Goal: Task Accomplishment & Management: Complete application form

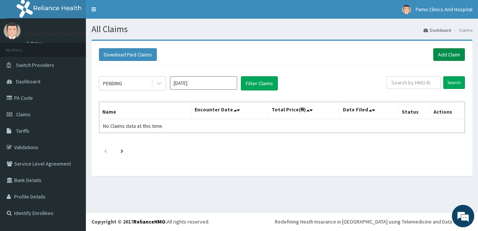
click at [446, 56] on link "Add Claim" at bounding box center [449, 54] width 32 height 13
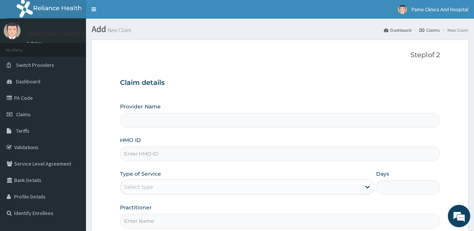
type input "Pamo Clinics And Hospital"
click at [137, 154] on input "HMO ID" at bounding box center [279, 153] width 319 height 15
paste input "BCK/10033/A"
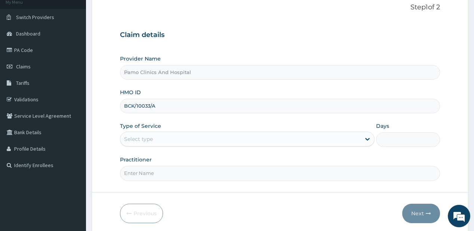
scroll to position [60, 0]
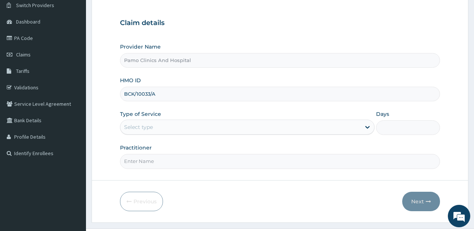
type input "BCK/10033/A"
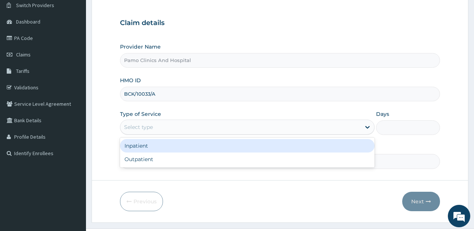
click at [193, 127] on div "Select type" at bounding box center [240, 127] width 240 height 12
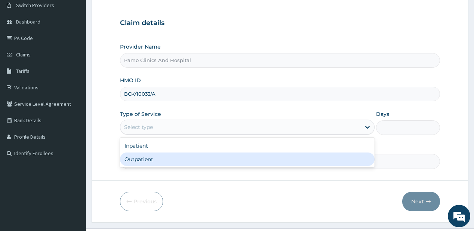
click at [161, 158] on div "Outpatient" at bounding box center [247, 158] width 254 height 13
type input "1"
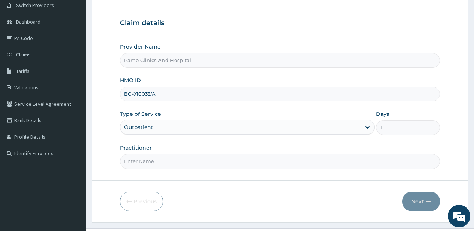
click at [161, 159] on input "Practitioner" at bounding box center [279, 161] width 319 height 15
type input "DR CYNTHIA AMAEFULE"
click at [420, 200] on button "Next" at bounding box center [421, 201] width 38 height 19
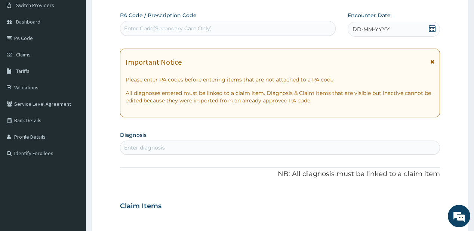
click at [369, 28] on span "DD-MM-YYYY" at bounding box center [370, 28] width 37 height 7
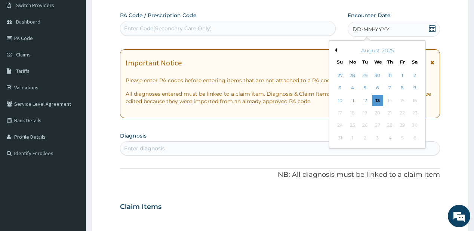
click at [336, 49] on button "Previous Month" at bounding box center [335, 50] width 4 height 4
click at [378, 114] on div "23" at bounding box center [376, 112] width 11 height 11
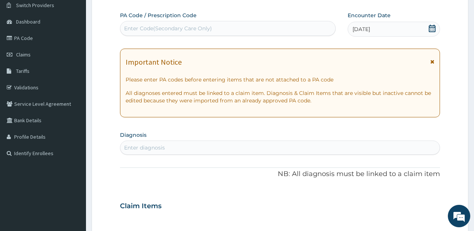
click at [170, 146] on div "Enter diagnosis" at bounding box center [279, 148] width 319 height 12
type input "malaria"
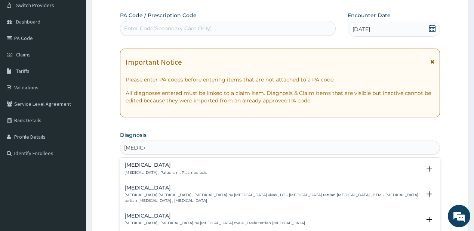
click at [149, 166] on h4 "Malaria" at bounding box center [165, 165] width 82 height 6
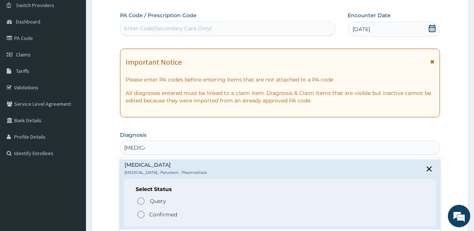
click at [142, 213] on icon "status option filled" at bounding box center [140, 214] width 9 height 9
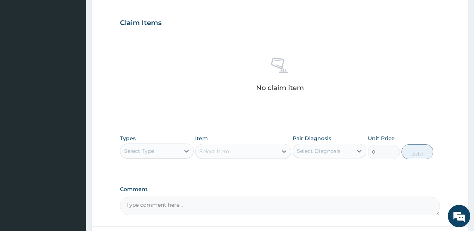
scroll to position [257, 0]
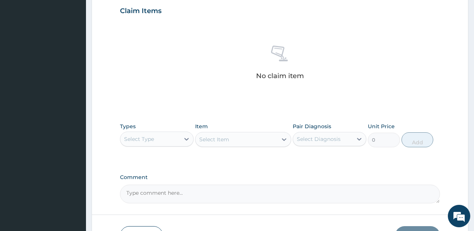
click at [144, 130] on div "Types Select Type" at bounding box center [157, 135] width 74 height 25
click at [143, 136] on div "Select Type" at bounding box center [139, 138] width 30 height 7
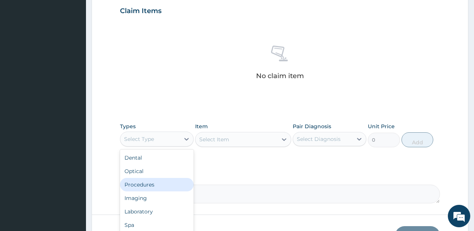
click at [134, 180] on div "Procedures" at bounding box center [157, 184] width 74 height 13
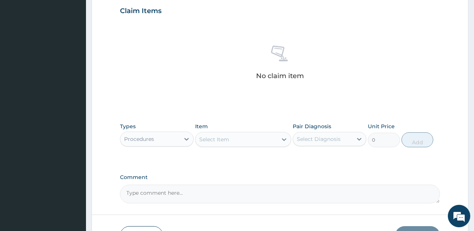
click at [230, 138] on div "Select Item" at bounding box center [236, 139] width 82 height 12
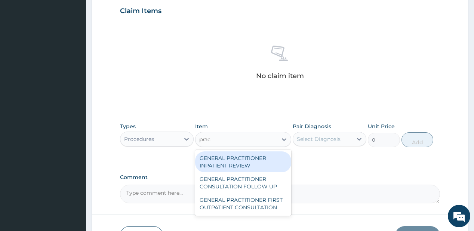
type input "pract"
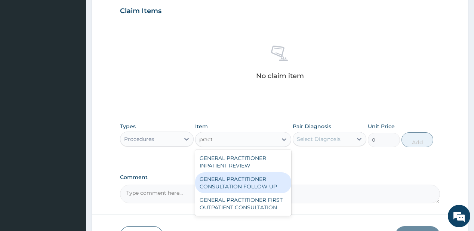
click at [232, 182] on div "GENERAL PRACTITIONER CONSULTATION FOLLOW UP" at bounding box center [243, 182] width 96 height 21
type input "1875"
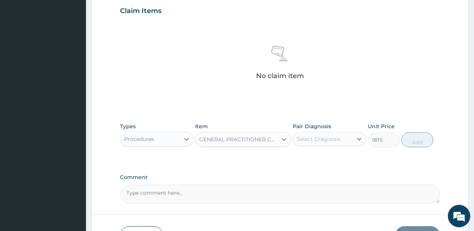
click at [293, 149] on div "Types Procedures Item option GENERAL PRACTITIONER CONSULTATION FOLLOW UP, selec…" at bounding box center [279, 135] width 319 height 32
click at [312, 139] on div "Select Diagnosis" at bounding box center [319, 138] width 44 height 7
click at [322, 154] on label "[MEDICAL_DATA]" at bounding box center [328, 157] width 46 height 7
checkbox input "true"
click at [415, 140] on button "Add" at bounding box center [417, 139] width 32 height 15
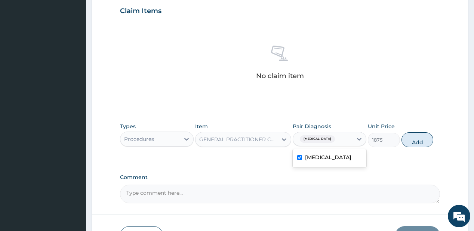
type input "0"
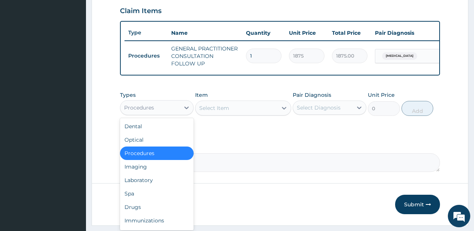
click at [173, 114] on div "Procedures" at bounding box center [149, 108] width 59 height 12
drag, startPoint x: 145, startPoint y: 182, endPoint x: 175, endPoint y: 68, distance: 118.2
click at [148, 173] on div "Dental Optical Procedures Imaging Laboratory Spa Drugs Immunizations Others Gym" at bounding box center [157, 174] width 74 height 112
click at [161, 103] on div "Procedures" at bounding box center [157, 107] width 74 height 15
click at [142, 183] on div "Laboratory" at bounding box center [157, 179] width 74 height 13
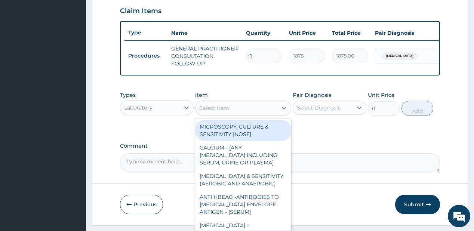
click at [241, 109] on div "Select Item" at bounding box center [236, 108] width 82 height 12
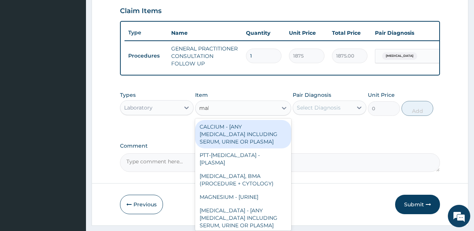
type input "mala"
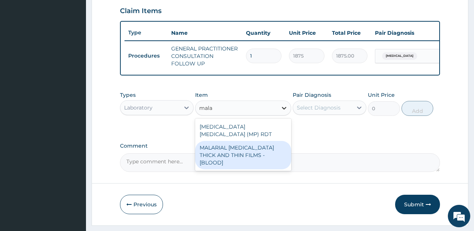
drag, startPoint x: 227, startPoint y: 144, endPoint x: 287, endPoint y: 112, distance: 68.0
click at [228, 143] on div "MALARIAL PARASITE THICK AND THIN FILMS - [BLOOD]" at bounding box center [243, 155] width 96 height 28
type input "2187.5"
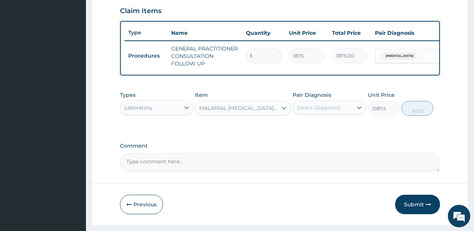
click at [323, 107] on div "Select Diagnosis" at bounding box center [319, 107] width 44 height 7
drag, startPoint x: 310, startPoint y: 126, endPoint x: 319, endPoint y: 124, distance: 8.8
click at [310, 126] on label "[MEDICAL_DATA]" at bounding box center [328, 125] width 46 height 7
checkbox input "true"
click at [426, 112] on button "Add" at bounding box center [417, 108] width 32 height 15
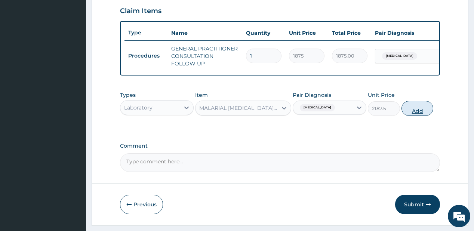
type input "0"
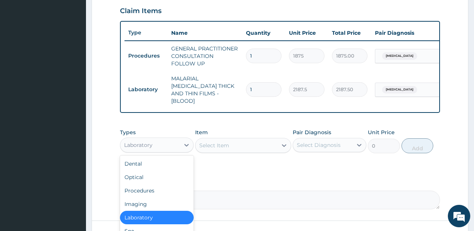
click at [162, 140] on div "Laboratory" at bounding box center [149, 145] width 59 height 12
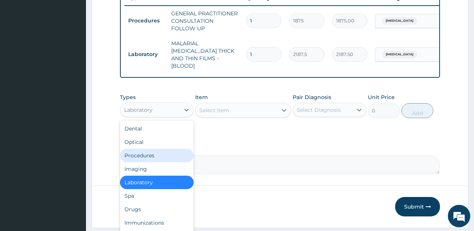
scroll to position [293, 0]
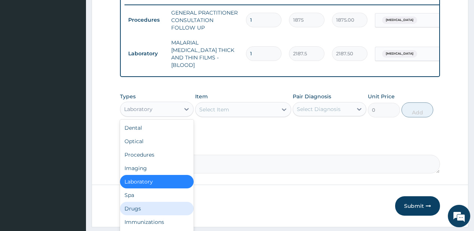
drag, startPoint x: 126, startPoint y: 205, endPoint x: 126, endPoint y: 158, distance: 46.7
click at [126, 205] on div "Drugs" at bounding box center [157, 208] width 74 height 13
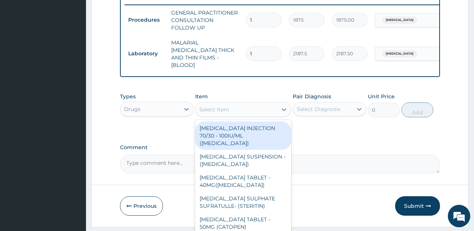
click at [225, 106] on div "Select Item" at bounding box center [214, 109] width 30 height 7
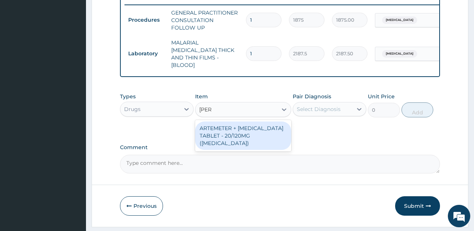
type input "coart"
click at [214, 126] on div "ARTEMETER + [MEDICAL_DATA] TABLET - 20/120MG ([MEDICAL_DATA])" at bounding box center [243, 135] width 96 height 28
type input "210"
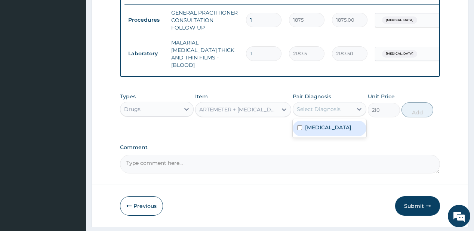
click at [345, 107] on div "Select Diagnosis" at bounding box center [322, 109] width 59 height 12
drag, startPoint x: 335, startPoint y: 126, endPoint x: 358, endPoint y: 121, distance: 23.6
click at [336, 126] on div "[MEDICAL_DATA]" at bounding box center [330, 128] width 74 height 15
checkbox input "true"
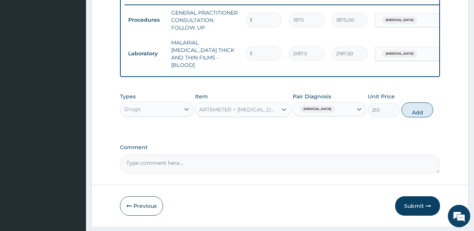
click at [412, 108] on button "Add" at bounding box center [417, 109] width 32 height 15
type input "0"
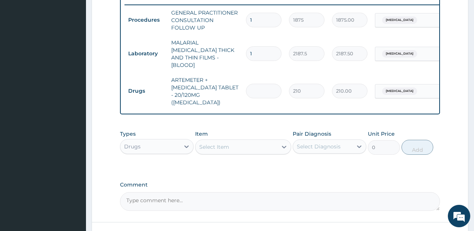
type input "0.00"
type input "2"
type input "420.00"
type input "24"
type input "5040.00"
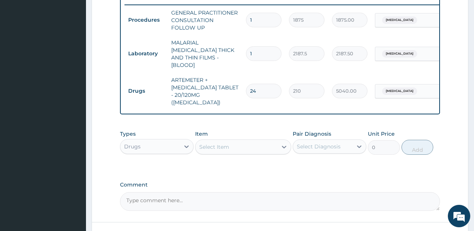
type input "24"
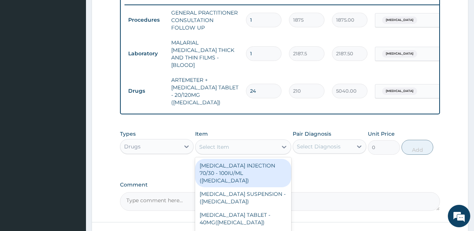
click at [227, 143] on div "Select Item" at bounding box center [214, 146] width 30 height 7
type input "parac"
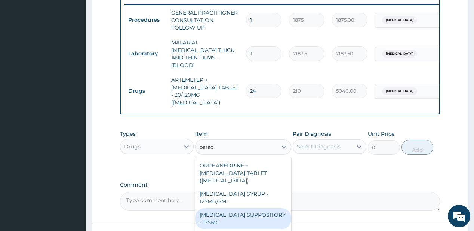
scroll to position [339, 0]
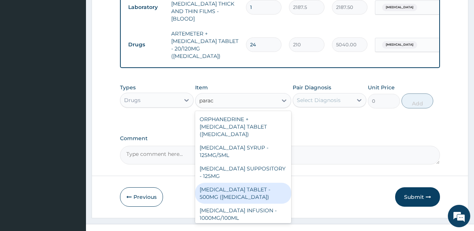
click at [229, 183] on div "[MEDICAL_DATA] TABLET - 500MG ([MEDICAL_DATA])" at bounding box center [243, 193] width 96 height 21
type input "42"
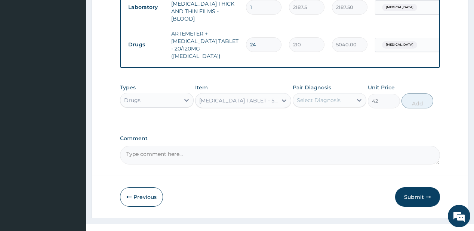
click at [313, 96] on div "Select Diagnosis" at bounding box center [319, 99] width 44 height 7
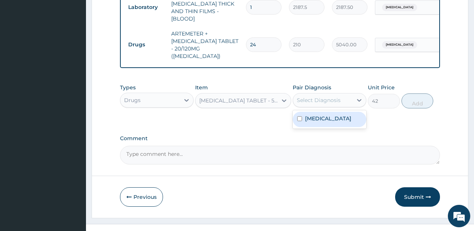
click at [333, 112] on div "Malaria" at bounding box center [330, 119] width 74 height 15
checkbox input "true"
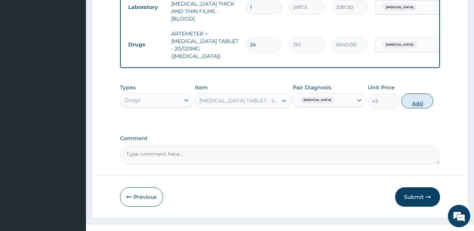
click at [412, 93] on button "Add" at bounding box center [417, 100] width 32 height 15
type input "0"
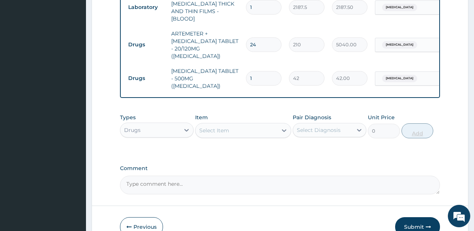
type input "18"
type input "756.00"
type input "18"
click at [406, 217] on button "Submit" at bounding box center [417, 226] width 45 height 19
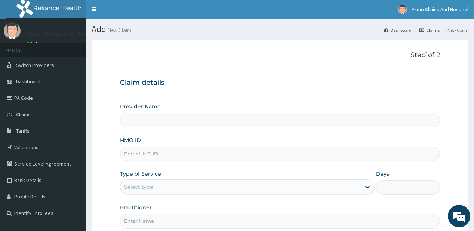
click at [27, 115] on span "Claims" at bounding box center [23, 114] width 15 height 7
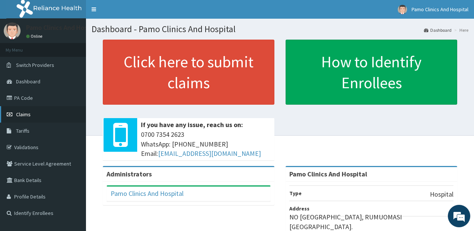
click at [27, 112] on span "Claims" at bounding box center [23, 114] width 15 height 7
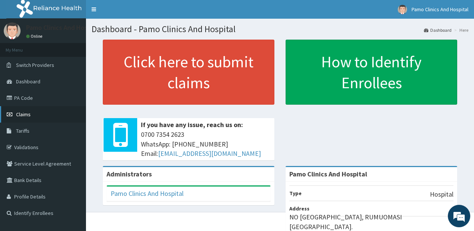
click at [19, 111] on span "Claims" at bounding box center [23, 114] width 15 height 7
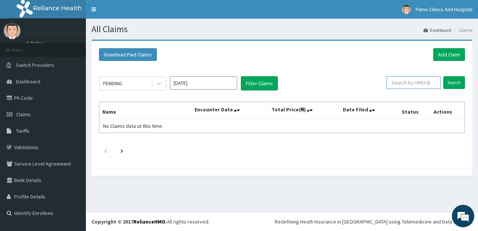
click at [415, 80] on input "text" at bounding box center [414, 82] width 54 height 13
paste input "HII/10115/A"
type input "HII/10115/A"
click at [451, 85] on input "Search" at bounding box center [454, 82] width 22 height 13
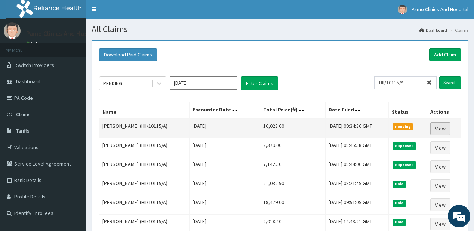
click at [442, 129] on link "View" at bounding box center [440, 128] width 20 height 13
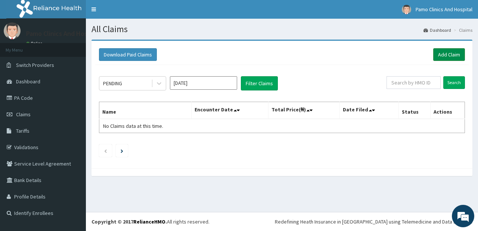
click at [451, 55] on link "Add Claim" at bounding box center [449, 54] width 32 height 13
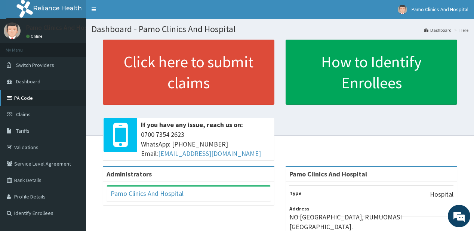
click at [16, 96] on link "PA Code" at bounding box center [43, 98] width 86 height 16
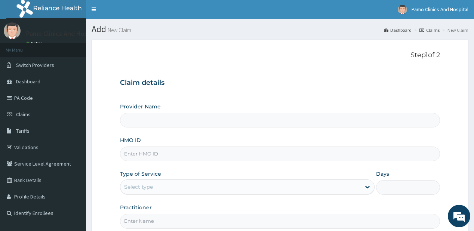
click at [134, 155] on input "HMO ID" at bounding box center [279, 153] width 319 height 15
type input "Pamo Clinics And Hospital"
paste input "LHC/10023/A"
click at [130, 152] on input "LHC/10023/A" at bounding box center [279, 153] width 319 height 15
type input "LHC/10023/A"
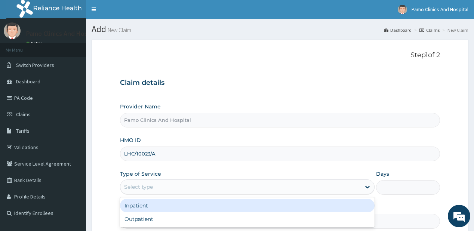
click at [143, 184] on div "Select type" at bounding box center [138, 186] width 29 height 7
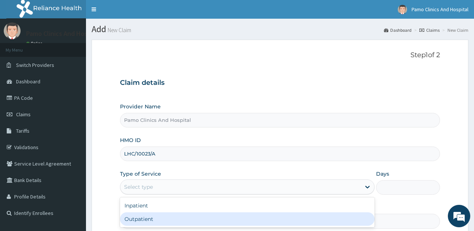
click at [134, 220] on div "Outpatient" at bounding box center [247, 218] width 254 height 13
type input "1"
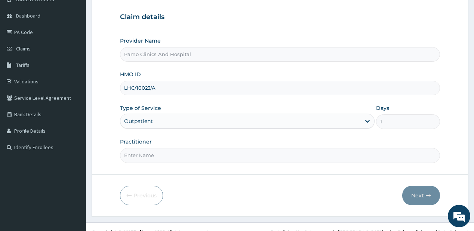
scroll to position [75, 0]
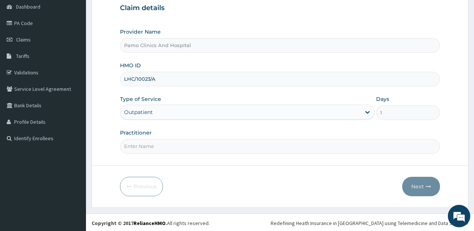
click at [159, 143] on input "Practitioner" at bounding box center [279, 146] width 319 height 15
type input "DR CYNTHIA AMAEFULE"
click at [419, 184] on button "Next" at bounding box center [421, 186] width 38 height 19
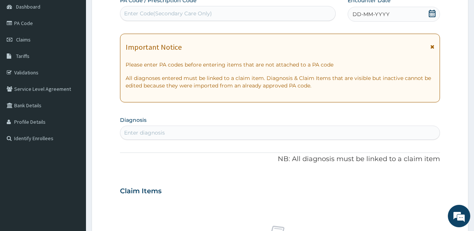
click at [143, 12] on div "Enter Code(Secondary Care Only)" at bounding box center [168, 13] width 88 height 7
paste input "PA/53E125"
type input "PA/53E125"
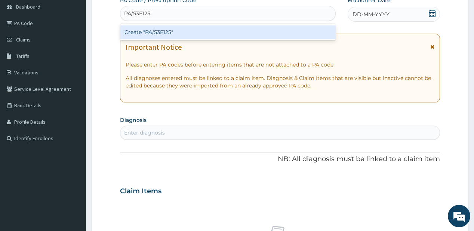
click at [137, 31] on div "Create "PA/53E125"" at bounding box center [227, 31] width 215 height 13
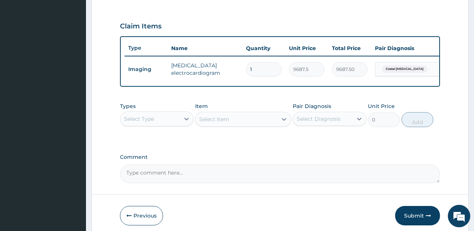
scroll to position [254, 0]
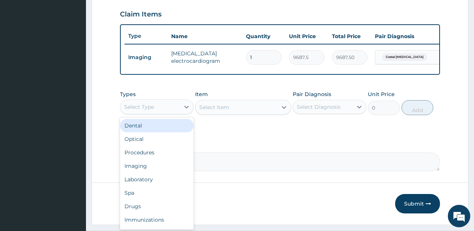
click at [159, 112] on div "Select Type" at bounding box center [149, 107] width 59 height 12
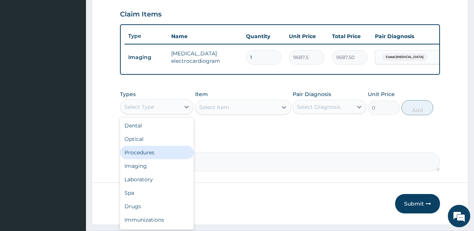
click at [138, 155] on div "Procedures" at bounding box center [157, 152] width 74 height 13
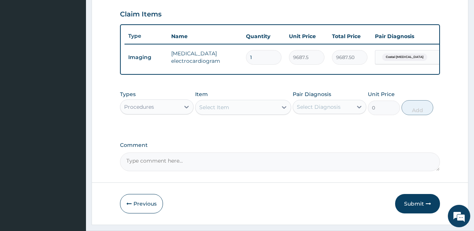
click at [245, 112] on div "Select Item" at bounding box center [236, 107] width 82 height 12
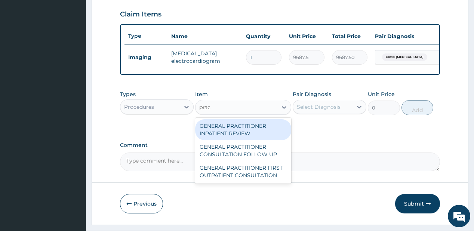
type input "pract"
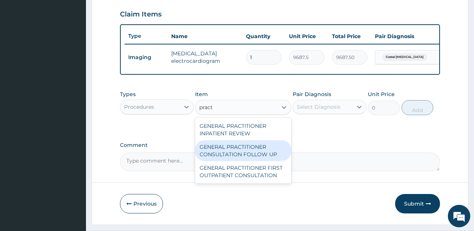
click at [232, 152] on div "GENERAL PRACTITIONER CONSULTATION FOLLOW UP" at bounding box center [243, 150] width 96 height 21
type input "1875"
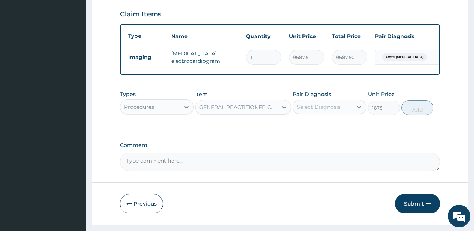
click at [327, 111] on div "Select Diagnosis" at bounding box center [319, 106] width 44 height 7
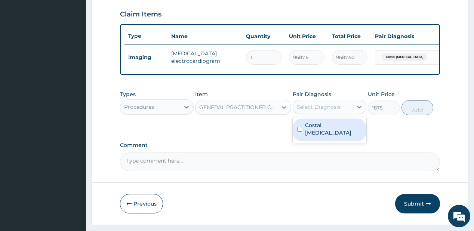
drag, startPoint x: 323, startPoint y: 130, endPoint x: 395, endPoint y: 121, distance: 73.1
click at [323, 130] on label "Costal chondritis" at bounding box center [333, 128] width 57 height 15
checkbox input "true"
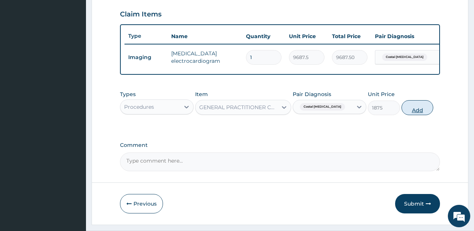
click at [415, 115] on button "Add" at bounding box center [417, 107] width 32 height 15
type input "0"
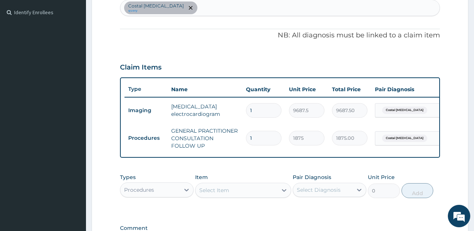
scroll to position [190, 0]
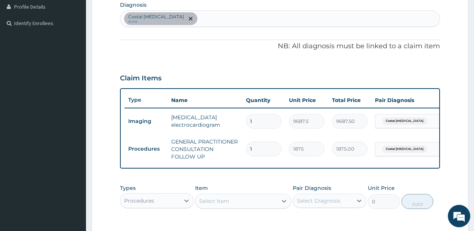
click at [204, 24] on div "Costal chondritis query" at bounding box center [279, 19] width 319 height 16
type input "myalgia"
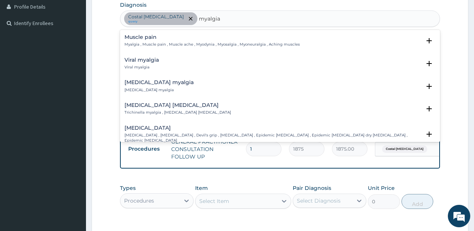
click at [144, 39] on h4 "Muscle pain" at bounding box center [211, 37] width 175 height 6
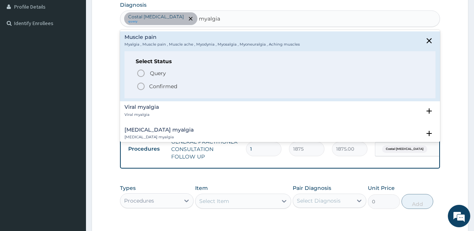
click at [164, 83] on p "Confirmed" at bounding box center [163, 86] width 28 height 7
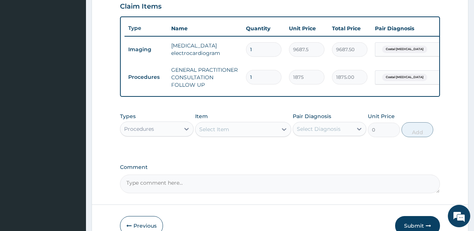
scroll to position [273, 0]
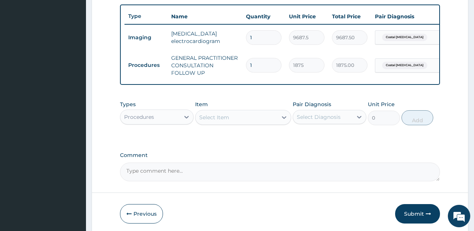
click at [168, 123] on div "Procedures" at bounding box center [149, 117] width 59 height 12
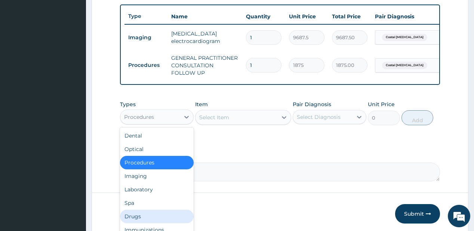
click at [123, 221] on div "Drugs" at bounding box center [157, 216] width 74 height 13
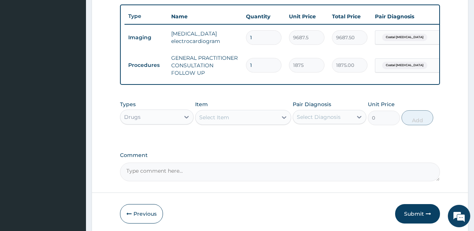
click at [235, 122] on div "Select Item" at bounding box center [236, 117] width 82 height 12
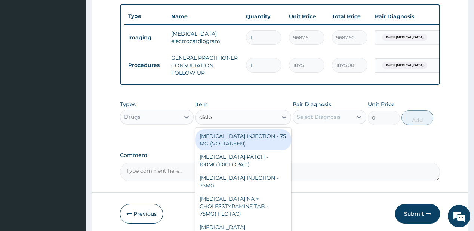
type input "diclof"
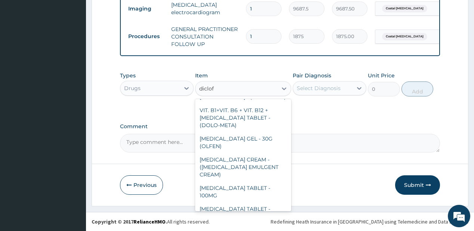
scroll to position [120, 0]
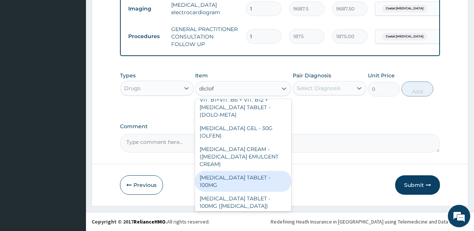
click at [260, 176] on div "[MEDICAL_DATA] TABLET - 100MG" at bounding box center [243, 181] width 96 height 21
type input "112"
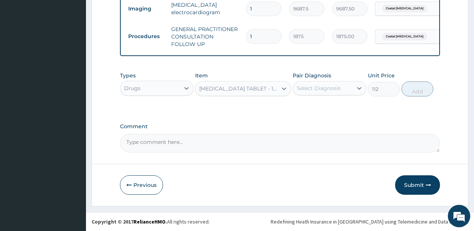
click at [315, 85] on div "Select Diagnosis" at bounding box center [319, 87] width 44 height 7
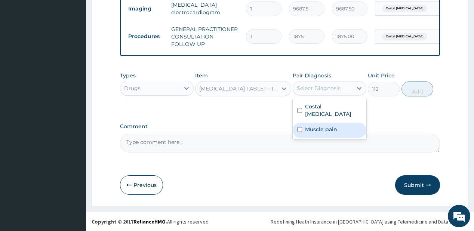
click at [316, 126] on label "Muscle pain" at bounding box center [321, 129] width 32 height 7
checkbox input "true"
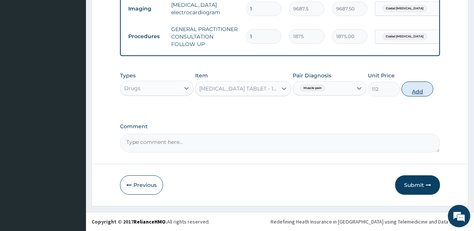
click at [418, 92] on button "Add" at bounding box center [417, 88] width 32 height 15
type input "0"
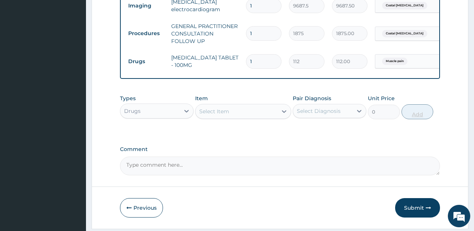
type input "0.00"
type input "3"
type input "336.00"
type input "3"
click at [415, 212] on button "Submit" at bounding box center [417, 207] width 45 height 19
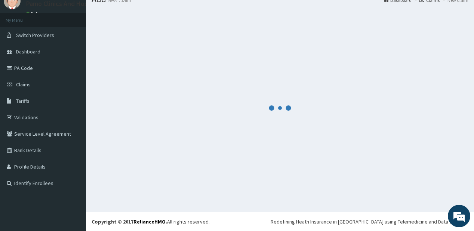
scroll to position [30, 0]
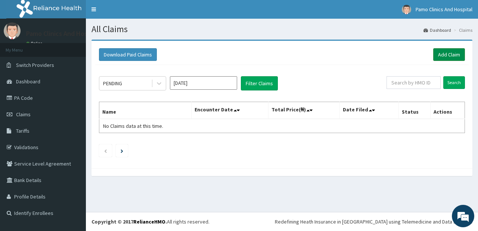
click at [439, 55] on link "Add Claim" at bounding box center [449, 54] width 32 height 13
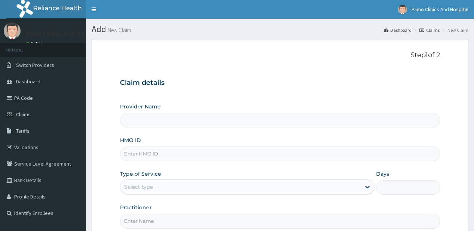
drag, startPoint x: 145, startPoint y: 158, endPoint x: 121, endPoint y: 153, distance: 24.5
click at [144, 158] on input "HMO ID" at bounding box center [279, 153] width 319 height 15
type input "Pamo Clinics And Hospital"
paste input "LHC/10023/A"
type input "LHC/10023/A"
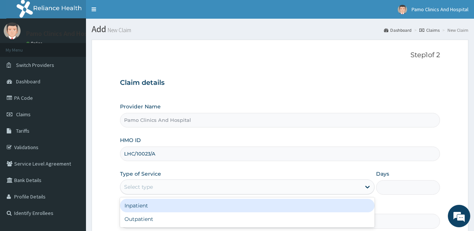
click at [157, 187] on div "Select type" at bounding box center [240, 187] width 240 height 12
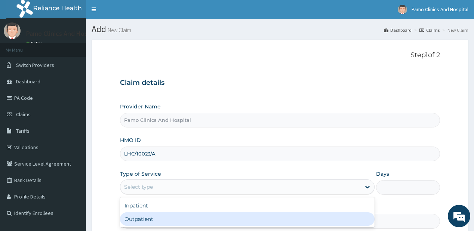
drag, startPoint x: 142, startPoint y: 218, endPoint x: 129, endPoint y: 216, distance: 13.5
click at [142, 218] on div "Outpatient" at bounding box center [247, 218] width 254 height 13
type input "1"
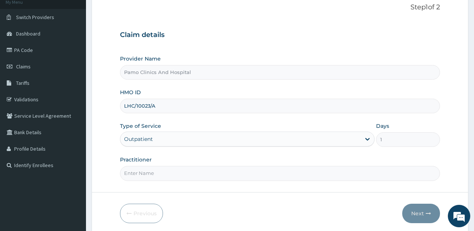
scroll to position [66, 0]
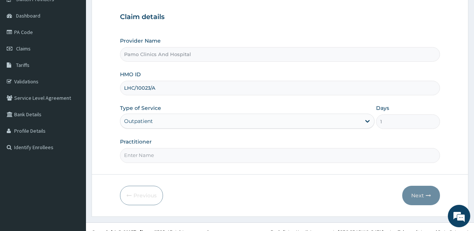
click at [173, 163] on form "Step 1 of 2 Claim details Provider Name Pamo Clinics And Hospital HMO ID LHC/10…" at bounding box center [280, 95] width 377 height 242
click at [164, 155] on input "Practitioner" at bounding box center [279, 155] width 319 height 15
type input "DR CYNTHIA AMAEFULE"
click at [419, 191] on button "Next" at bounding box center [421, 195] width 38 height 19
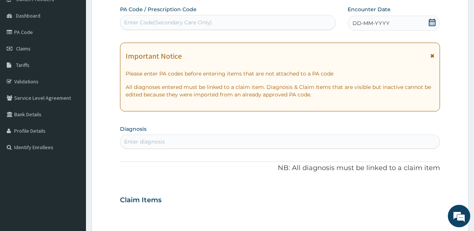
click at [370, 18] on div "DD-MM-YYYY" at bounding box center [393, 23] width 92 height 15
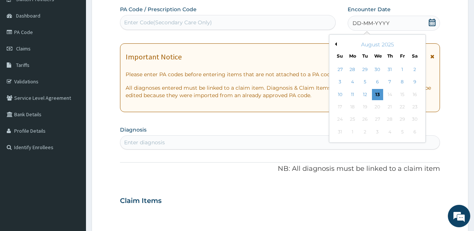
click at [336, 45] on button "Previous Month" at bounding box center [335, 44] width 4 height 4
click at [416, 105] on div "26" at bounding box center [414, 106] width 11 height 11
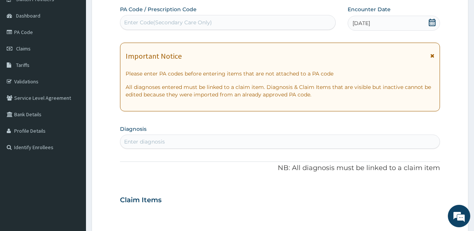
click at [155, 147] on div "Enter diagnosis" at bounding box center [279, 142] width 319 height 12
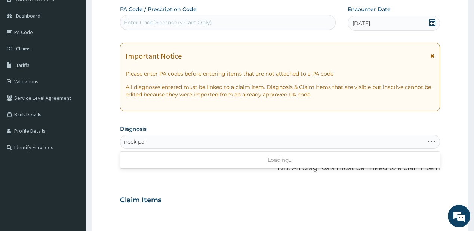
type input "neck pain"
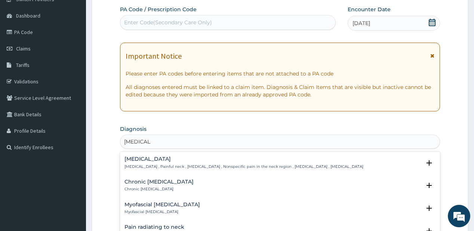
click at [200, 166] on p "Neck pain , Painful neck , Cervicalgia , Nonspecific pain in the neck region , …" at bounding box center [243, 166] width 239 height 5
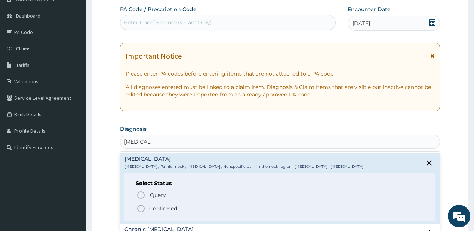
click at [155, 208] on p "Confirmed" at bounding box center [163, 208] width 28 height 7
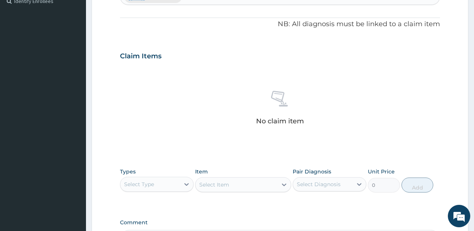
scroll to position [199, 0]
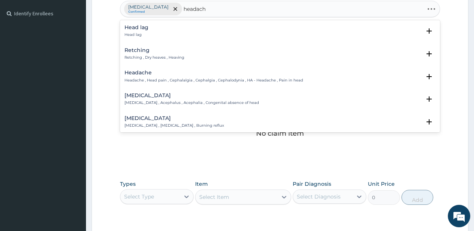
type input "headache"
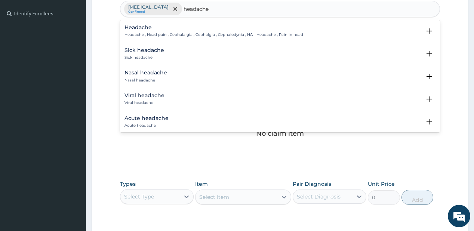
click at [152, 31] on div "Headache Headache , Head pain , Cephalalgia , Cephalgia , Cephalodynia , HA - H…" at bounding box center [213, 31] width 179 height 13
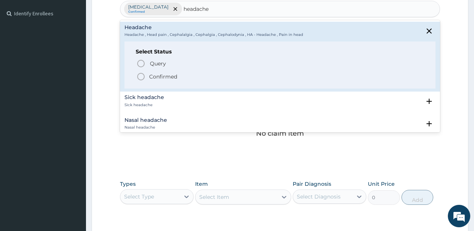
click at [138, 74] on circle "status option filled" at bounding box center [140, 76] width 7 height 7
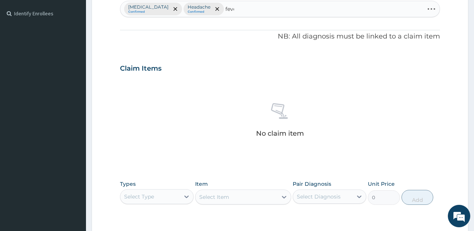
type input "fever"
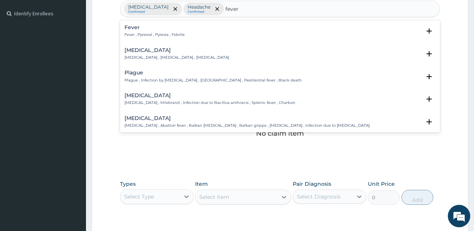
click at [150, 31] on div "Fever Fever , Pyrexial , Pyrexia , Febrile" at bounding box center [154, 31] width 60 height 13
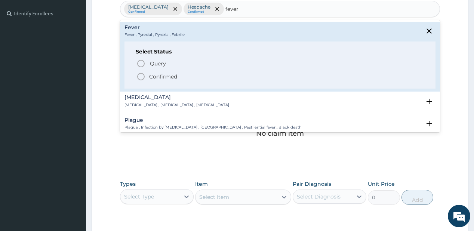
click at [149, 79] on span "Confirmed" at bounding box center [279, 76] width 287 height 9
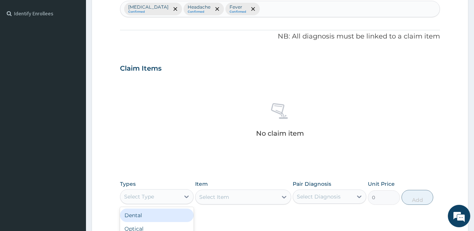
click at [145, 196] on div "Select Type" at bounding box center [139, 196] width 30 height 7
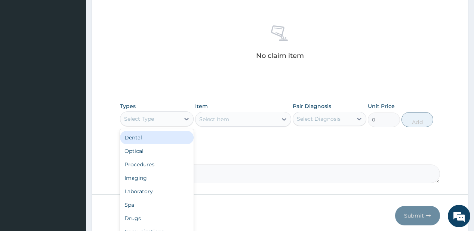
scroll to position [283, 0]
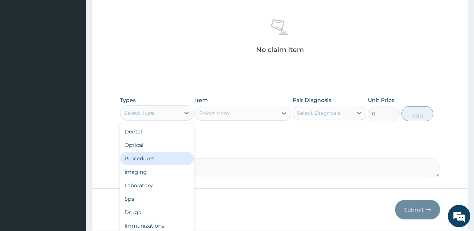
click at [139, 155] on div "Procedures" at bounding box center [157, 158] width 74 height 13
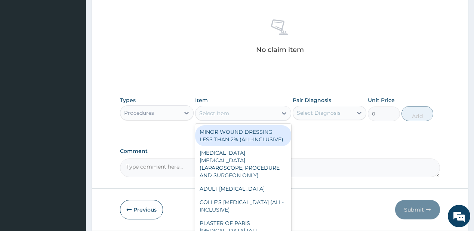
click at [217, 114] on div "Select Item" at bounding box center [214, 112] width 30 height 7
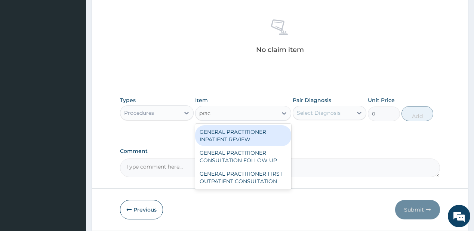
type input "pract"
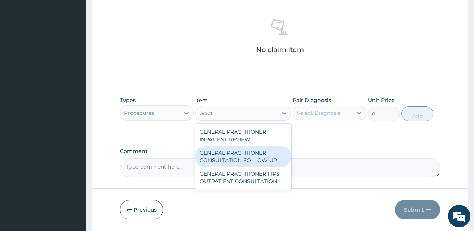
click at [215, 160] on div "GENERAL PRACTITIONER CONSULTATION FOLLOW UP" at bounding box center [243, 156] width 96 height 21
type input "1875"
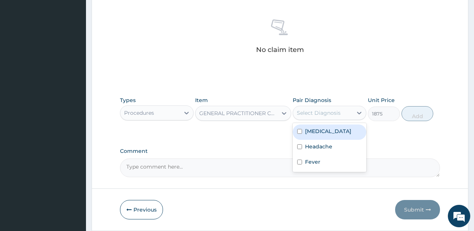
click at [325, 108] on div "Select Diagnosis" at bounding box center [322, 113] width 59 height 12
drag, startPoint x: 309, startPoint y: 126, endPoint x: 313, endPoint y: 143, distance: 18.0
click at [309, 127] on div "Neck pain" at bounding box center [330, 131] width 74 height 15
checkbox input "true"
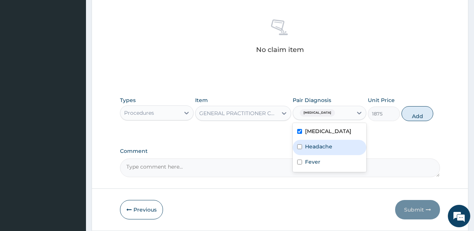
click at [313, 144] on label "Headache" at bounding box center [318, 146] width 27 height 7
checkbox input "true"
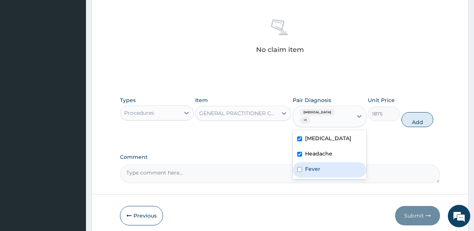
click at [305, 169] on div "Fever" at bounding box center [330, 169] width 74 height 15
checkbox input "true"
click at [419, 116] on button "Add" at bounding box center [417, 119] width 32 height 15
type input "0"
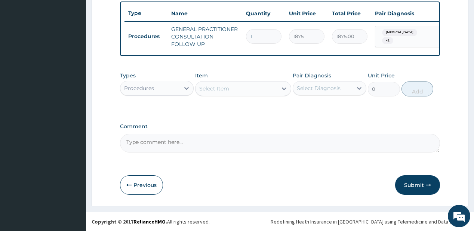
scroll to position [279, 0]
click at [158, 90] on div "Procedures" at bounding box center [149, 88] width 59 height 12
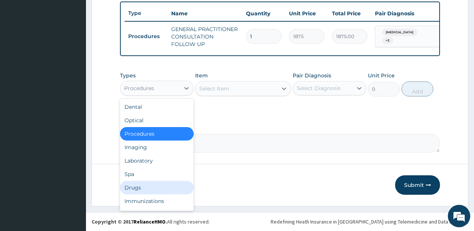
click at [137, 187] on div "Drugs" at bounding box center [157, 187] width 74 height 13
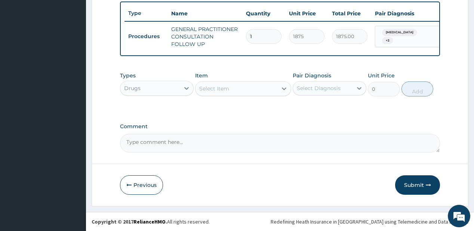
click at [229, 91] on div "Select Item" at bounding box center [236, 89] width 82 height 12
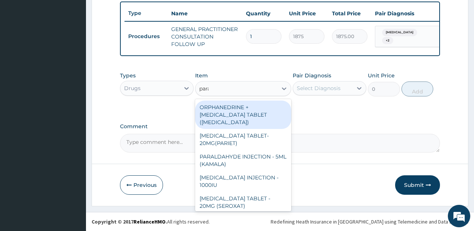
type input "parac"
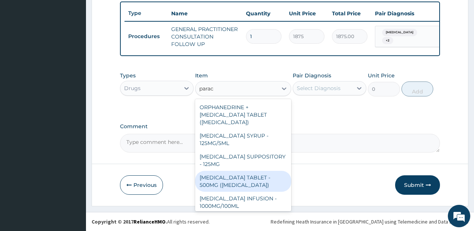
click at [217, 183] on div "PARACETAMOL TABLET - 500MG (PANADOL)" at bounding box center [243, 181] width 96 height 21
type input "42"
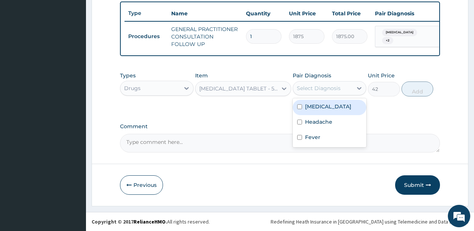
click at [334, 82] on div "Select Diagnosis" at bounding box center [322, 88] width 59 height 12
click at [321, 108] on label "Neck pain" at bounding box center [328, 106] width 46 height 7
checkbox input "true"
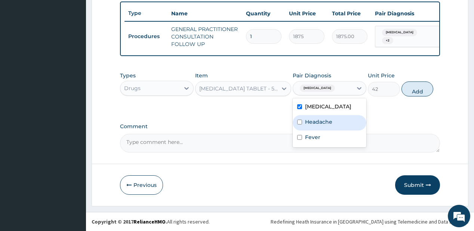
drag, startPoint x: 314, startPoint y: 118, endPoint x: 376, endPoint y: 113, distance: 62.2
click at [317, 118] on label "Headache" at bounding box center [318, 121] width 27 height 7
checkbox input "true"
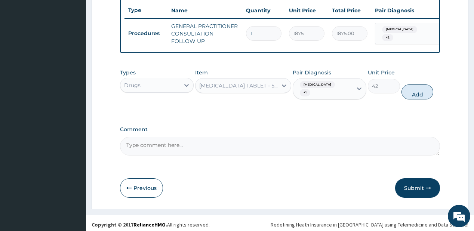
click at [423, 91] on button "Add" at bounding box center [417, 91] width 32 height 15
type input "0"
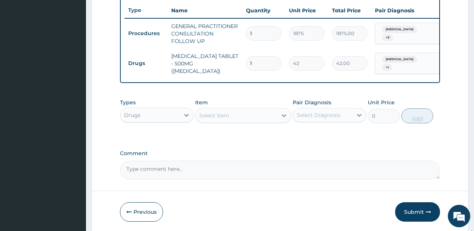
type input "18"
type input "756.00"
type input "18"
click at [250, 113] on div "Select Item" at bounding box center [236, 115] width 82 height 12
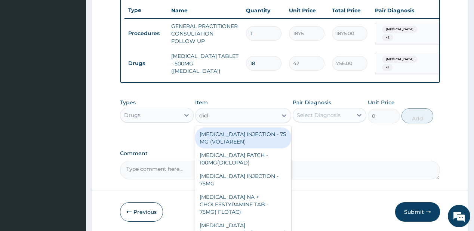
type input "diclof"
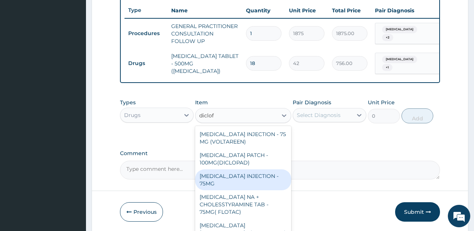
click at [233, 179] on div "DICLOFENAC INJECTION - 75MG" at bounding box center [243, 179] width 96 height 21
type input "420"
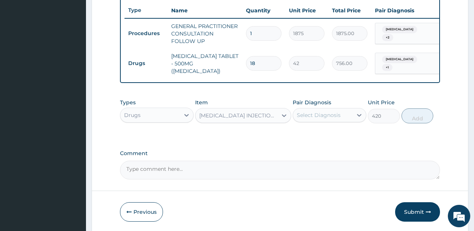
click at [330, 113] on div "Select Diagnosis" at bounding box center [319, 114] width 44 height 7
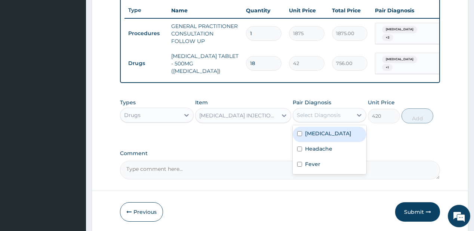
click at [329, 130] on label "Neck pain" at bounding box center [328, 133] width 46 height 7
checkbox input "true"
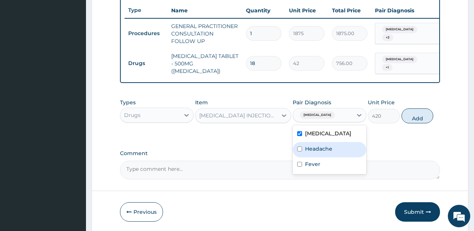
drag, startPoint x: 326, startPoint y: 143, endPoint x: 431, endPoint y: 129, distance: 106.0
click at [335, 139] on div "Neck pain Headache Fever" at bounding box center [330, 149] width 74 height 49
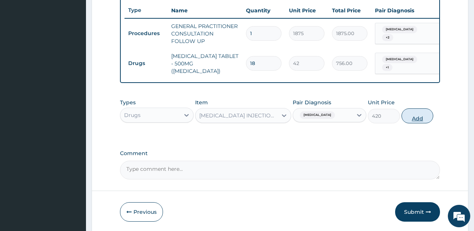
click at [410, 114] on button "Add" at bounding box center [417, 115] width 32 height 15
type input "0"
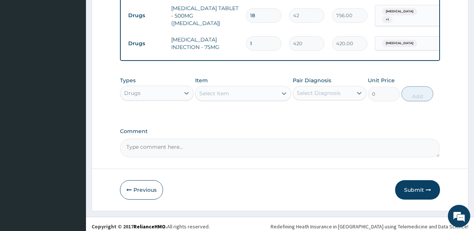
scroll to position [331, 0]
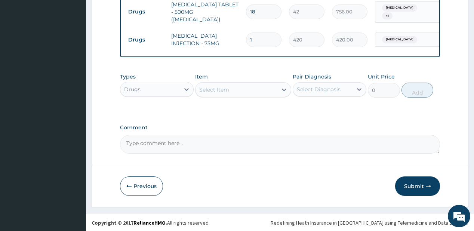
click at [237, 90] on div "Select Item" at bounding box center [236, 90] width 82 height 12
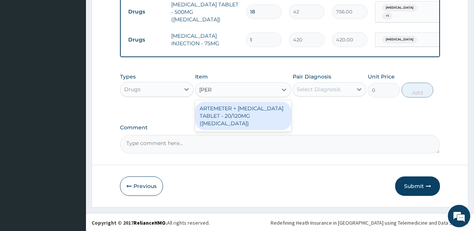
type input "coart"
click at [227, 112] on div "ARTEMETER + LUMEFANTRINE TABLET - 20/120MG (COARTEM)" at bounding box center [243, 116] width 96 height 28
type input "210"
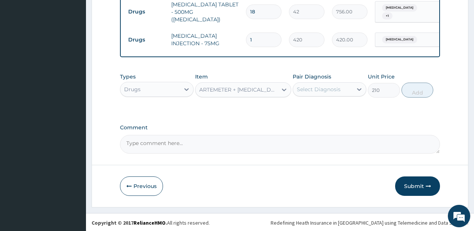
click at [327, 86] on div "Select Diagnosis" at bounding box center [319, 89] width 44 height 7
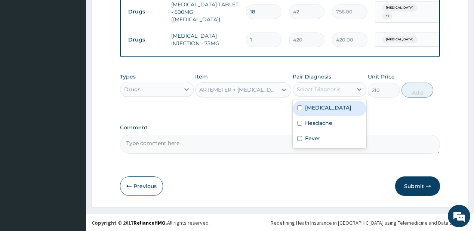
click at [323, 112] on div "Neck pain" at bounding box center [330, 108] width 74 height 15
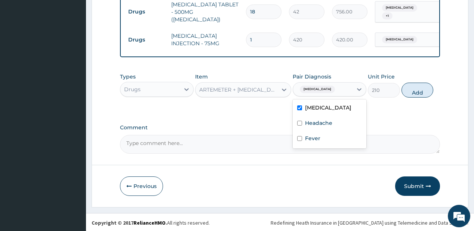
click at [321, 108] on label "Neck pain" at bounding box center [328, 107] width 46 height 7
checkbox input "false"
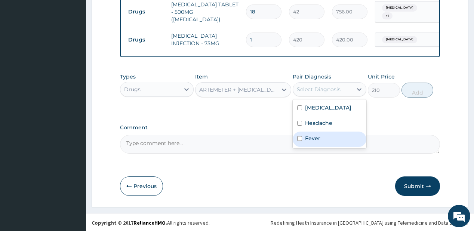
click at [304, 140] on div "Fever" at bounding box center [330, 138] width 74 height 15
checkbox input "true"
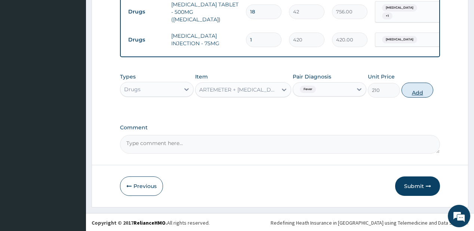
click at [409, 90] on button "Add" at bounding box center [417, 90] width 32 height 15
type input "0"
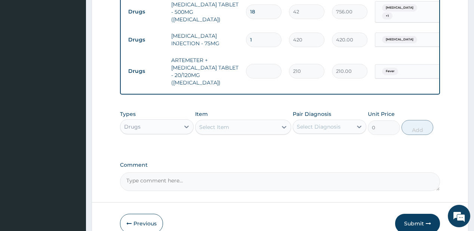
type input "0.00"
type input "2"
type input "420.00"
type input "24"
type input "5040.00"
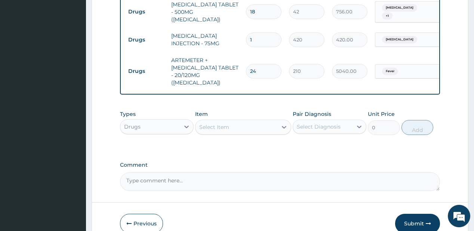
type input "24"
click at [257, 121] on div "Select Item" at bounding box center [236, 127] width 82 height 12
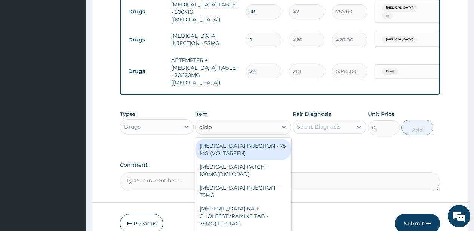
type input "diclof"
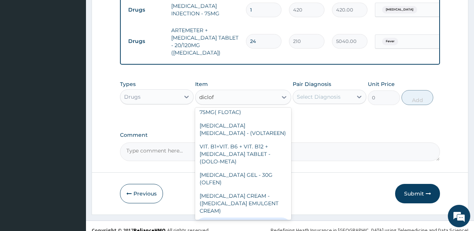
scroll to position [84, 0]
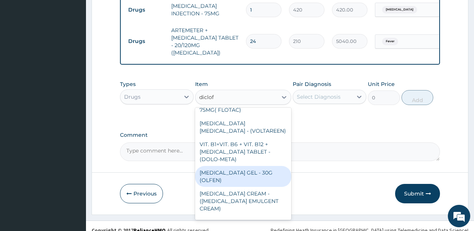
click at [222, 170] on div "DICLOFENAC GEL - 30G (OLFEN)" at bounding box center [243, 176] width 96 height 21
type input "1120"
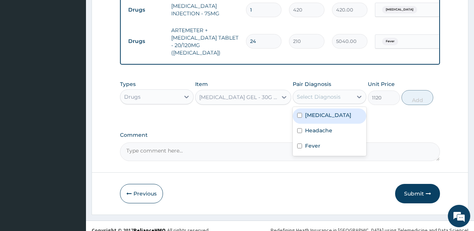
click at [328, 93] on div "Select Diagnosis" at bounding box center [319, 96] width 44 height 7
click at [319, 111] on label "Neck pain" at bounding box center [328, 114] width 46 height 7
checkbox input "true"
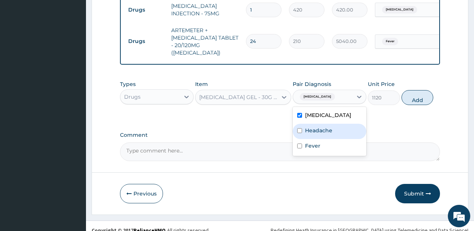
click at [314, 127] on label "Headache" at bounding box center [318, 130] width 27 height 7
checkbox input "true"
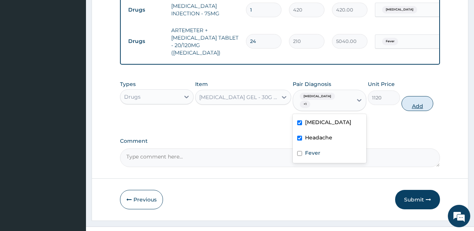
click at [412, 96] on button "Add" at bounding box center [417, 103] width 32 height 15
type input "0"
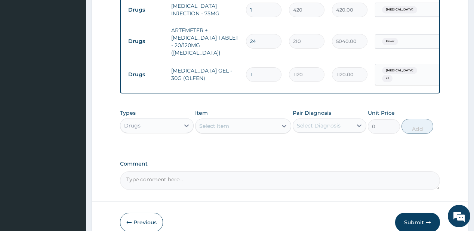
scroll to position [159, 0]
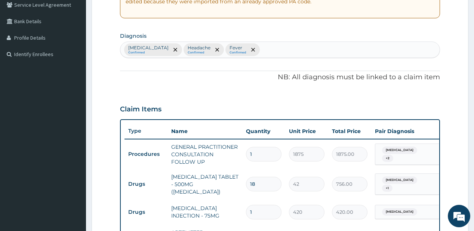
click at [251, 49] on div "Neck pain Confirmed Headache Confirmed Fever Confirmed" at bounding box center [279, 50] width 319 height 16
type input "malaria"
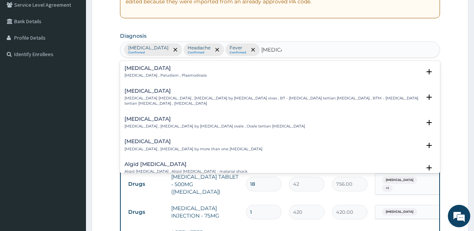
click at [153, 68] on h4 "Malaria" at bounding box center [165, 68] width 82 height 6
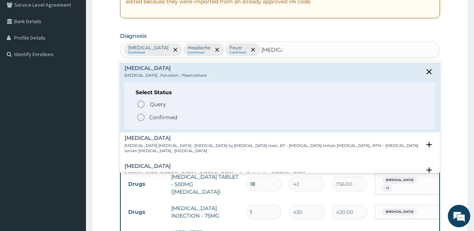
click at [143, 117] on icon "status option filled" at bounding box center [140, 117] width 9 height 9
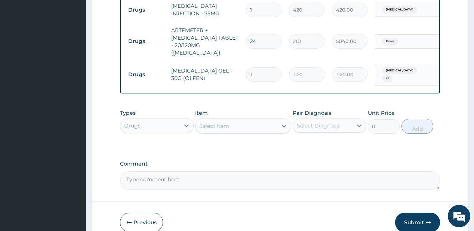
scroll to position [387, 0]
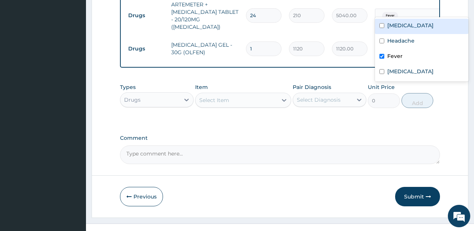
click at [410, 9] on div "Fever" at bounding box center [405, 15] width 61 height 13
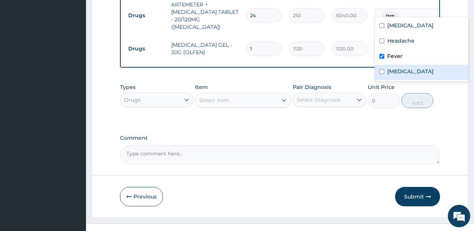
click at [387, 71] on label "Malaria" at bounding box center [410, 71] width 46 height 7
checkbox input "true"
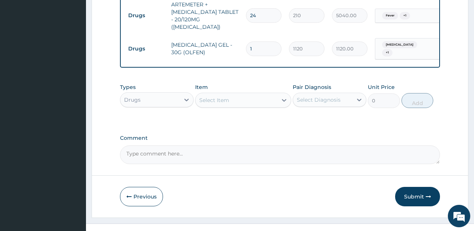
drag, startPoint x: 414, startPoint y: 182, endPoint x: 375, endPoint y: 154, distance: 48.2
click at [414, 187] on button "Submit" at bounding box center [417, 196] width 45 height 19
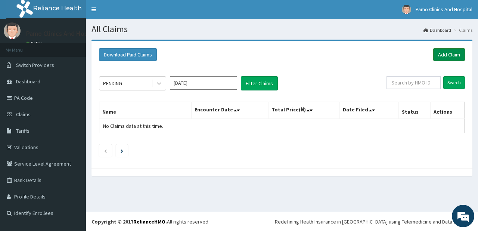
click at [446, 55] on link "Add Claim" at bounding box center [449, 54] width 32 height 13
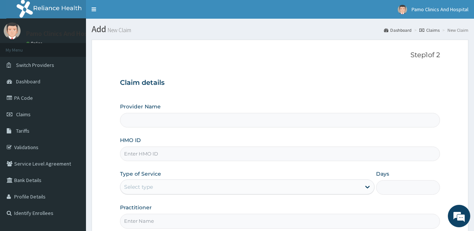
type input "Pamo Clinics And Hospital"
click at [143, 153] on input "HMO ID" at bounding box center [279, 153] width 319 height 15
paste input "LHC/10023/A"
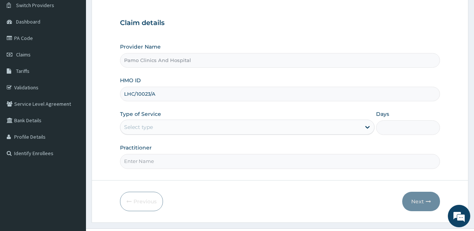
type input "LHC/10023/A"
click at [151, 124] on div "Select type" at bounding box center [138, 126] width 29 height 7
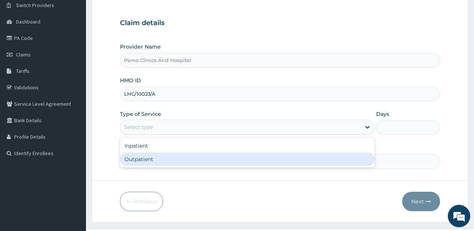
click at [134, 161] on div "Outpatient" at bounding box center [247, 158] width 254 height 13
type input "1"
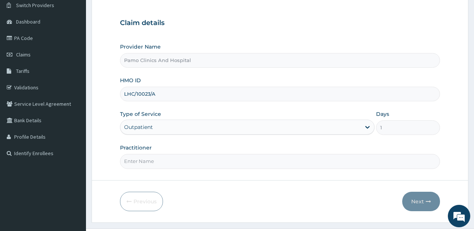
click at [133, 161] on input "Practitioner" at bounding box center [279, 161] width 319 height 15
type input "DR FESTUS DAVIES"
click at [424, 197] on button "Next" at bounding box center [421, 201] width 38 height 19
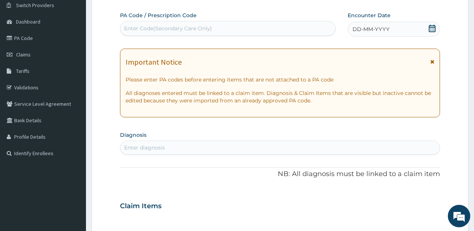
click at [373, 31] on span "DD-MM-YYYY" at bounding box center [370, 28] width 37 height 7
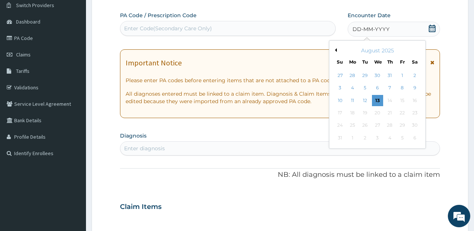
click at [334, 49] on button "Previous Month" at bounding box center [335, 50] width 4 height 4
click at [336, 126] on div "27" at bounding box center [339, 125] width 11 height 11
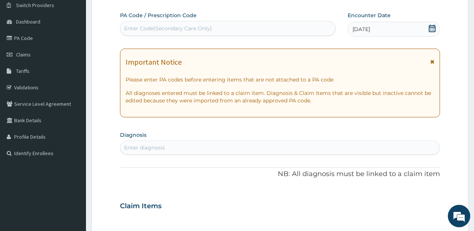
click at [191, 150] on div "Enter diagnosis" at bounding box center [279, 148] width 319 height 12
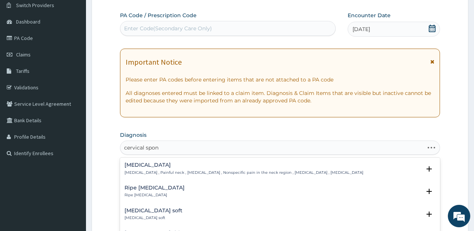
type input "cervical spond"
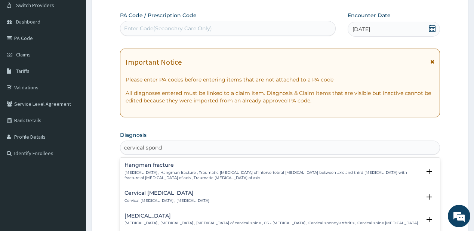
click at [154, 213] on h4 "Cervical spondylosis" at bounding box center [270, 216] width 293 height 6
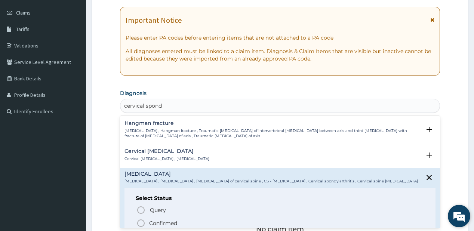
scroll to position [131, 0]
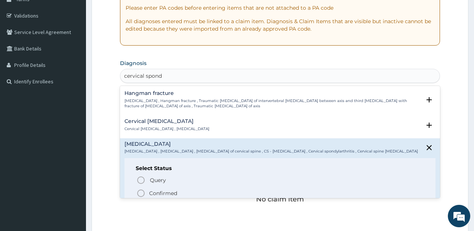
click at [155, 194] on p "Confirmed" at bounding box center [163, 192] width 28 height 7
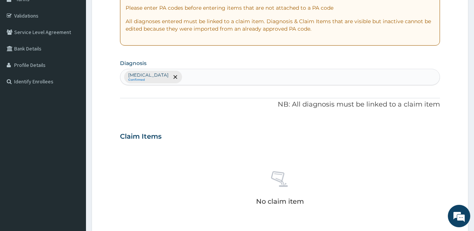
scroll to position [307, 0]
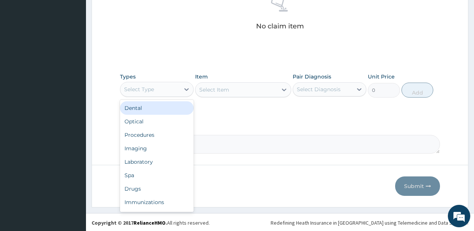
click at [157, 84] on div "Select Type" at bounding box center [149, 89] width 59 height 12
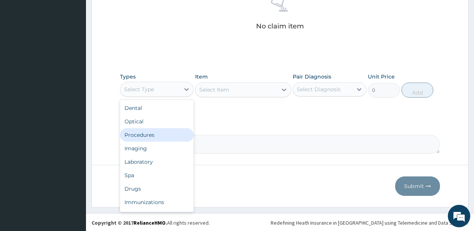
click at [141, 131] on div "Procedures" at bounding box center [157, 134] width 74 height 13
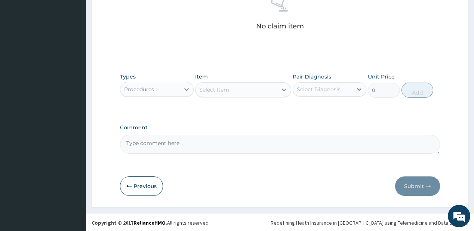
click at [240, 90] on div "Select Item" at bounding box center [236, 90] width 82 height 12
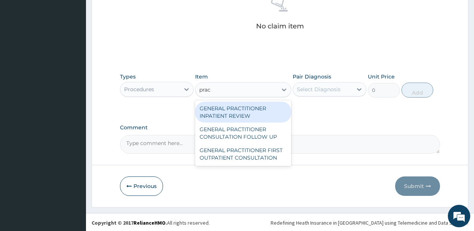
type input "pract"
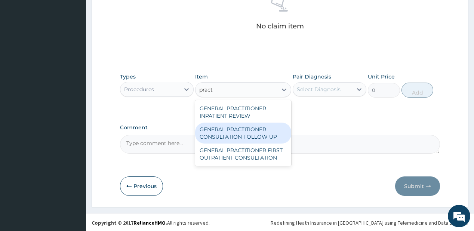
click at [230, 137] on div "GENERAL PRACTITIONER CONSULTATION FOLLOW UP" at bounding box center [243, 133] width 96 height 21
type input "1875"
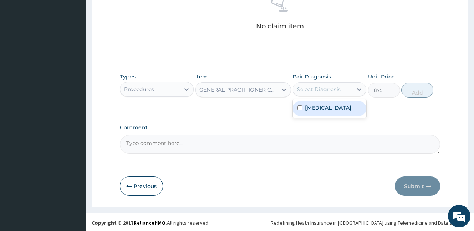
click at [318, 83] on div "Select Diagnosis" at bounding box center [322, 89] width 59 height 12
click at [311, 106] on label "Cervical spondylosis" at bounding box center [328, 107] width 46 height 7
checkbox input "true"
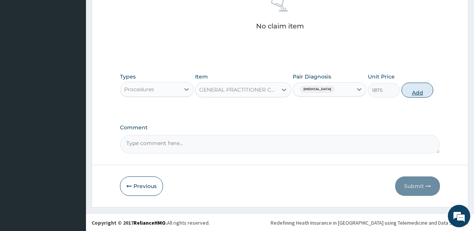
click at [423, 90] on button "Add" at bounding box center [417, 90] width 32 height 15
type input "0"
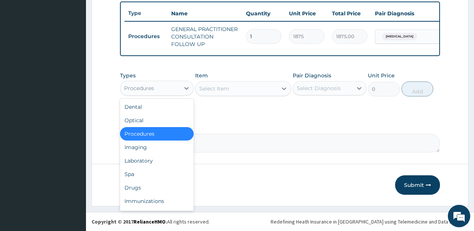
click at [139, 85] on div "Procedures" at bounding box center [139, 87] width 30 height 7
drag, startPoint x: 130, startPoint y: 191, endPoint x: 137, endPoint y: 100, distance: 91.4
click at [130, 191] on div "Drugs" at bounding box center [157, 187] width 74 height 13
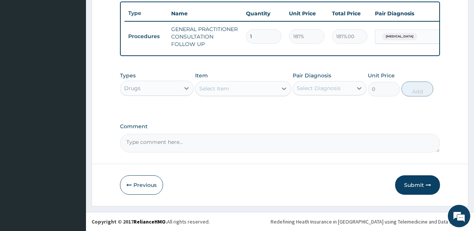
click at [228, 85] on div "Select Item" at bounding box center [214, 88] width 30 height 7
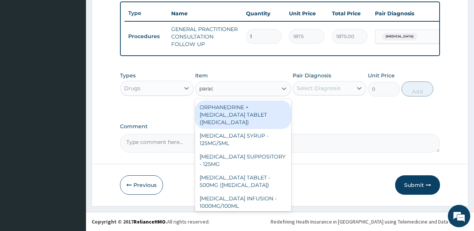
type input "parace"
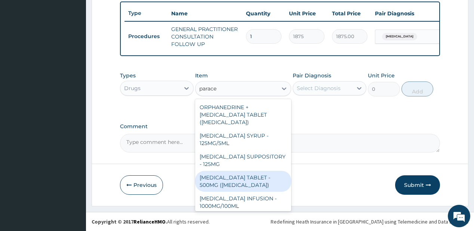
click at [228, 175] on div "[MEDICAL_DATA] TABLET - 500MG ([MEDICAL_DATA])" at bounding box center [243, 181] width 96 height 21
type input "42"
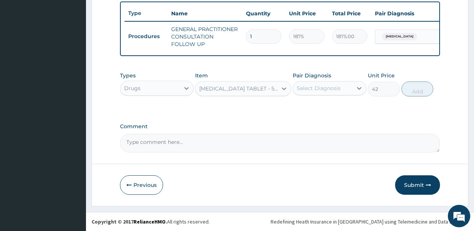
click at [324, 83] on div "Select Diagnosis" at bounding box center [322, 88] width 59 height 12
click at [319, 106] on label "Cervical spondylosis" at bounding box center [328, 106] width 46 height 7
checkbox input "true"
click at [424, 84] on button "Add" at bounding box center [417, 88] width 32 height 15
type input "0"
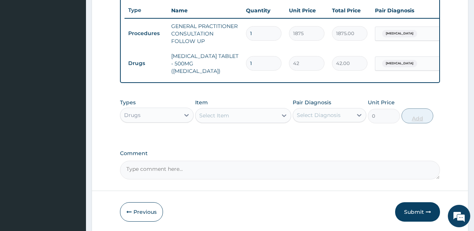
type input "18"
type input "756.00"
type input "18"
click at [261, 112] on div "Select Item" at bounding box center [236, 115] width 82 height 12
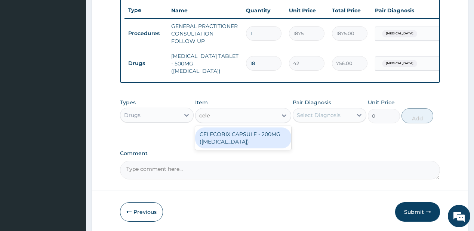
type input "celeb"
click at [272, 145] on div "CELECOBIX CAPSULE - 200MG ([MEDICAL_DATA])" at bounding box center [243, 137] width 96 height 21
type input "224"
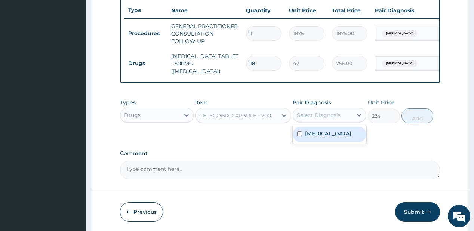
click at [321, 111] on div "Select Diagnosis" at bounding box center [319, 114] width 44 height 7
drag, startPoint x: 309, startPoint y: 137, endPoint x: 440, endPoint y: 113, distance: 133.4
click at [312, 136] on div "Cervical spondylosis" at bounding box center [330, 134] width 74 height 15
checkbox input "true"
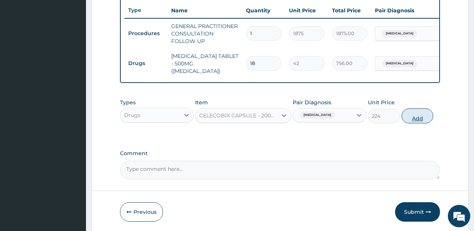
click at [423, 113] on button "Add" at bounding box center [417, 115] width 32 height 15
type input "0"
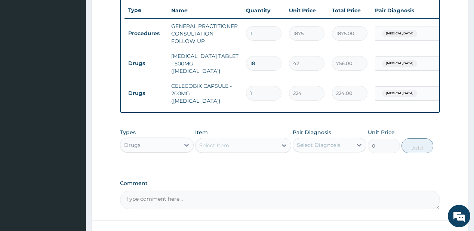
type input "12"
type input "2688.00"
type input "1"
type input "224.00"
type input "10"
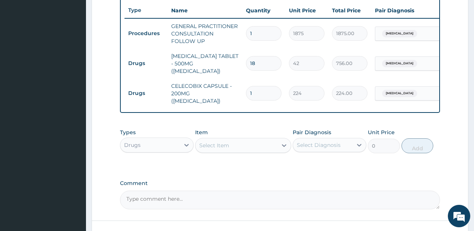
type input "2240.00"
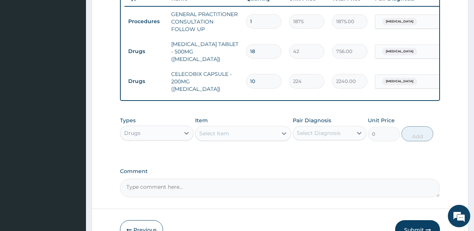
scroll to position [303, 0]
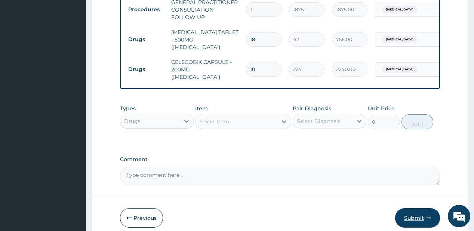
type input "10"
click at [408, 209] on button "Submit" at bounding box center [417, 217] width 45 height 19
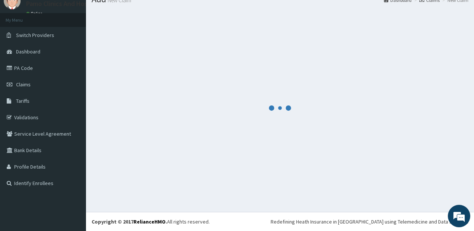
scroll to position [30, 0]
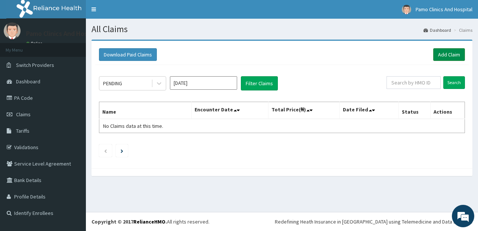
click at [438, 55] on link "Add Claim" at bounding box center [449, 54] width 32 height 13
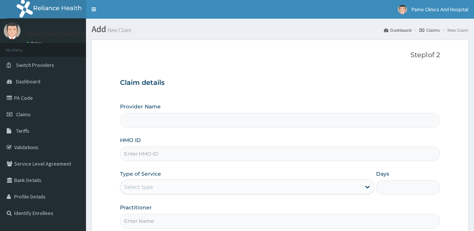
type input "Pamo Clinics And Hospital"
click at [137, 152] on input "HMO ID" at bounding box center [279, 153] width 319 height 15
paste input "NLY/10036/A"
click at [133, 153] on input "NLY/10036/A" at bounding box center [279, 153] width 319 height 15
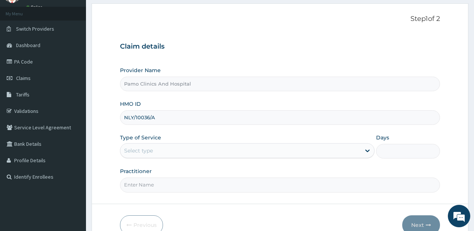
scroll to position [43, 0]
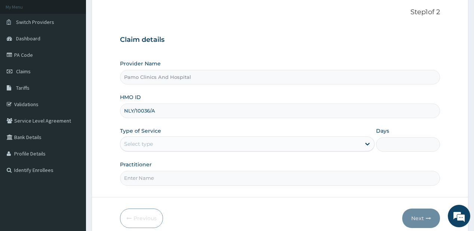
type input "NLY/10036/A"
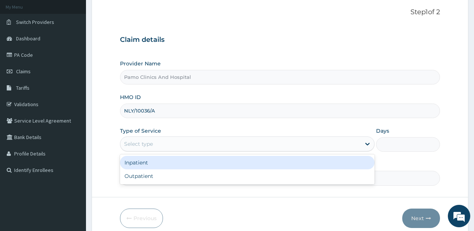
click at [141, 142] on div "Select type" at bounding box center [138, 143] width 29 height 7
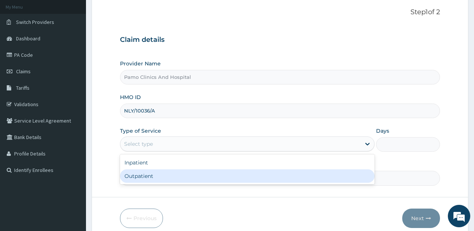
click at [124, 176] on div "Outpatient" at bounding box center [247, 175] width 254 height 13
type input "1"
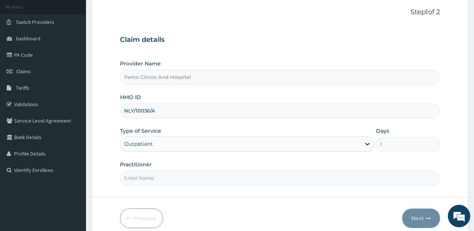
click at [125, 177] on input "Practitioner" at bounding box center [279, 178] width 319 height 15
type input "[PERSON_NAME]"
click at [429, 217] on icon "button" at bounding box center [427, 218] width 5 height 5
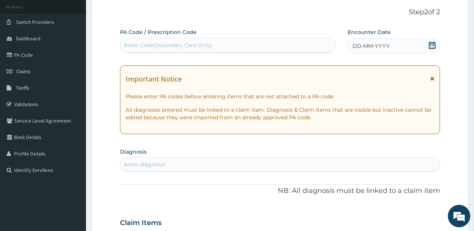
click at [364, 47] on span "DD-MM-YYYY" at bounding box center [370, 45] width 37 height 7
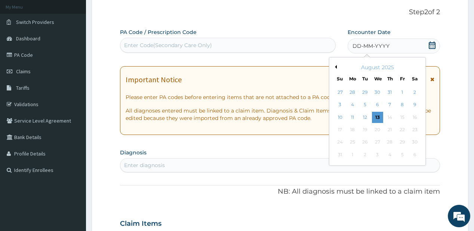
click at [334, 66] on button "Previous Month" at bounding box center [335, 67] width 4 height 4
click at [377, 128] on div "23" at bounding box center [376, 129] width 11 height 11
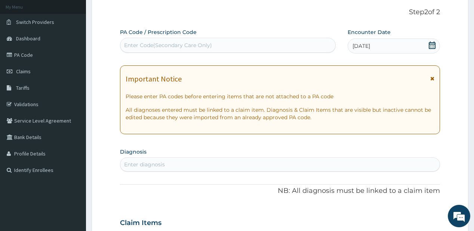
click at [132, 162] on div "Enter diagnosis" at bounding box center [144, 164] width 41 height 7
type input "[MEDICAL_DATA]"
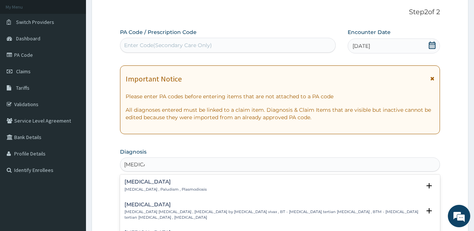
click at [148, 187] on p "[MEDICAL_DATA] , Paludism , Plasmodiosis" at bounding box center [165, 189] width 82 height 5
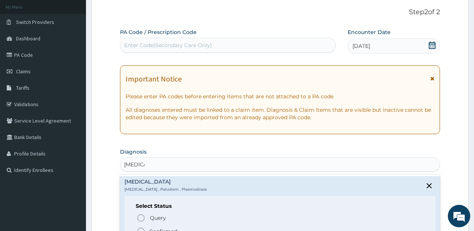
click at [141, 228] on icon "status option filled" at bounding box center [140, 231] width 9 height 9
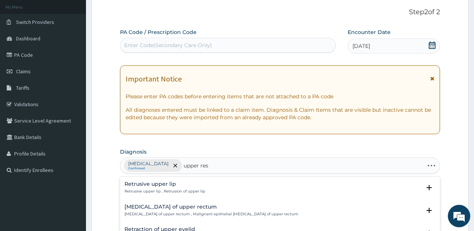
type input "upper resp"
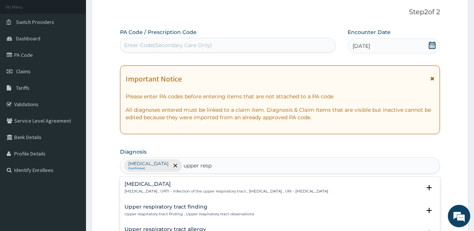
click at [178, 185] on h4 "[MEDICAL_DATA]" at bounding box center [226, 184] width 204 height 6
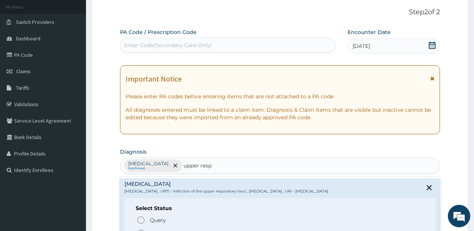
click at [157, 226] on div "Query Query covers suspected (?), Keep in view (kiv), Ruled out (r/o) Confirmed" at bounding box center [280, 226] width 288 height 23
click at [142, 230] on circle "status option filled" at bounding box center [140, 233] width 7 height 7
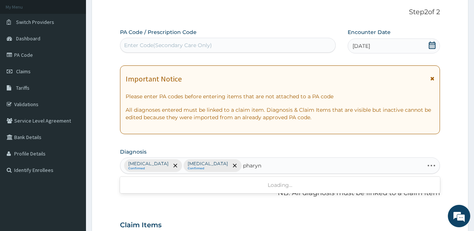
type input "pharyng"
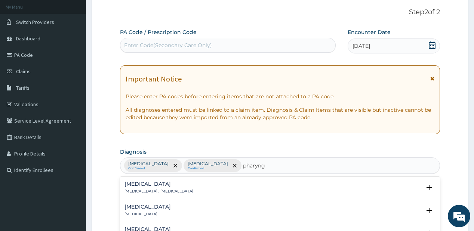
click at [133, 204] on h4 "Pharyngitis" at bounding box center [147, 207] width 46 height 6
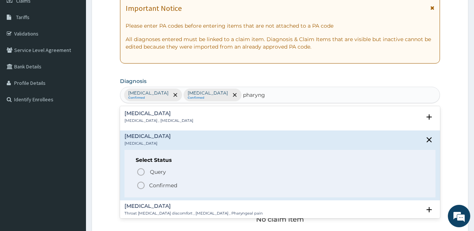
scroll to position [118, 0]
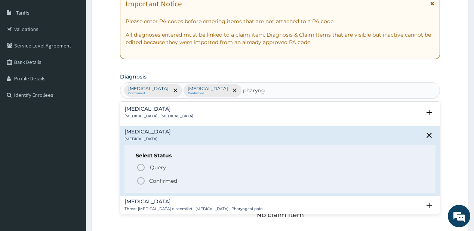
click at [173, 180] on p "Confirmed" at bounding box center [163, 180] width 28 height 7
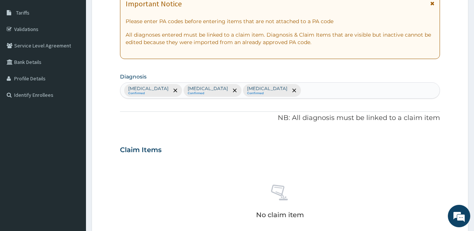
scroll to position [218, 0]
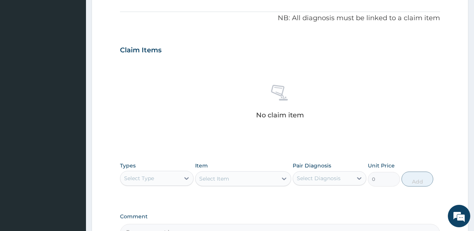
click at [166, 179] on div "Select Type" at bounding box center [149, 178] width 59 height 12
click at [135, 221] on div "Procedures" at bounding box center [157, 223] width 74 height 13
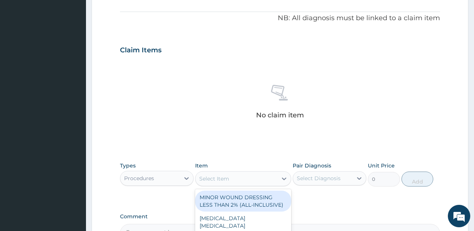
click at [218, 180] on div "Select Item" at bounding box center [214, 178] width 30 height 7
type input "pract"
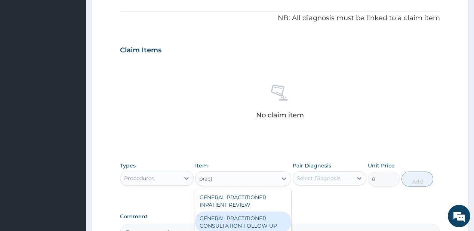
click at [230, 222] on div "GENERAL PRACTITIONER CONSULTATION FOLLOW UP" at bounding box center [243, 221] width 96 height 21
type input "1875"
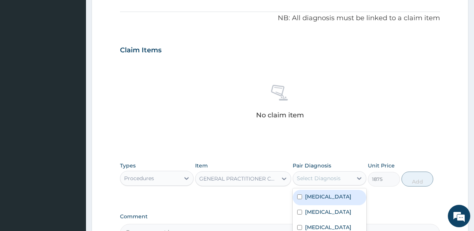
click at [326, 176] on div "Select Diagnosis" at bounding box center [319, 177] width 44 height 7
drag, startPoint x: 316, startPoint y: 196, endPoint x: 306, endPoint y: 211, distance: 18.3
click at [315, 196] on label "[MEDICAL_DATA]" at bounding box center [328, 196] width 46 height 7
checkbox input "true"
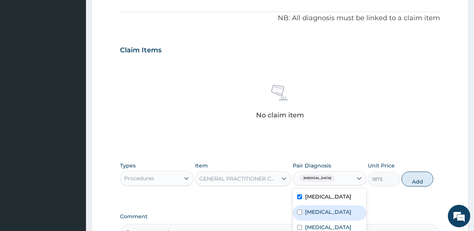
click at [306, 212] on label "[MEDICAL_DATA]" at bounding box center [328, 211] width 46 height 7
checkbox input "true"
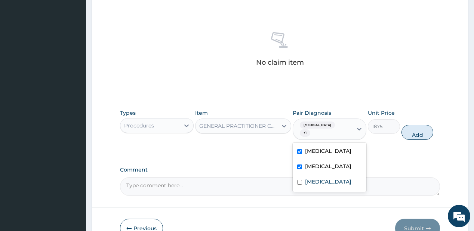
scroll to position [307, 0]
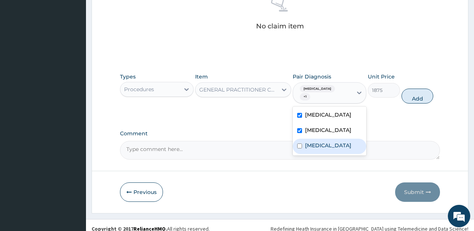
click at [341, 148] on div "Pharyngitis" at bounding box center [330, 146] width 74 height 15
checkbox input "true"
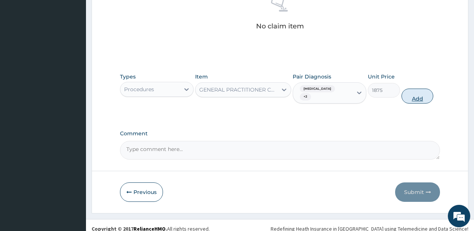
click at [412, 92] on button "Add" at bounding box center [417, 96] width 32 height 15
type input "0"
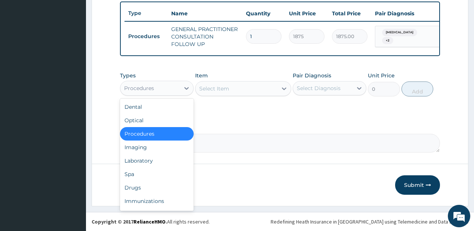
click at [150, 89] on div "Procedures" at bounding box center [139, 87] width 30 height 7
drag, startPoint x: 128, startPoint y: 158, endPoint x: 126, endPoint y: 110, distance: 47.9
click at [129, 140] on div "Dental Optical Procedures Imaging Laboratory Spa Drugs Immunizations Others Gym" at bounding box center [157, 155] width 74 height 112
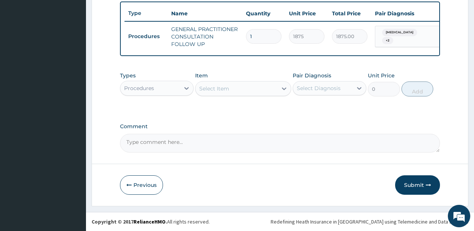
click at [173, 88] on div "Procedures" at bounding box center [149, 88] width 59 height 12
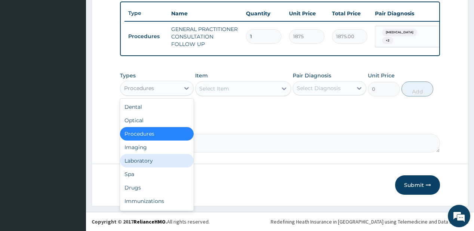
click at [142, 164] on div "Laboratory" at bounding box center [157, 160] width 74 height 13
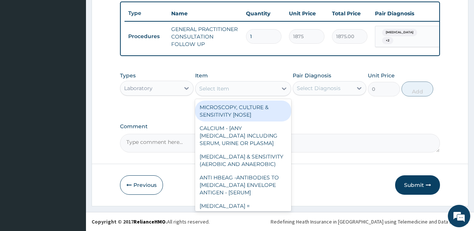
click at [254, 86] on div "Select Item" at bounding box center [236, 89] width 82 height 12
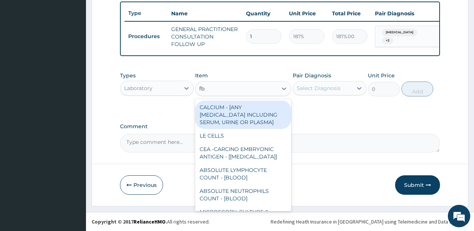
type input "fbc"
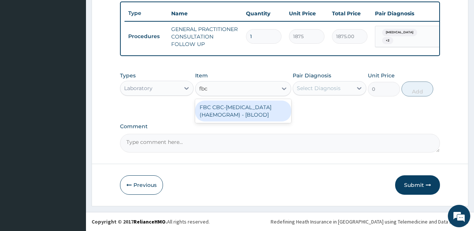
drag, startPoint x: 240, startPoint y: 113, endPoint x: 282, endPoint y: 105, distance: 42.3
click at [241, 113] on div "FBC CBC-[MEDICAL_DATA] (HAEMOGRAM) - [BLOOD]" at bounding box center [243, 110] width 96 height 21
type input "5000"
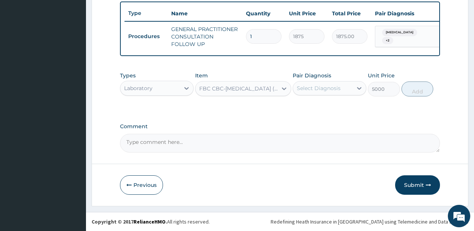
click at [340, 87] on div "Select Diagnosis" at bounding box center [322, 88] width 59 height 12
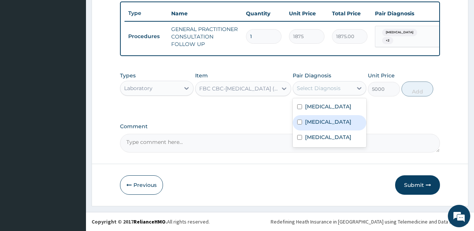
drag, startPoint x: 312, startPoint y: 121, endPoint x: 321, endPoint y: 148, distance: 28.0
click at [312, 125] on label "[MEDICAL_DATA]" at bounding box center [328, 121] width 46 height 7
checkbox input "true"
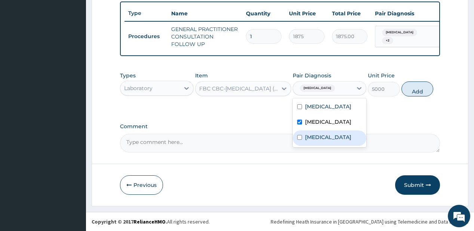
drag, startPoint x: 321, startPoint y: 148, endPoint x: 372, endPoint y: 119, distance: 59.2
click at [324, 141] on label "Pharyngitis" at bounding box center [328, 136] width 46 height 7
checkbox input "true"
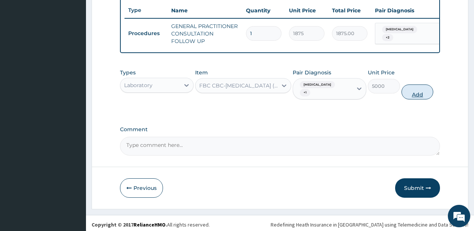
click at [411, 97] on button "Add" at bounding box center [417, 91] width 32 height 15
type input "0"
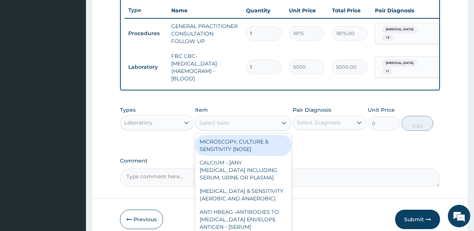
click at [225, 126] on div "Select Item" at bounding box center [214, 122] width 30 height 7
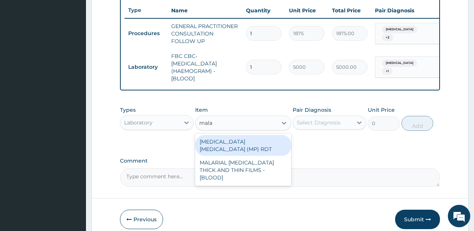
type input "malar"
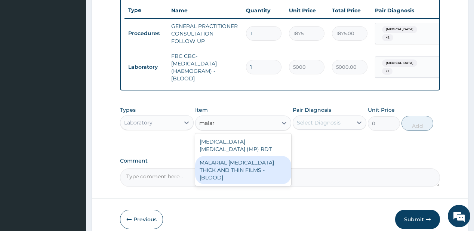
drag, startPoint x: 217, startPoint y: 161, endPoint x: 268, endPoint y: 115, distance: 69.3
click at [217, 161] on div "MALARIAL [MEDICAL_DATA] THICK AND THIN FILMS - [BLOOD]" at bounding box center [243, 170] width 96 height 28
type input "2187.5"
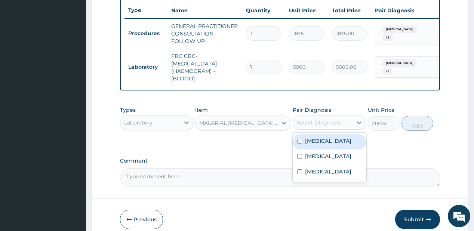
click at [305, 126] on div "Select Diagnosis" at bounding box center [319, 122] width 44 height 7
drag, startPoint x: 305, startPoint y: 141, endPoint x: 344, endPoint y: 126, distance: 41.4
click at [305, 141] on label "[MEDICAL_DATA]" at bounding box center [328, 140] width 46 height 7
checkbox input "true"
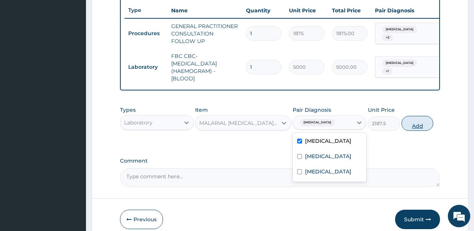
click at [423, 126] on button "Add" at bounding box center [417, 123] width 32 height 15
type input "0"
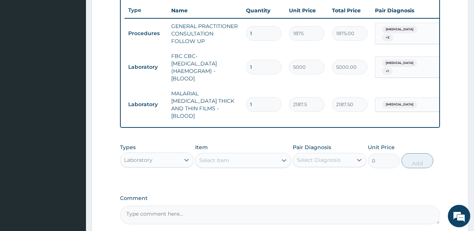
scroll to position [347, 0]
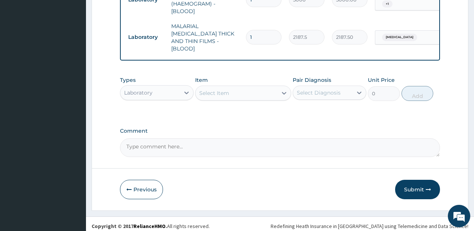
click at [157, 87] on div "Laboratory" at bounding box center [149, 93] width 59 height 12
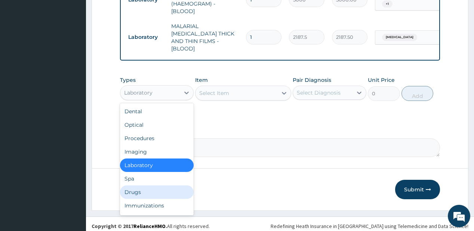
click at [134, 189] on div "Drugs" at bounding box center [157, 191] width 74 height 13
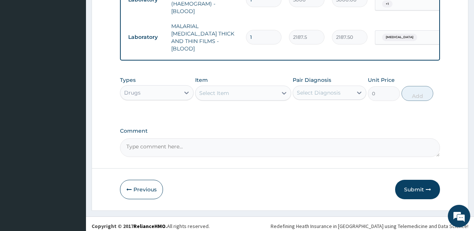
click at [228, 90] on div "Select Item" at bounding box center [214, 92] width 30 height 7
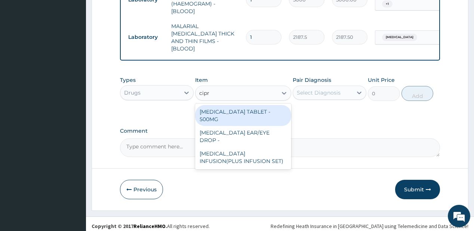
type input "cipro"
drag, startPoint x: 201, startPoint y: 111, endPoint x: 226, endPoint y: 102, distance: 25.9
click at [203, 111] on div "[MEDICAL_DATA] TABLET - 500MG" at bounding box center [243, 115] width 96 height 21
type input "196"
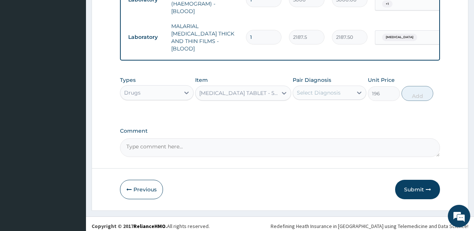
click at [318, 92] on div "Select Diagnosis" at bounding box center [319, 92] width 44 height 7
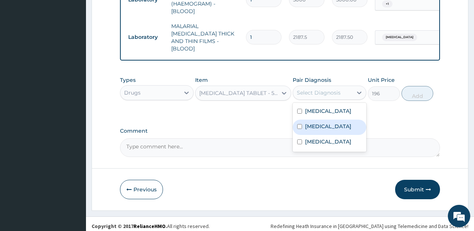
drag, startPoint x: 311, startPoint y: 125, endPoint x: 321, endPoint y: 127, distance: 10.1
click at [315, 124] on label "[MEDICAL_DATA]" at bounding box center [328, 126] width 46 height 7
checkbox input "true"
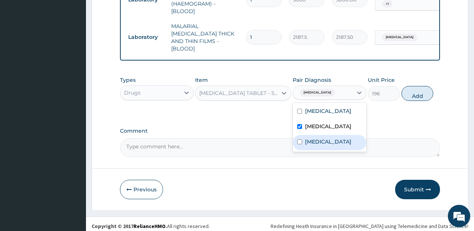
drag, startPoint x: 316, startPoint y: 147, endPoint x: 352, endPoint y: 133, distance: 38.6
click at [321, 145] on label "Pharyngitis" at bounding box center [328, 141] width 46 height 7
checkbox input "true"
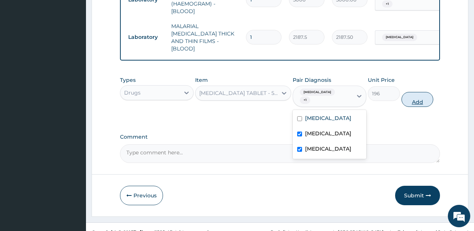
click at [415, 99] on button "Add" at bounding box center [417, 99] width 32 height 15
type input "0"
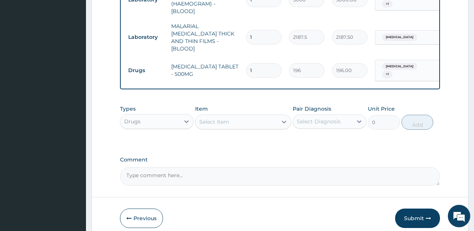
type input "10"
type input "1960.00"
type input "10"
click at [275, 122] on div "Select Item" at bounding box center [236, 122] width 82 height 12
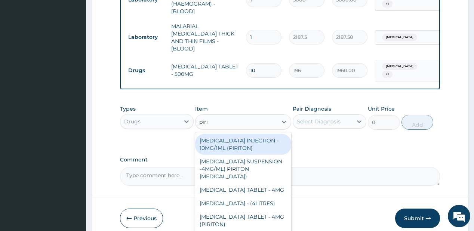
type input "pirit"
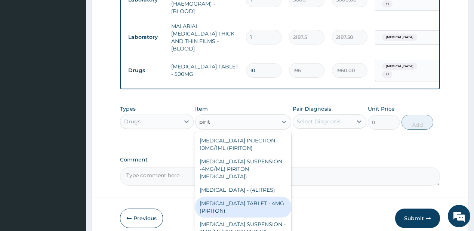
drag, startPoint x: 226, startPoint y: 215, endPoint x: 256, endPoint y: 189, distance: 39.7
click at [228, 212] on div "CHLORPHENIRAMINE TABLET - 4MG (PIRITON)" at bounding box center [243, 206] width 96 height 21
type input "22.4"
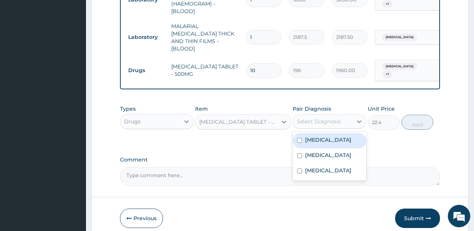
click at [332, 118] on div "Select Diagnosis" at bounding box center [319, 121] width 44 height 7
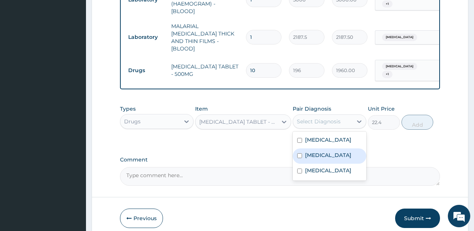
drag, startPoint x: 327, startPoint y: 149, endPoint x: 384, endPoint y: 130, distance: 60.4
click at [329, 151] on label "Upper respiratory infection" at bounding box center [328, 154] width 46 height 7
checkbox input "true"
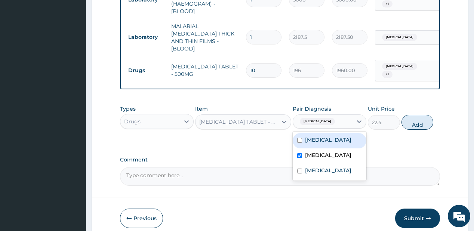
click at [422, 118] on button "Add" at bounding box center [417, 122] width 32 height 15
type input "0"
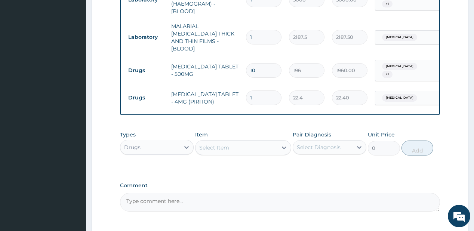
type input "0.00"
type input "3"
type input "67.20"
type input "3"
click at [224, 145] on div "Select Item" at bounding box center [214, 147] width 30 height 7
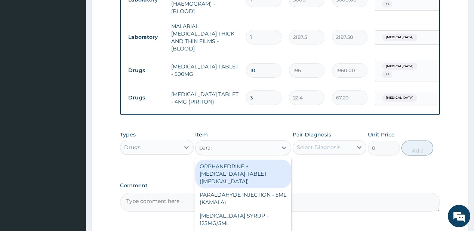
type input "parace"
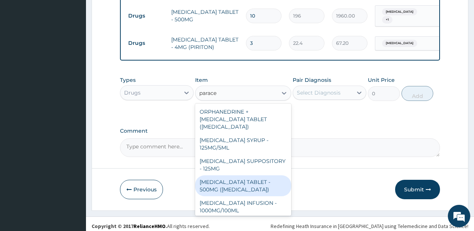
drag, startPoint x: 230, startPoint y: 178, endPoint x: 251, endPoint y: 161, distance: 26.3
click at [230, 177] on div "PARACETAMOL TABLET - 500MG (PANADOL)" at bounding box center [243, 185] width 96 height 21
type input "42"
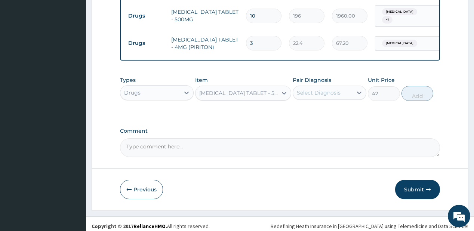
click at [309, 92] on div "Select Diagnosis" at bounding box center [319, 92] width 44 height 7
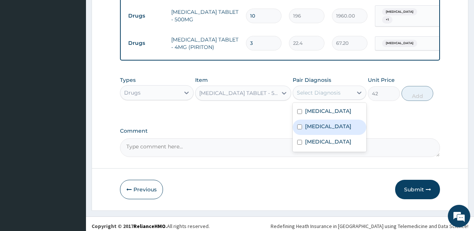
click at [316, 123] on label "[MEDICAL_DATA]" at bounding box center [328, 126] width 46 height 7
checkbox input "true"
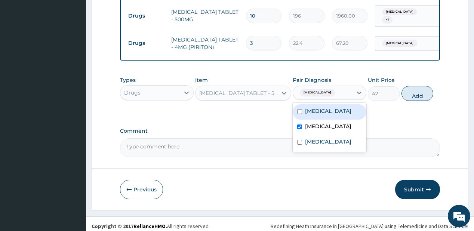
click at [329, 108] on div "[MEDICAL_DATA]" at bounding box center [330, 111] width 74 height 15
checkbox input "true"
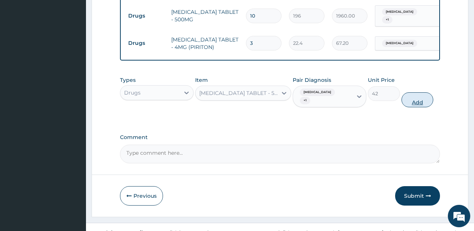
click at [424, 92] on button "Add" at bounding box center [417, 99] width 32 height 15
type input "0"
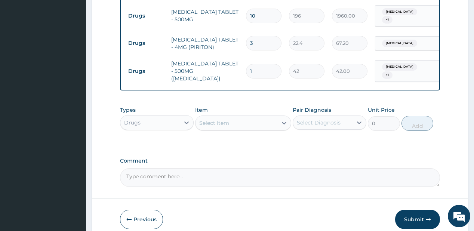
type input "18"
type input "756.00"
type input "18"
click at [282, 122] on icon at bounding box center [284, 123] width 4 height 3
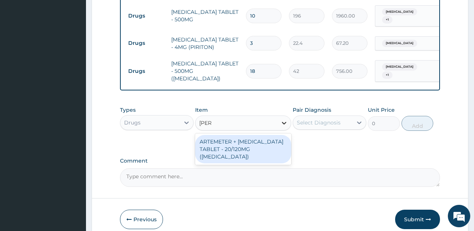
type input "coart"
click at [221, 149] on div "ARTEMETER + [MEDICAL_DATA] TABLET - 20/120MG ([MEDICAL_DATA])" at bounding box center [243, 149] width 96 height 28
type input "210"
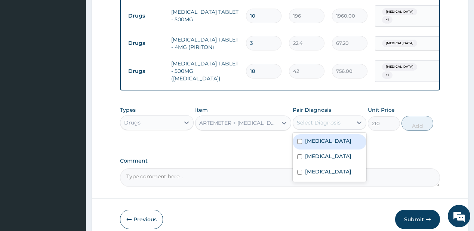
click at [337, 120] on div "Select Diagnosis" at bounding box center [319, 122] width 44 height 7
click at [321, 137] on label "[MEDICAL_DATA]" at bounding box center [328, 140] width 46 height 7
checkbox input "true"
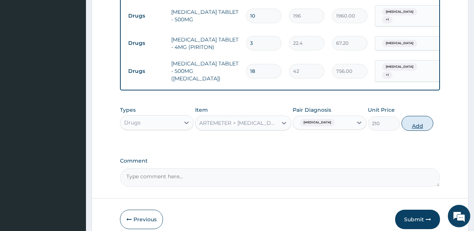
click at [418, 120] on button "Add" at bounding box center [417, 123] width 32 height 15
type input "0"
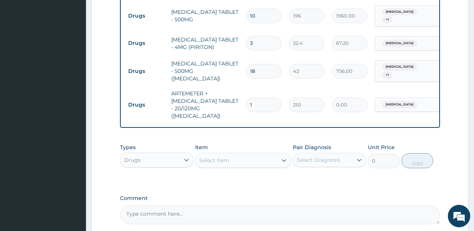
type input "0.00"
type input "2"
type input "420.00"
type input "24"
type input "5040.00"
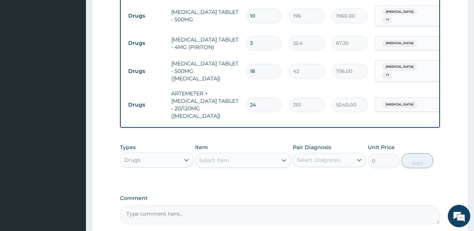
type input "24"
click at [221, 157] on div "Select Item" at bounding box center [214, 160] width 30 height 7
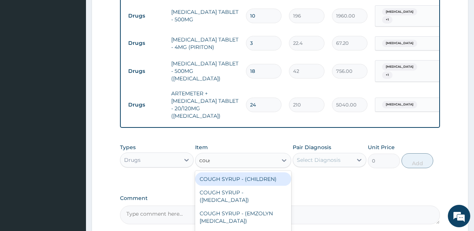
type input "cough"
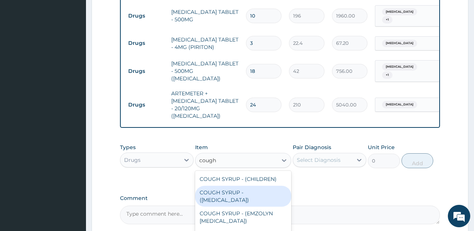
drag, startPoint x: 223, startPoint y: 187, endPoint x: 309, endPoint y: 160, distance: 90.1
click at [224, 187] on div "COUGH SYRUP - ([MEDICAL_DATA])" at bounding box center [243, 196] width 96 height 21
type input "1120"
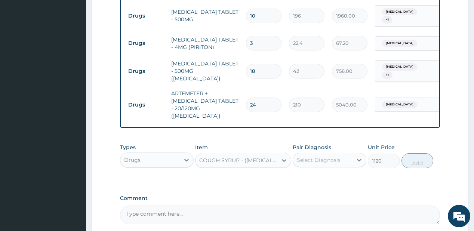
click at [324, 156] on div "Select Diagnosis" at bounding box center [319, 159] width 44 height 7
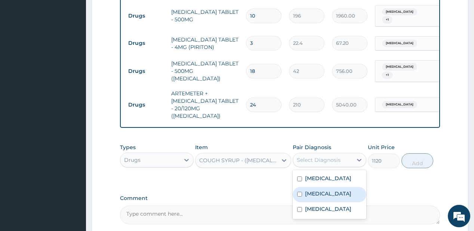
drag, startPoint x: 312, startPoint y: 185, endPoint x: 316, endPoint y: 196, distance: 11.1
click at [313, 190] on label "[MEDICAL_DATA]" at bounding box center [328, 193] width 46 height 7
checkbox input "true"
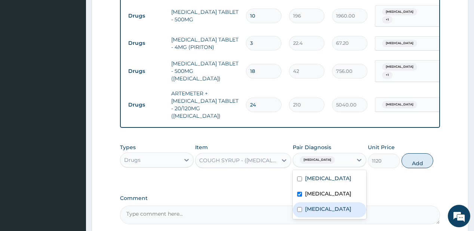
drag, startPoint x: 315, startPoint y: 202, endPoint x: 370, endPoint y: 176, distance: 60.8
click at [326, 202] on div "Pharyngitis" at bounding box center [330, 209] width 74 height 15
checkbox input "true"
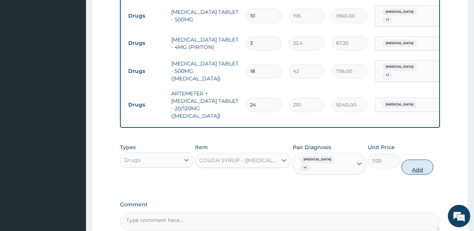
click at [413, 160] on button "Add" at bounding box center [417, 167] width 32 height 15
type input "0"
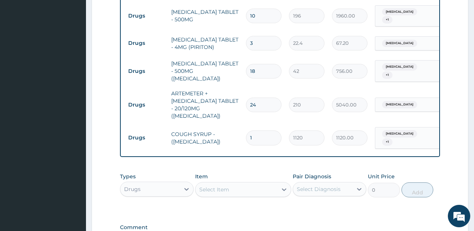
scroll to position [489, 0]
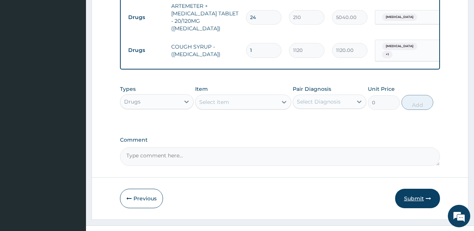
click at [417, 189] on button "Submit" at bounding box center [417, 198] width 45 height 19
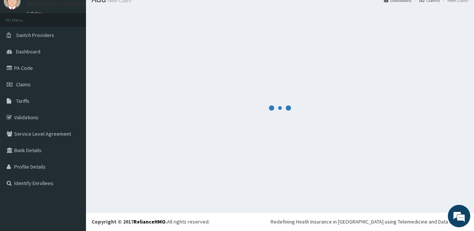
scroll to position [30, 0]
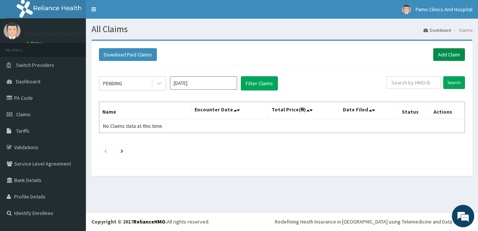
drag, startPoint x: 446, startPoint y: 55, endPoint x: 436, endPoint y: 48, distance: 11.6
click at [446, 54] on link "Add Claim" at bounding box center [449, 54] width 32 height 13
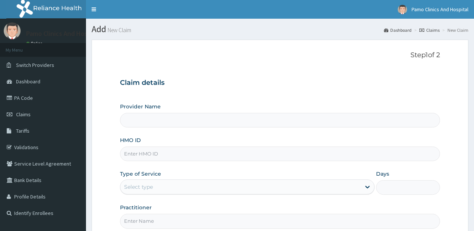
type input "Pamo Clinics And Hospital"
click at [133, 154] on input "HMO ID" at bounding box center [279, 153] width 319 height 15
paste input "BTR/10074/A"
type input "BTR/10074/A"
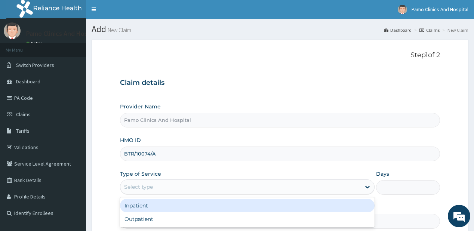
click at [140, 188] on div "Select type" at bounding box center [138, 186] width 29 height 7
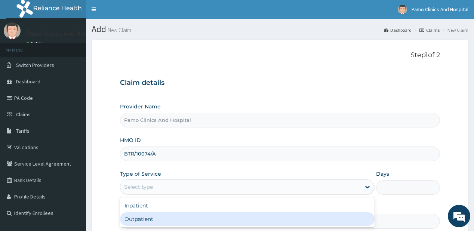
drag, startPoint x: 129, startPoint y: 218, endPoint x: 303, endPoint y: 183, distance: 177.3
click at [130, 218] on div "Outpatient" at bounding box center [247, 218] width 254 height 13
type input "1"
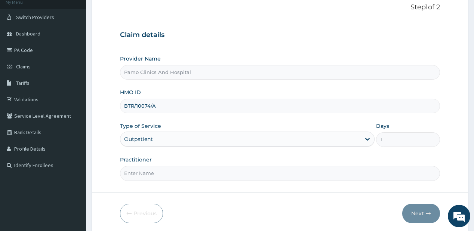
scroll to position [60, 0]
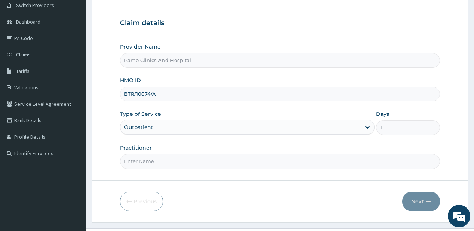
click at [217, 164] on input "Practitioner" at bounding box center [279, 161] width 319 height 15
type input "[PERSON_NAME]"
click at [411, 199] on button "Next" at bounding box center [421, 201] width 38 height 19
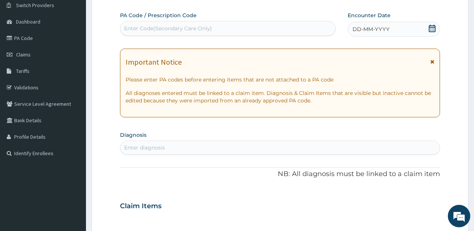
click at [373, 31] on span "DD-MM-YYYY" at bounding box center [370, 28] width 37 height 7
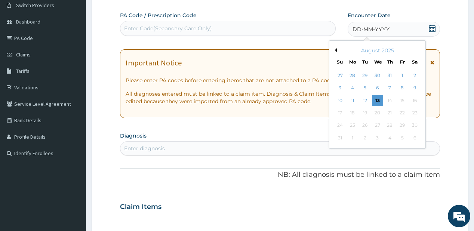
click at [335, 48] on button "Previous Month" at bounding box center [335, 50] width 4 height 4
click at [376, 111] on div "23" at bounding box center [376, 112] width 11 height 11
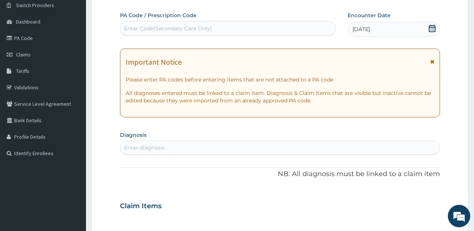
click at [179, 145] on div "Enter diagnosis" at bounding box center [279, 148] width 319 height 12
type input "febrile illness"
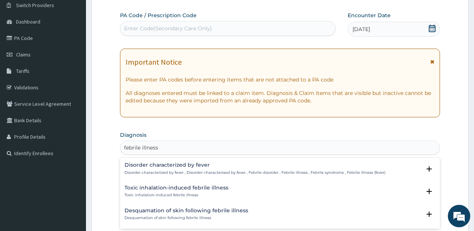
click at [179, 172] on p "Disorder characterized by fever , Disorder characterised by fever , Febrile dis…" at bounding box center [254, 172] width 261 height 5
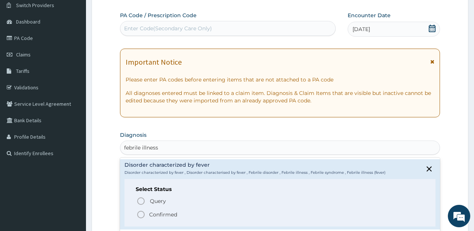
click at [160, 214] on p "Confirmed" at bounding box center [163, 214] width 28 height 7
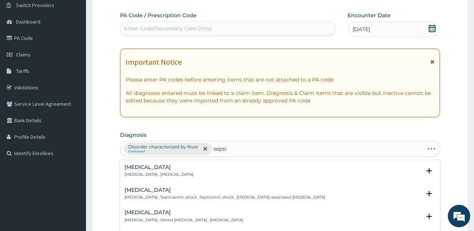
type input "[MEDICAL_DATA]"
click at [161, 174] on p "[MEDICAL_DATA] , [MEDICAL_DATA]" at bounding box center [158, 174] width 69 height 5
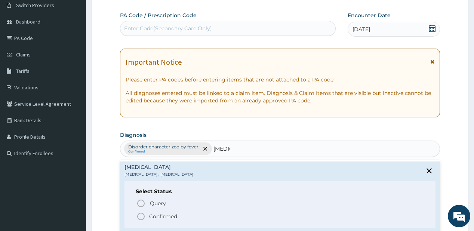
click at [143, 217] on icon "status option filled" at bounding box center [140, 216] width 9 height 9
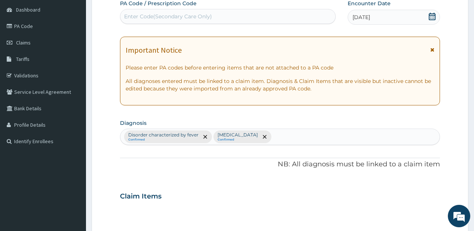
scroll to position [84, 0]
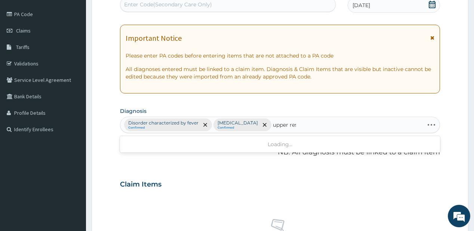
type input "upper resp"
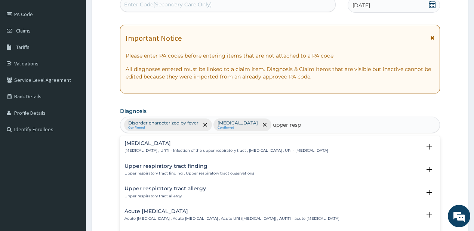
click at [137, 147] on div "[MEDICAL_DATA] [MEDICAL_DATA] , URTI - Infection of the upper respiratory tract…" at bounding box center [226, 146] width 204 height 13
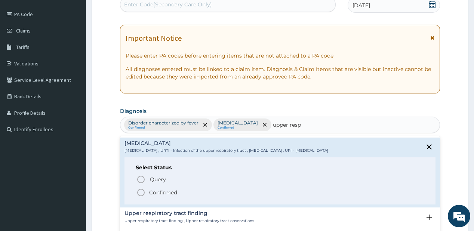
click at [151, 192] on p "Confirmed" at bounding box center [163, 192] width 28 height 7
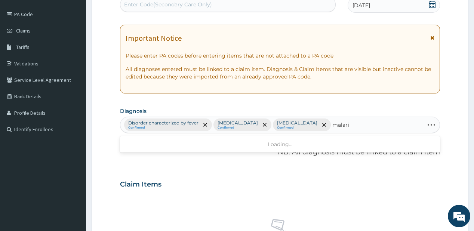
type input "[MEDICAL_DATA]"
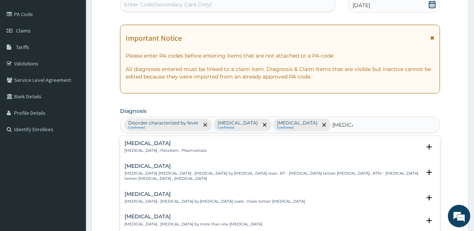
click at [134, 151] on p "[MEDICAL_DATA] , Paludism , Plasmodiosis" at bounding box center [165, 150] width 82 height 5
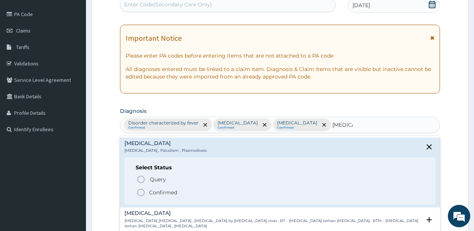
click at [155, 190] on p "Confirmed" at bounding box center [163, 192] width 28 height 7
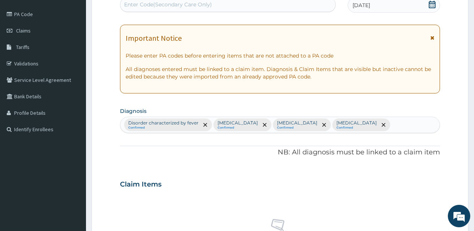
click at [473, 228] on section "Step 2 of 2 PA Code / Prescription Code Enter Code(Secondary Care Only) Encount…" at bounding box center [280, 192] width 388 height 485
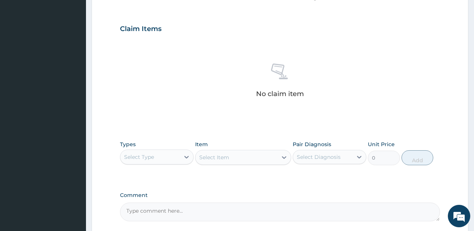
scroll to position [281, 0]
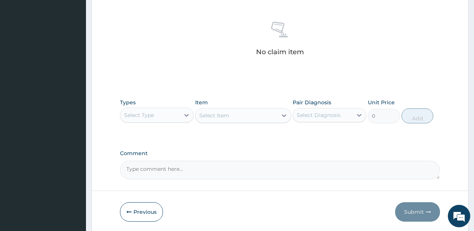
drag, startPoint x: 153, startPoint y: 103, endPoint x: 150, endPoint y: 111, distance: 8.3
click at [154, 103] on div "Types Select Type" at bounding box center [157, 111] width 74 height 25
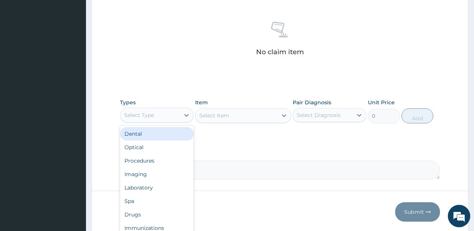
click at [144, 117] on div "Select Type" at bounding box center [139, 114] width 30 height 7
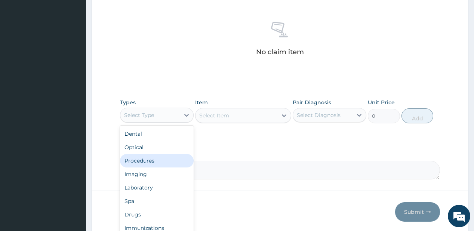
click at [130, 161] on div "Procedures" at bounding box center [157, 160] width 74 height 13
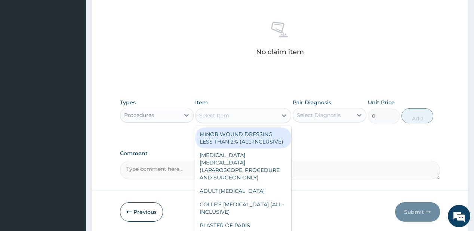
click at [233, 122] on div "Select Item" at bounding box center [243, 115] width 96 height 15
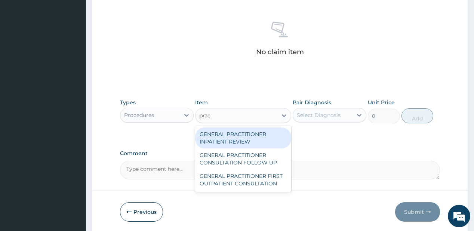
type input "pract"
click at [219, 160] on div "GENERAL PRACTITIONER CONSULTATION FOLLOW UP" at bounding box center [243, 158] width 96 height 21
type input "1875"
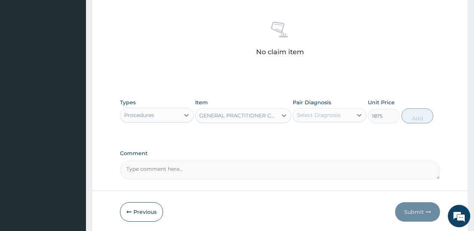
click at [324, 117] on div "Select Diagnosis" at bounding box center [319, 114] width 44 height 7
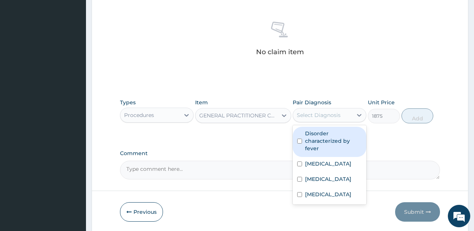
drag, startPoint x: 310, startPoint y: 137, endPoint x: 310, endPoint y: 155, distance: 17.2
click at [310, 139] on label "Disorder characterized by fever" at bounding box center [333, 141] width 57 height 22
checkbox input "true"
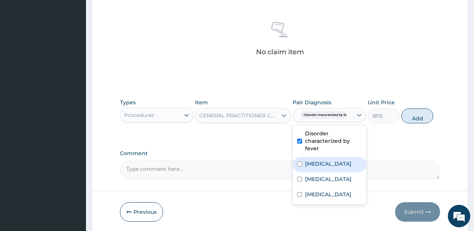
click at [308, 161] on label "[MEDICAL_DATA]" at bounding box center [328, 163] width 46 height 7
checkbox input "true"
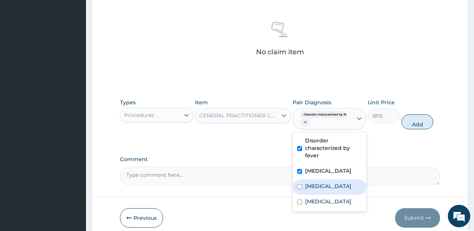
click at [302, 189] on input "checkbox" at bounding box center [299, 186] width 5 height 5
checkbox input "true"
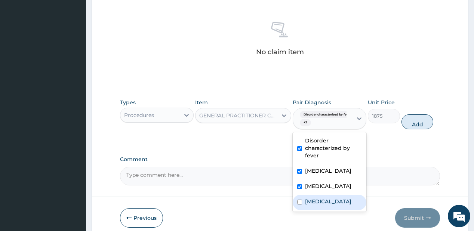
click at [310, 205] on label "[MEDICAL_DATA]" at bounding box center [328, 201] width 46 height 7
checkbox input "true"
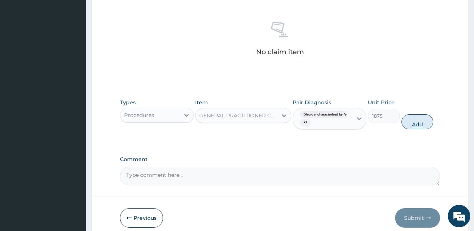
click at [422, 126] on button "Add" at bounding box center [417, 121] width 32 height 15
type input "0"
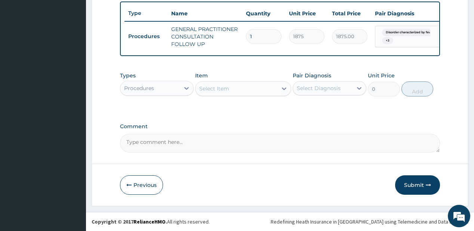
scroll to position [279, 0]
click at [182, 87] on div at bounding box center [186, 87] width 13 height 13
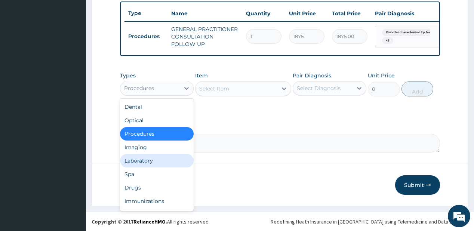
click at [149, 163] on div "Laboratory" at bounding box center [157, 160] width 74 height 13
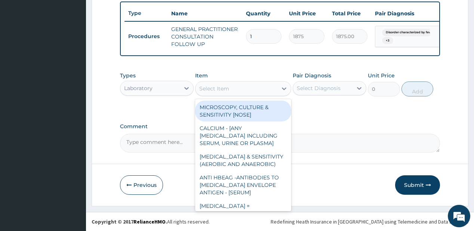
click at [217, 90] on div "Select Item" at bounding box center [214, 88] width 30 height 7
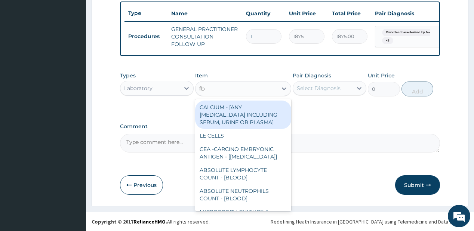
type input "fbc"
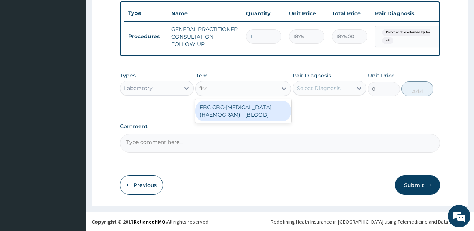
drag, startPoint x: 213, startPoint y: 119, endPoint x: 248, endPoint y: 118, distance: 35.1
click at [216, 119] on div "FBC CBC-COMPLETE BLOOD COUNT (HAEMOGRAM) - [BLOOD]" at bounding box center [243, 110] width 96 height 21
type input "5000"
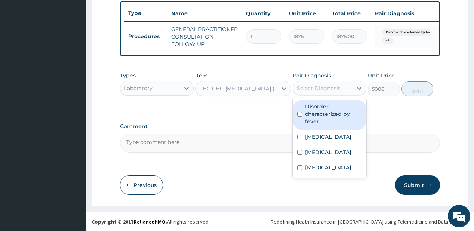
click at [327, 85] on div "Select Diagnosis" at bounding box center [319, 87] width 44 height 7
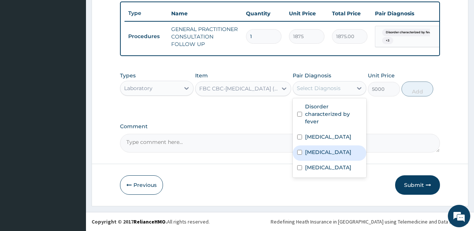
drag, startPoint x: 310, startPoint y: 152, endPoint x: 328, endPoint y: 123, distance: 35.0
click at [316, 146] on div "Upper respiratory infection" at bounding box center [330, 152] width 74 height 15
checkbox input "true"
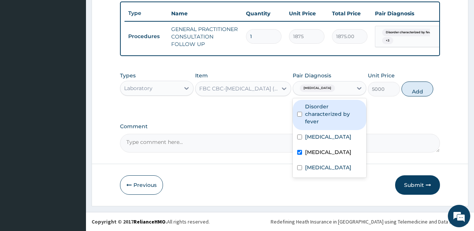
drag, startPoint x: 329, startPoint y: 118, endPoint x: 412, endPoint y: 86, distance: 89.5
click at [330, 117] on label "Disorder characterized by fever" at bounding box center [333, 114] width 57 height 22
checkbox input "true"
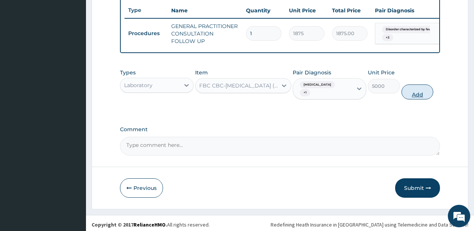
click at [412, 99] on button "Add" at bounding box center [417, 91] width 32 height 15
type input "0"
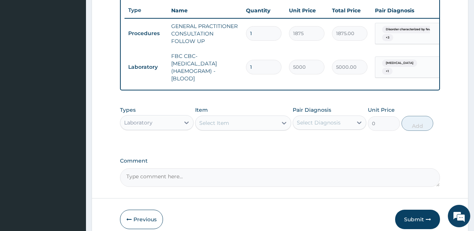
click at [236, 128] on div "Select Item" at bounding box center [236, 123] width 82 height 12
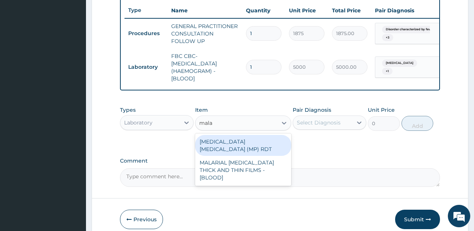
type input "malar"
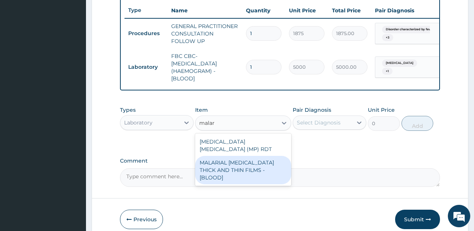
drag, startPoint x: 227, startPoint y: 158, endPoint x: 313, endPoint y: 114, distance: 96.6
click at [227, 157] on div "MALARIAL PARASITE THICK AND THIN FILMS - [BLOOD]" at bounding box center [243, 170] width 96 height 28
type input "2187.5"
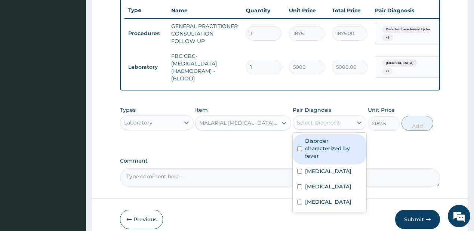
click at [317, 126] on div "Select Diagnosis" at bounding box center [319, 122] width 44 height 7
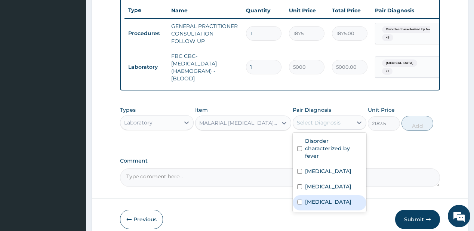
click at [314, 205] on label "Malaria" at bounding box center [328, 201] width 46 height 7
checkbox input "true"
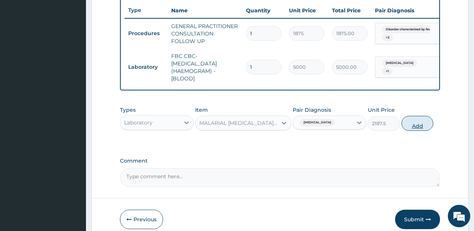
click at [414, 126] on button "Add" at bounding box center [417, 123] width 32 height 15
type input "0"
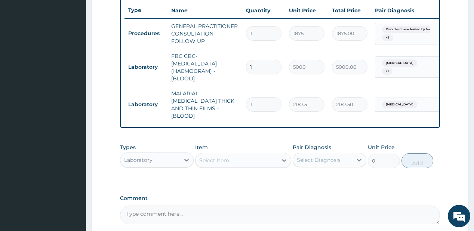
click at [172, 156] on div "Laboratory" at bounding box center [149, 160] width 59 height 12
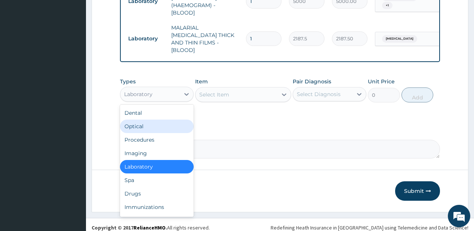
scroll to position [347, 0]
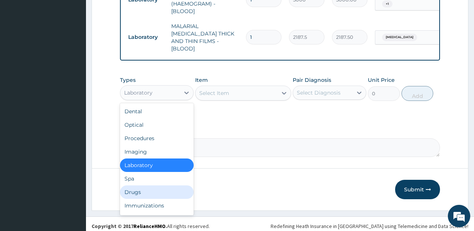
click at [130, 189] on div "Drugs" at bounding box center [157, 191] width 74 height 13
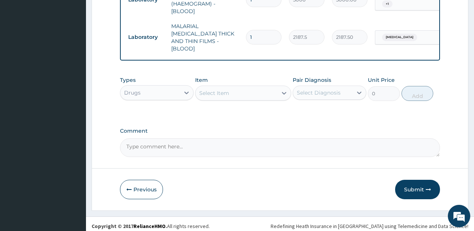
click at [249, 88] on div "Select Item" at bounding box center [236, 93] width 82 height 12
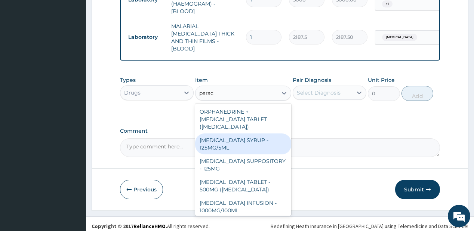
type input "parace"
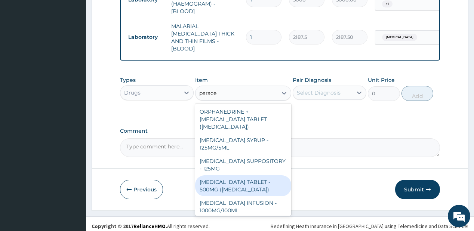
click at [245, 179] on div "[MEDICAL_DATA] TABLET - 500MG ([MEDICAL_DATA])" at bounding box center [243, 185] width 96 height 21
type input "42"
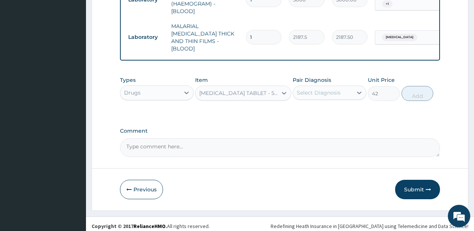
click at [309, 89] on div "Select Diagnosis" at bounding box center [319, 92] width 44 height 7
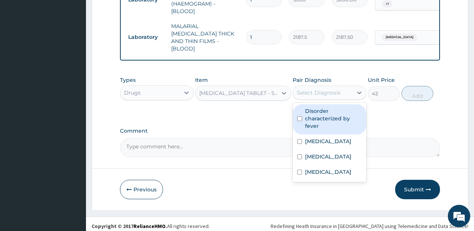
drag, startPoint x: 318, startPoint y: 118, endPoint x: 360, endPoint y: 108, distance: 43.0
click at [319, 118] on label "Disorder characterized by fever" at bounding box center [333, 118] width 57 height 22
checkbox input "true"
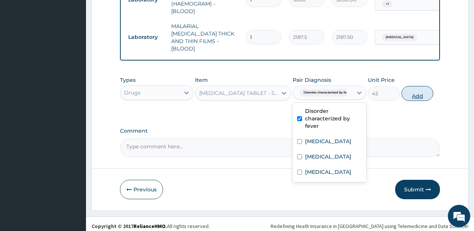
click at [420, 93] on button "Add" at bounding box center [417, 93] width 32 height 15
type input "0"
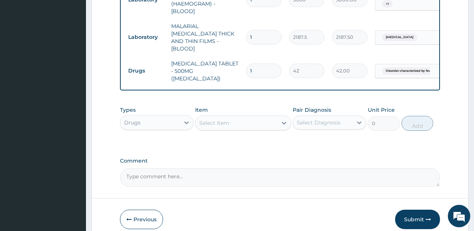
type input "18"
type input "756.00"
type input "18"
click at [249, 117] on div "Select Item" at bounding box center [236, 123] width 82 height 12
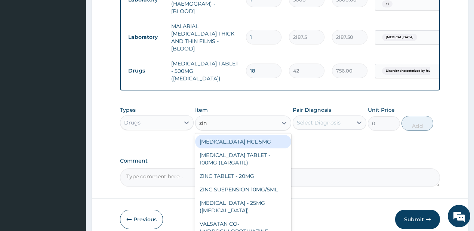
type input "zinc"
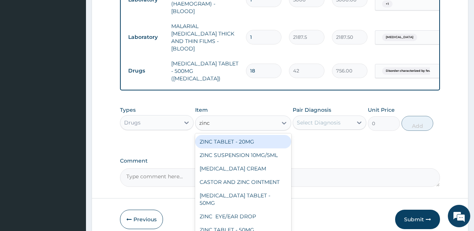
click at [226, 135] on div "ZINC TABLET - 20MG" at bounding box center [243, 141] width 96 height 13
type input "64.39999999999999"
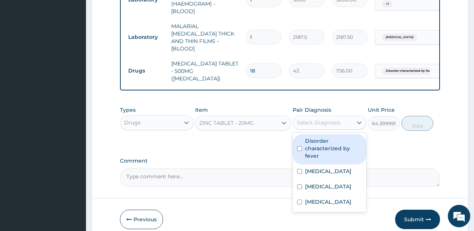
click at [309, 119] on div "Select Diagnosis" at bounding box center [319, 122] width 44 height 7
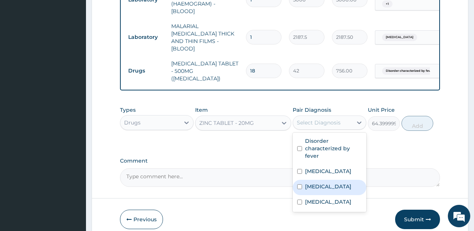
drag, startPoint x: 310, startPoint y: 180, endPoint x: 329, endPoint y: 166, distance: 24.0
click at [318, 180] on div "[MEDICAL_DATA]" at bounding box center [330, 187] width 74 height 15
checkbox input "true"
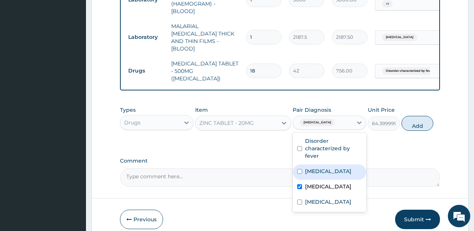
drag, startPoint x: 330, startPoint y: 164, endPoint x: 351, endPoint y: 142, distance: 31.2
click at [334, 164] on div "Sepsis" at bounding box center [330, 171] width 74 height 15
checkbox input "true"
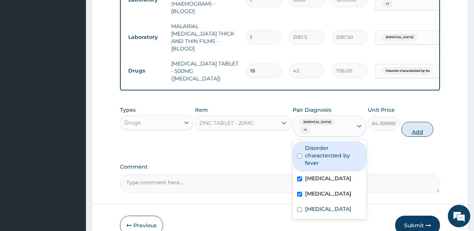
click at [409, 122] on button "Add" at bounding box center [417, 129] width 32 height 15
type input "0"
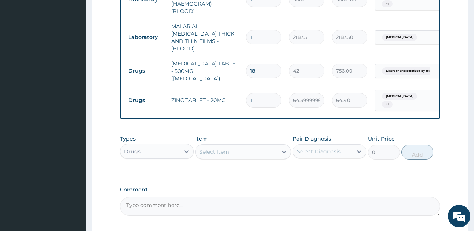
type input "0.00"
type input "7"
type input "450.80"
type input "7"
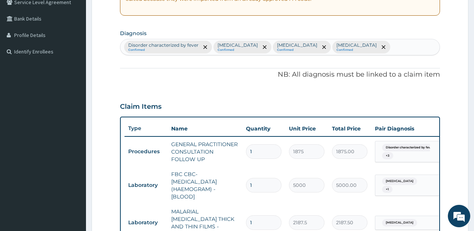
scroll to position [143, 0]
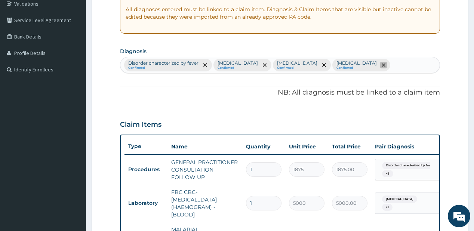
click at [381, 63] on icon "remove selection option" at bounding box center [383, 65] width 4 height 4
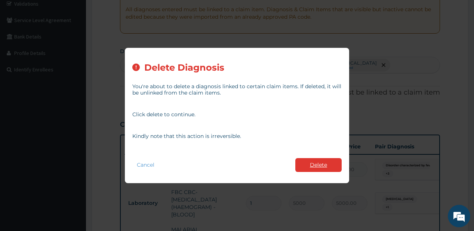
click at [308, 167] on button "Delete" at bounding box center [318, 165] width 46 height 14
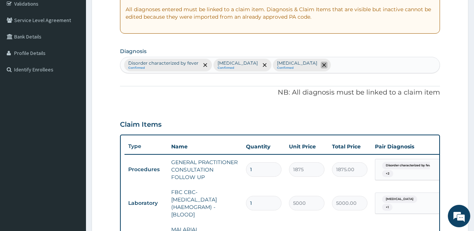
click at [322, 64] on icon "remove selection option" at bounding box center [324, 65] width 4 height 4
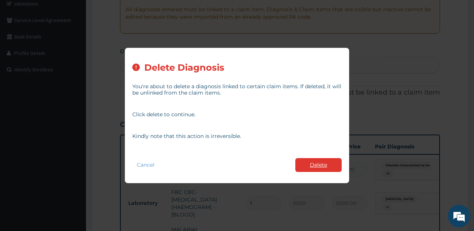
click at [318, 165] on button "Delete" at bounding box center [318, 165] width 46 height 14
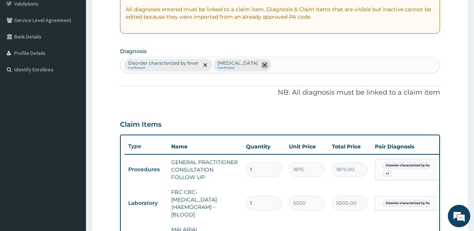
click at [263, 66] on icon "remove selection option" at bounding box center [265, 65] width 4 height 4
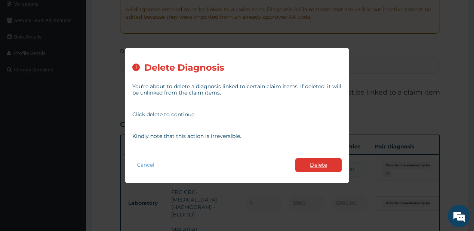
click at [314, 167] on button "Delete" at bounding box center [318, 165] width 46 height 14
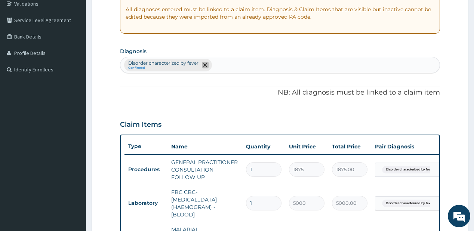
click at [204, 65] on icon "remove selection option" at bounding box center [205, 65] width 4 height 4
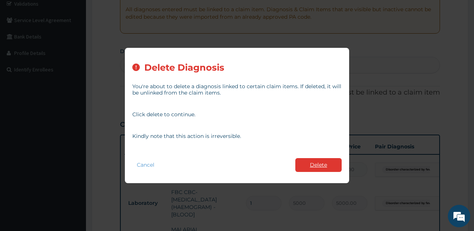
click at [316, 166] on button "Delete" at bounding box center [318, 165] width 46 height 14
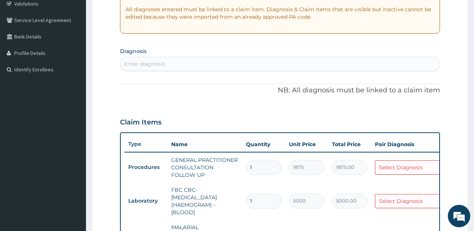
click at [183, 64] on div "Enter diagnosis" at bounding box center [279, 64] width 319 height 12
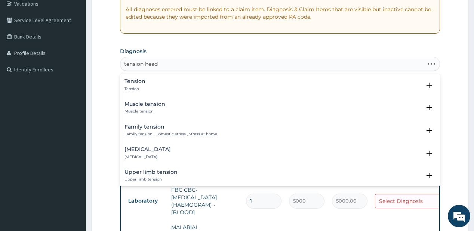
type input "tension heada"
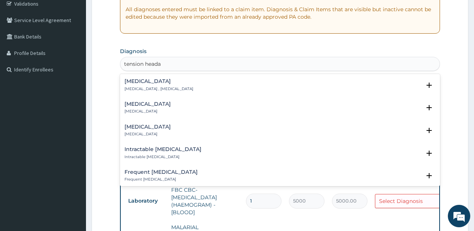
click at [155, 86] on p "Tension-type headache , Tension headache" at bounding box center [158, 88] width 69 height 5
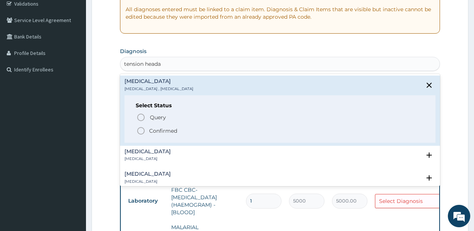
click at [167, 133] on p "Confirmed" at bounding box center [163, 130] width 28 height 7
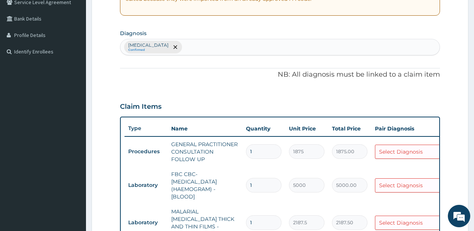
scroll to position [215, 0]
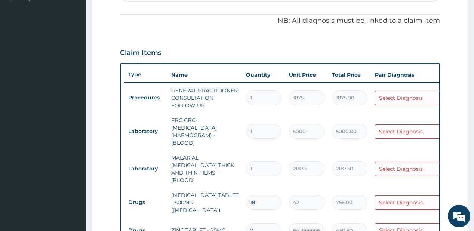
click at [473, 226] on section "Step 2 of 2 PA Code / Prescription Code Enter Code(Secondary Care Only) Encount…" at bounding box center [280, 111] width 388 height 584
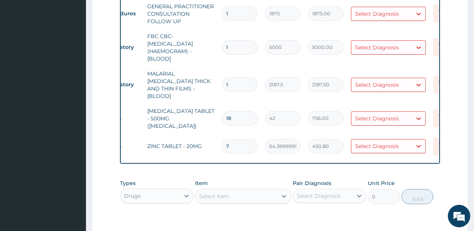
scroll to position [0, 36]
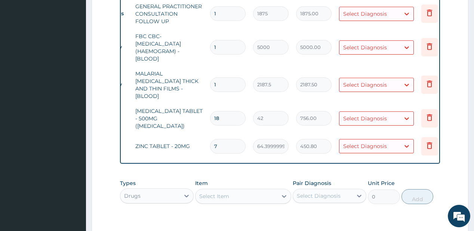
click at [215, 192] on div "Select Item" at bounding box center [214, 195] width 30 height 7
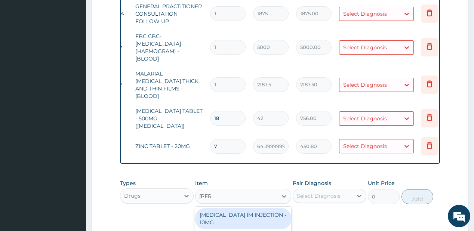
type input "diaze"
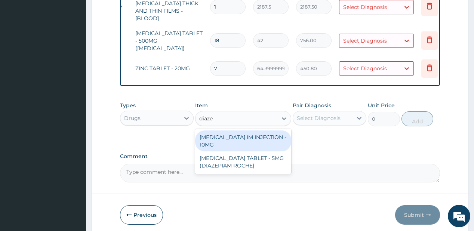
scroll to position [398, 0]
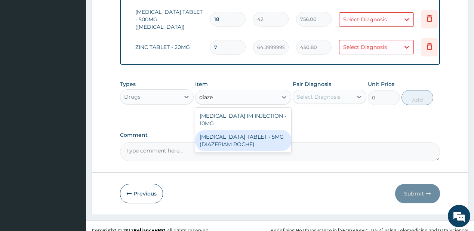
click at [236, 130] on div "DIAZEPAM TABLET - 5MG (DIAZEPIAM ROCHE)" at bounding box center [243, 140] width 96 height 21
type input "280"
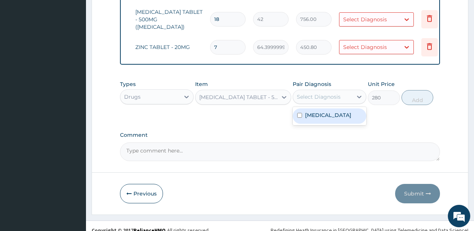
click at [323, 93] on div "Select Diagnosis" at bounding box center [319, 96] width 44 height 7
click at [314, 112] on label "Tension-type headache" at bounding box center [328, 114] width 46 height 7
checkbox input "true"
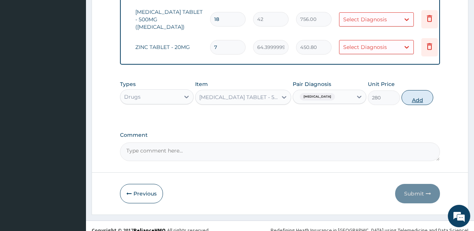
click at [409, 91] on button "Add" at bounding box center [417, 97] width 32 height 15
type input "0"
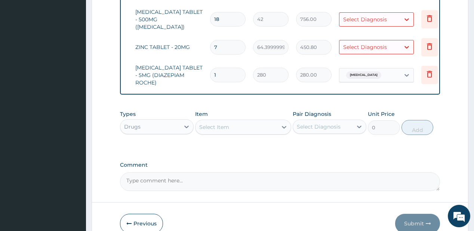
type input "0.00"
type input "3"
type input "840.00"
type input "3"
click at [227, 123] on div "Select Item" at bounding box center [214, 126] width 30 height 7
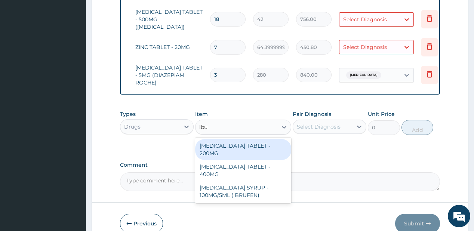
type input "ibup"
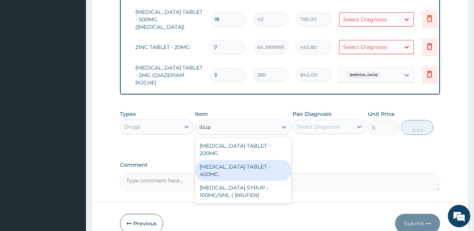
drag, startPoint x: 226, startPoint y: 146, endPoint x: 323, endPoint y: 112, distance: 102.6
click at [228, 160] on div "IBUPROFEN TABLET - 400MG" at bounding box center [243, 170] width 96 height 21
type input "560"
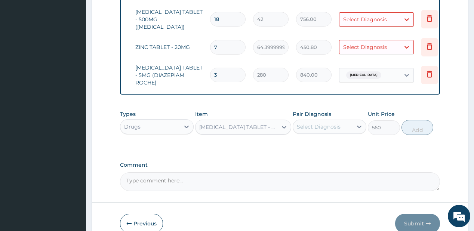
click at [338, 110] on div "Pair Diagnosis Select Diagnosis" at bounding box center [330, 122] width 74 height 25
click at [330, 123] on div "Select Diagnosis" at bounding box center [319, 126] width 44 height 7
drag, startPoint x: 335, startPoint y: 144, endPoint x: 359, endPoint y: 131, distance: 27.1
click at [336, 143] on div "Tension-type headache" at bounding box center [330, 145] width 74 height 15
checkbox input "true"
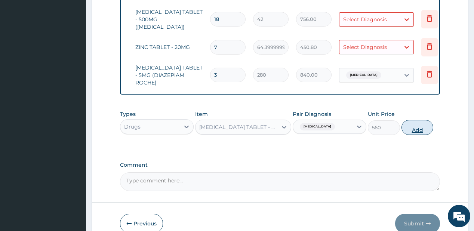
click at [415, 120] on button "Add" at bounding box center [417, 127] width 32 height 15
type input "0"
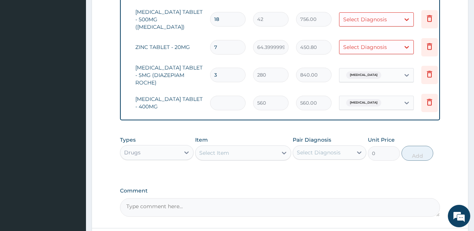
type input "0.00"
type input "6"
type input "3360.00"
type input "6"
click at [431, 43] on icon at bounding box center [429, 46] width 5 height 7
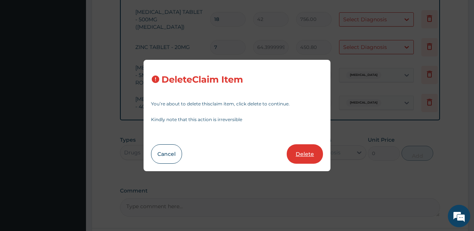
click at [313, 149] on button "Delete" at bounding box center [305, 153] width 36 height 19
type input "3"
type input "280"
type input "840.00"
type input "6"
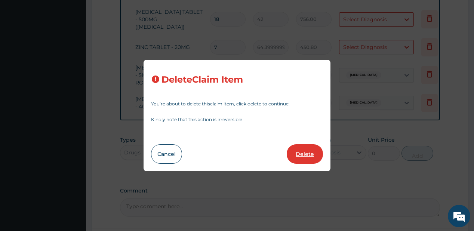
type input "560"
type input "3360.00"
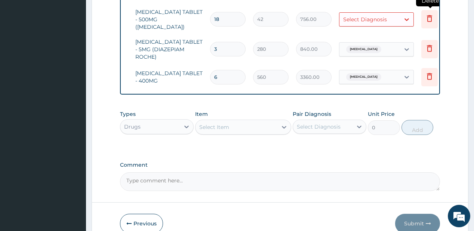
click at [430, 15] on icon at bounding box center [429, 18] width 5 height 7
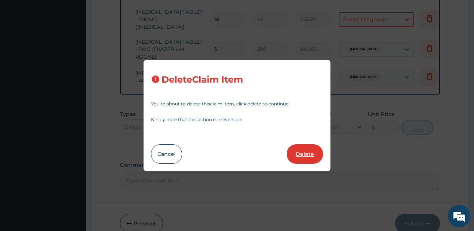
click at [303, 151] on button "Delete" at bounding box center [305, 153] width 36 height 19
type input "3"
type input "280"
type input "840.00"
type input "6"
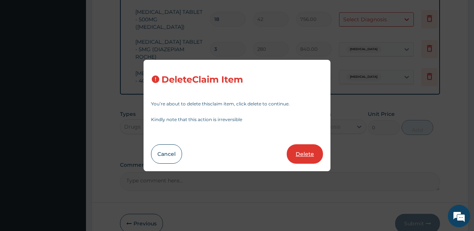
type input "560"
type input "3360.00"
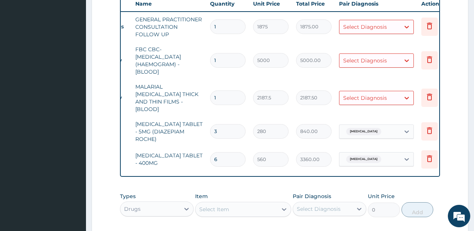
scroll to position [263, 0]
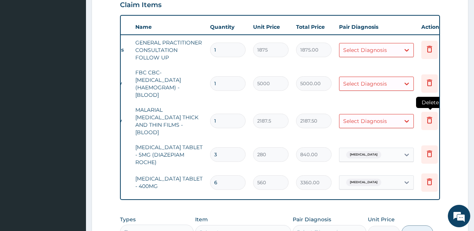
click at [432, 115] on icon at bounding box center [429, 119] width 9 height 9
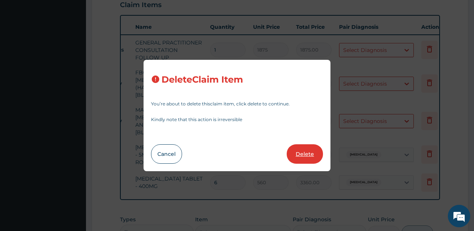
click at [300, 156] on button "Delete" at bounding box center [305, 153] width 36 height 19
type input "3"
type input "280"
type input "840.00"
type input "6"
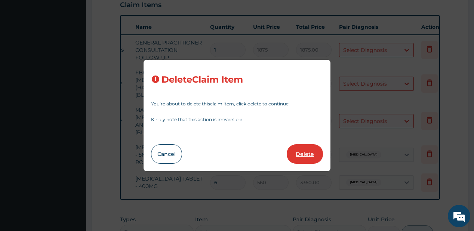
type input "560"
type input "3360.00"
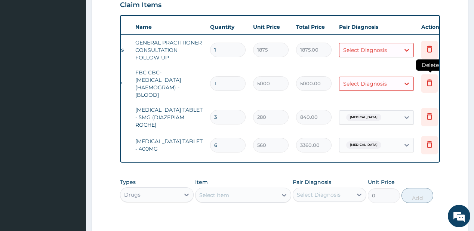
click at [426, 80] on icon at bounding box center [429, 82] width 9 height 9
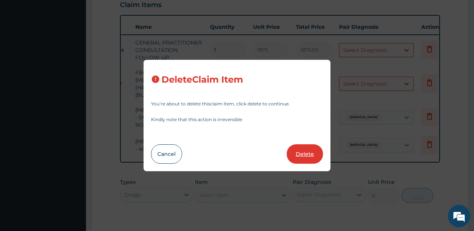
click at [307, 154] on button "Delete" at bounding box center [305, 153] width 36 height 19
type input "3"
type input "280"
type input "840.00"
type input "6"
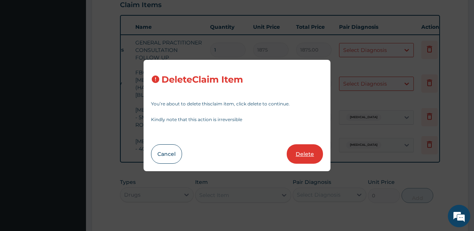
type input "560"
type input "3360.00"
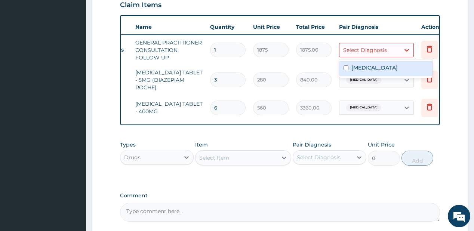
click at [355, 44] on div "Select Diagnosis" at bounding box center [369, 50] width 61 height 12
click at [348, 70] on div "Tension-type headache" at bounding box center [385, 68] width 93 height 15
checkbox input "true"
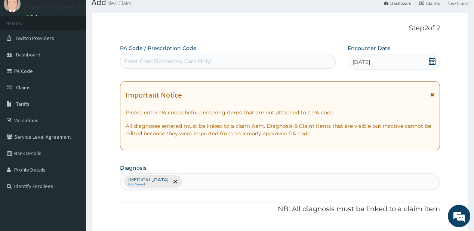
scroll to position [24, 0]
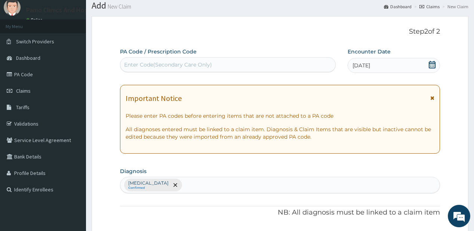
click at [370, 63] on span "[DATE]" at bounding box center [361, 65] width 18 height 7
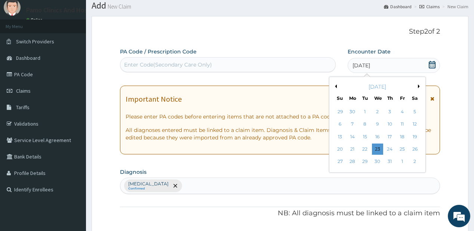
click at [351, 157] on div "28" at bounding box center [352, 161] width 11 height 11
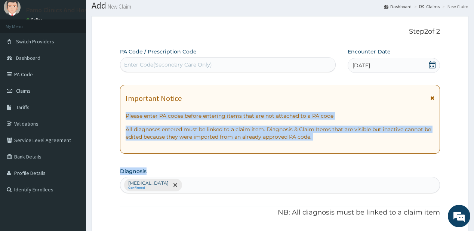
drag, startPoint x: 475, startPoint y: 73, endPoint x: 477, endPoint y: 166, distance: 93.0
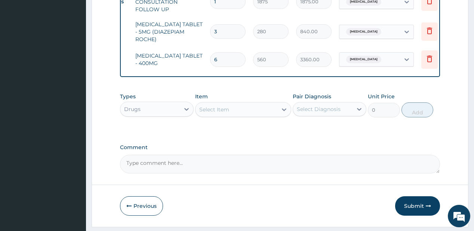
scroll to position [331, 0]
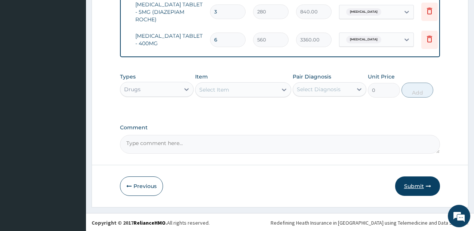
click at [410, 186] on button "Submit" at bounding box center [417, 185] width 45 height 19
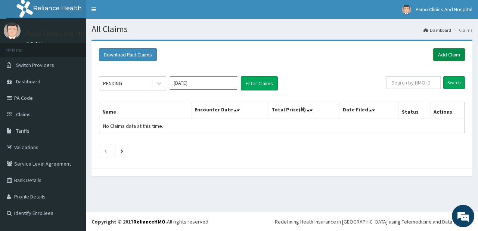
click at [445, 53] on link "Add Claim" at bounding box center [449, 54] width 32 height 13
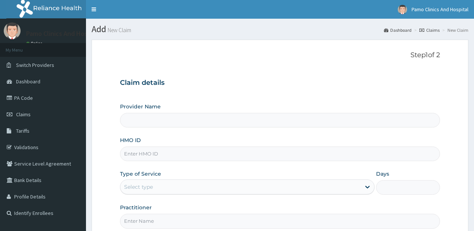
type input "Pamo Clinics And Hospital"
click at [143, 159] on input "HMO ID" at bounding box center [279, 153] width 319 height 15
paste input "PRL/10810/A"
drag, startPoint x: 134, startPoint y: 155, endPoint x: 136, endPoint y: 149, distance: 6.3
click at [134, 154] on input "PRL/10810/A" at bounding box center [279, 153] width 319 height 15
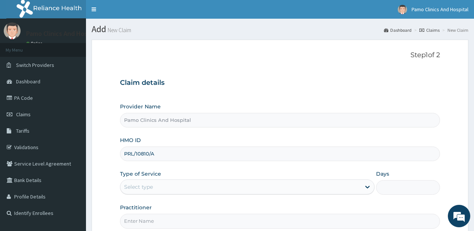
type input "PRL/10810/A"
click at [142, 182] on div "Select type" at bounding box center [240, 187] width 240 height 12
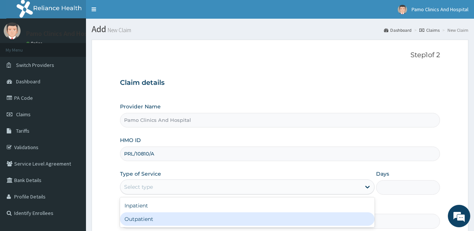
click at [132, 219] on div "Outpatient" at bounding box center [247, 218] width 254 height 13
type input "1"
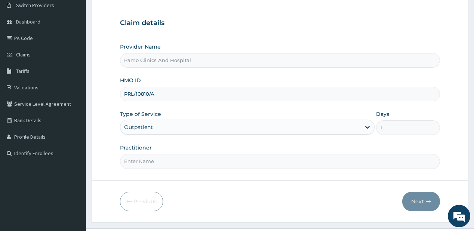
scroll to position [75, 0]
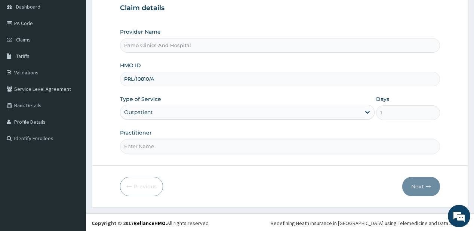
click at [160, 147] on input "Practitioner" at bounding box center [279, 146] width 319 height 15
type input "[PERSON_NAME]"
click at [422, 181] on button "Next" at bounding box center [421, 186] width 38 height 19
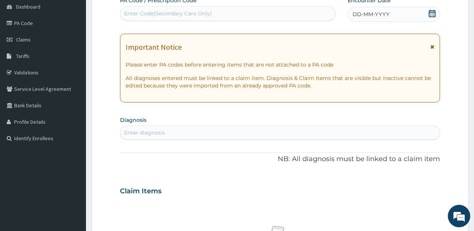
click at [178, 10] on div "Enter Code(Secondary Care Only)" at bounding box center [168, 13] width 88 height 7
paste input "PA/E0B850"
type input "PA/E0B850"
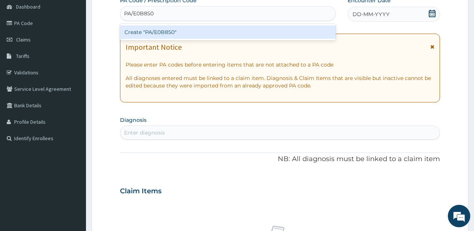
click at [131, 32] on div "Create "PA/E0B850"" at bounding box center [227, 31] width 215 height 13
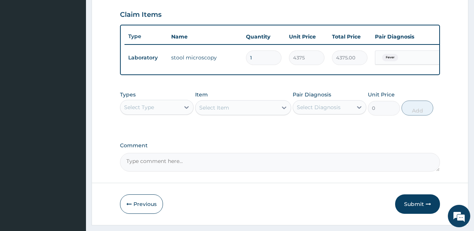
scroll to position [275, 0]
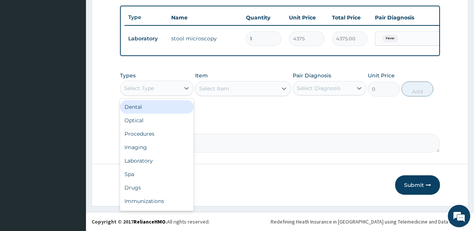
click at [137, 88] on div "Select Type" at bounding box center [139, 87] width 30 height 7
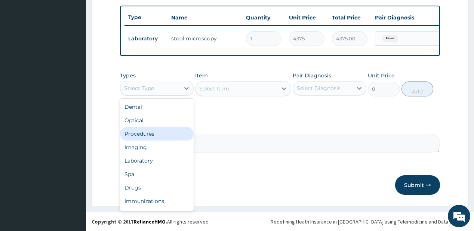
click at [136, 138] on div "Procedures" at bounding box center [157, 133] width 74 height 13
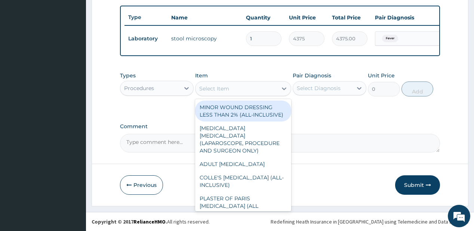
click at [229, 86] on div "Select Item" at bounding box center [236, 89] width 82 height 12
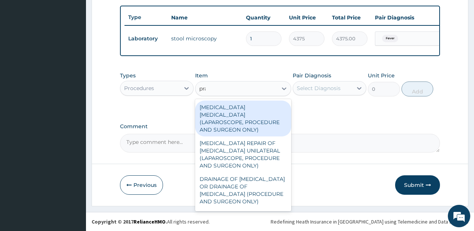
type input "prac"
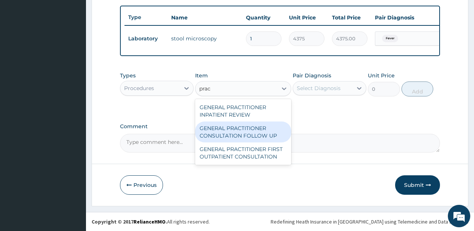
drag, startPoint x: 208, startPoint y: 134, endPoint x: 232, endPoint y: 123, distance: 27.2
click at [208, 134] on div "GENERAL PRACTITIONER CONSULTATION FOLLOW UP" at bounding box center [243, 131] width 96 height 21
type input "1875"
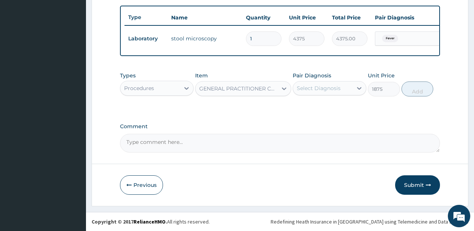
click at [320, 84] on div "Select Diagnosis" at bounding box center [322, 88] width 59 height 12
drag, startPoint x: 323, startPoint y: 111, endPoint x: 335, endPoint y: 106, distance: 13.6
click at [326, 109] on div "Fever" at bounding box center [330, 107] width 74 height 15
checkbox input "true"
drag, startPoint x: 411, startPoint y: 87, endPoint x: 213, endPoint y: 13, distance: 211.6
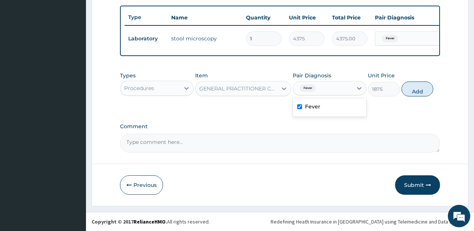
click at [409, 87] on button "Add" at bounding box center [417, 88] width 32 height 15
type input "0"
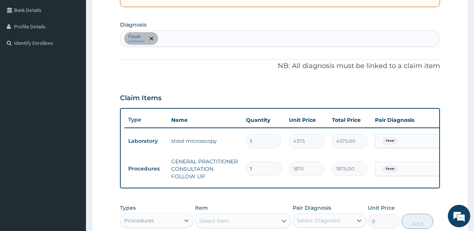
scroll to position [169, 0]
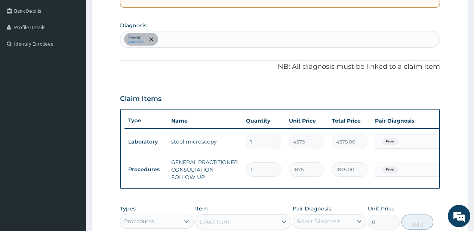
click at [194, 38] on div "Fever confirmed" at bounding box center [279, 39] width 319 height 16
type input "malaria"
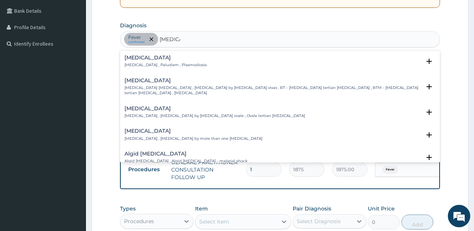
click at [156, 58] on h4 "Malaria" at bounding box center [165, 58] width 82 height 6
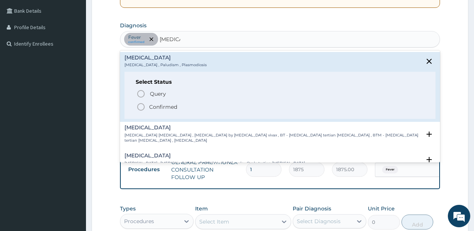
click at [157, 109] on p "Confirmed" at bounding box center [163, 106] width 28 height 7
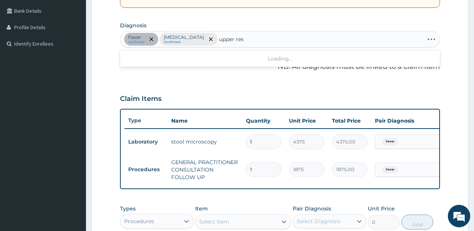
type input "upper resp"
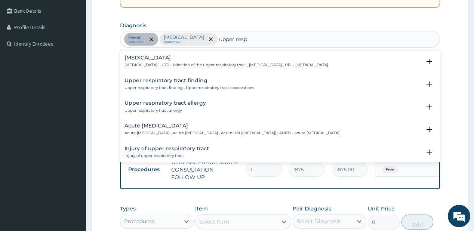
click at [164, 60] on h4 "Upper respiratory infection" at bounding box center [226, 58] width 204 height 6
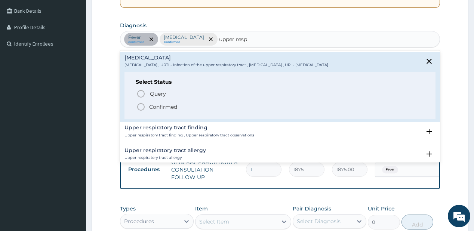
click at [162, 103] on p "Confirmed" at bounding box center [163, 106] width 28 height 7
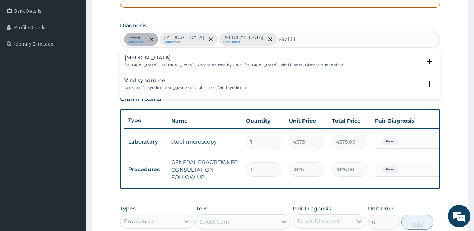
type input "viral illn"
click at [176, 61] on div "Viral disease Viral disease , Viral infection , Disease caused by virus , Viral…" at bounding box center [233, 61] width 219 height 13
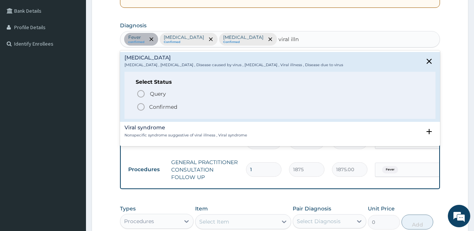
click at [161, 105] on p "Confirmed" at bounding box center [163, 106] width 28 height 7
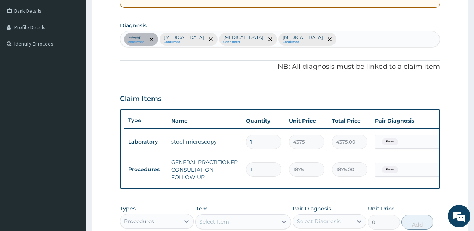
drag, startPoint x: 473, startPoint y: 133, endPoint x: 470, endPoint y: 146, distance: 12.9
click at [470, 146] on section "Step 2 of 2 PA Code / Prescription Code PA/E0B850 Encounter Date 23-07-2025 Imp…" at bounding box center [280, 105] width 388 height 480
click at [402, 164] on div "Fever" at bounding box center [405, 169] width 61 height 13
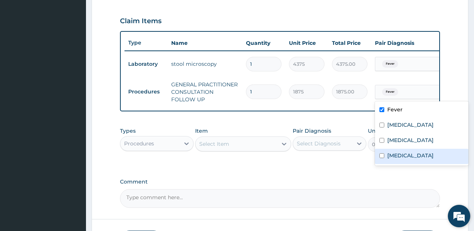
scroll to position [265, 0]
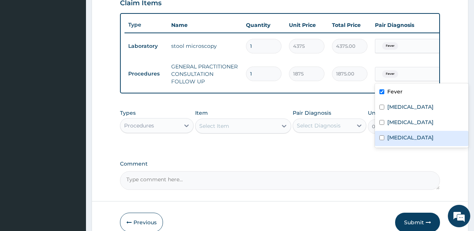
drag, startPoint x: 389, startPoint y: 139, endPoint x: 390, endPoint y: 135, distance: 3.9
click at [389, 139] on label "Viral disease" at bounding box center [410, 137] width 46 height 7
checkbox input "true"
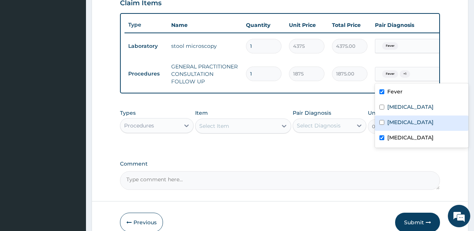
click at [393, 124] on label "Upper respiratory infection" at bounding box center [410, 121] width 46 height 7
checkbox input "true"
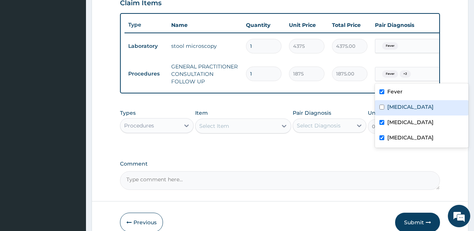
click at [406, 102] on div "Malaria" at bounding box center [421, 107] width 93 height 15
checkbox input "true"
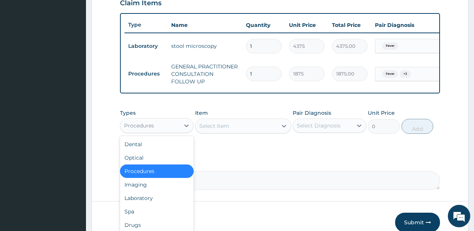
click at [167, 130] on div "Procedures" at bounding box center [149, 126] width 59 height 12
drag, startPoint x: 145, startPoint y: 201, endPoint x: 180, endPoint y: 69, distance: 136.2
click at [148, 193] on div "Dental Optical Procedures Imaging Laboratory Spa Drugs Immunizations Others Gym" at bounding box center [157, 192] width 74 height 112
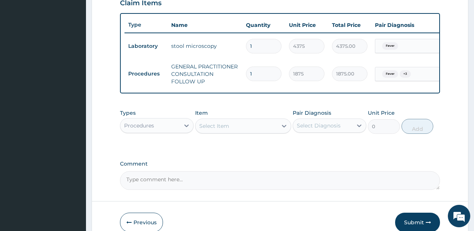
click at [158, 124] on div "Procedures" at bounding box center [149, 126] width 59 height 12
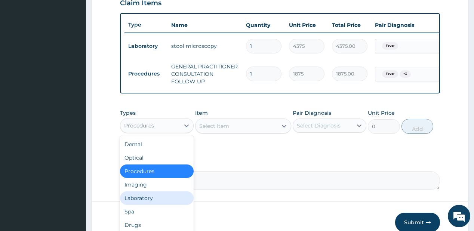
click at [128, 200] on div "Laboratory" at bounding box center [157, 197] width 74 height 13
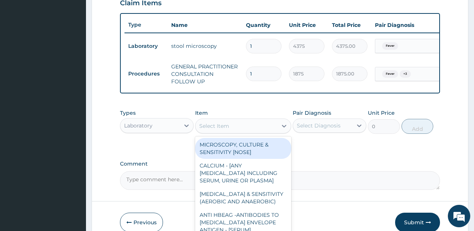
click at [229, 128] on div "Select Item" at bounding box center [236, 126] width 82 height 12
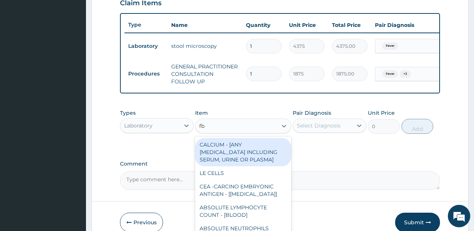
type input "fbc"
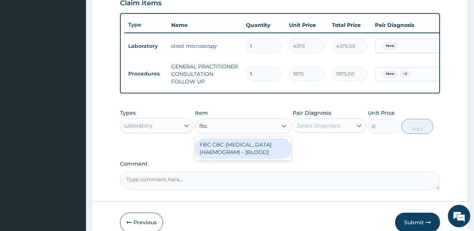
drag, startPoint x: 229, startPoint y: 152, endPoint x: 298, endPoint y: 142, distance: 70.3
click at [232, 152] on div "FBC CBC-COMPLETE BLOOD COUNT (HAEMOGRAM) - [BLOOD]" at bounding box center [243, 148] width 96 height 21
type input "5000"
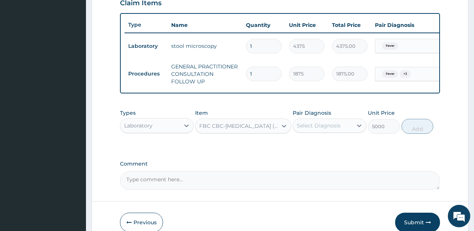
click at [329, 131] on div "Select Diagnosis" at bounding box center [322, 126] width 59 height 12
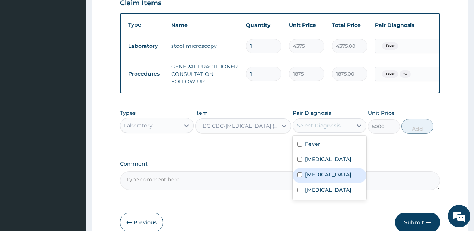
drag, startPoint x: 318, startPoint y: 175, endPoint x: 341, endPoint y: 168, distance: 24.4
click at [320, 174] on label "Upper respiratory infection" at bounding box center [328, 174] width 46 height 7
checkbox input "true"
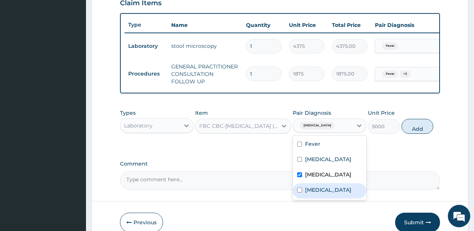
drag, startPoint x: 337, startPoint y: 204, endPoint x: 406, endPoint y: 150, distance: 88.4
click at [343, 197] on div "Viral disease" at bounding box center [330, 190] width 74 height 15
checkbox input "true"
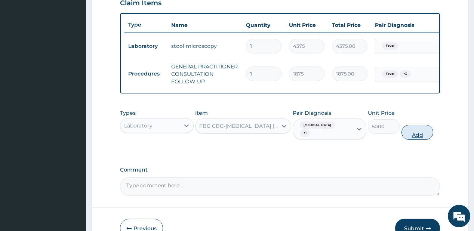
drag, startPoint x: 415, startPoint y: 139, endPoint x: 234, endPoint y: 126, distance: 182.0
click at [413, 138] on button "Add" at bounding box center [417, 132] width 32 height 15
type input "0"
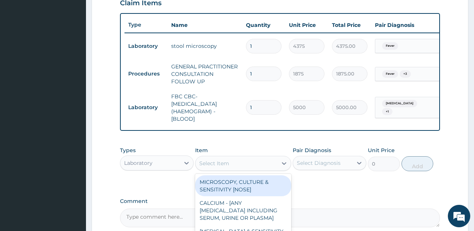
click at [211, 165] on div "Select Item" at bounding box center [214, 163] width 30 height 7
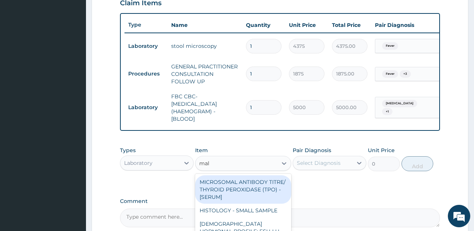
type input "mala"
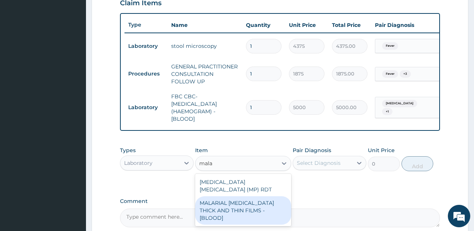
click at [218, 207] on div "MALARIAL PARASITE THICK AND THIN FILMS - [BLOOD]" at bounding box center [243, 210] width 96 height 28
type input "2187.5"
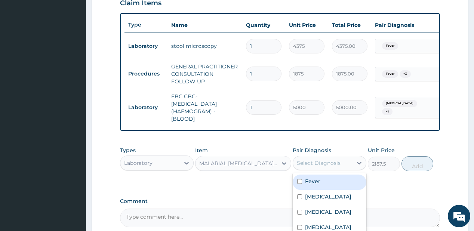
click at [315, 164] on div "Select Diagnosis" at bounding box center [319, 162] width 44 height 7
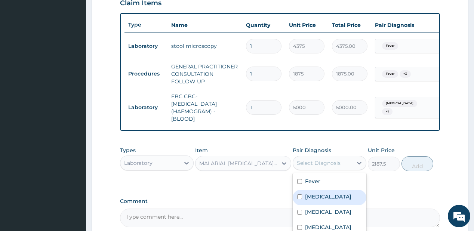
drag, startPoint x: 318, startPoint y: 199, endPoint x: 343, endPoint y: 185, distance: 28.1
click at [322, 197] on label "Malaria" at bounding box center [328, 196] width 46 height 7
checkbox input "true"
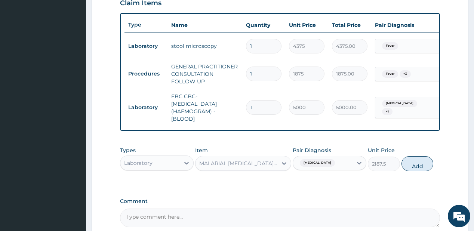
drag, startPoint x: 413, startPoint y: 172, endPoint x: 163, endPoint y: 168, distance: 250.7
click at [412, 171] on button "Add" at bounding box center [417, 163] width 32 height 15
type input "0"
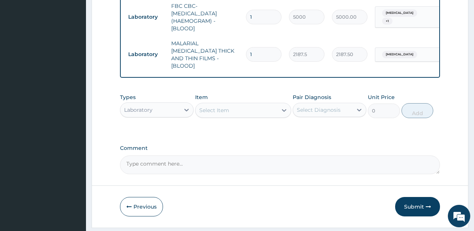
scroll to position [356, 0]
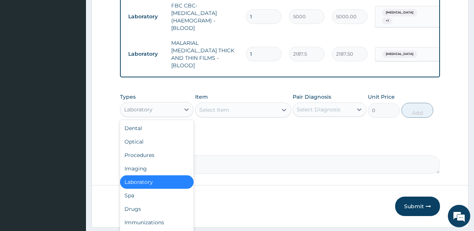
click at [154, 105] on div "Laboratory" at bounding box center [149, 109] width 59 height 12
click at [131, 202] on div "Drugs" at bounding box center [157, 208] width 74 height 13
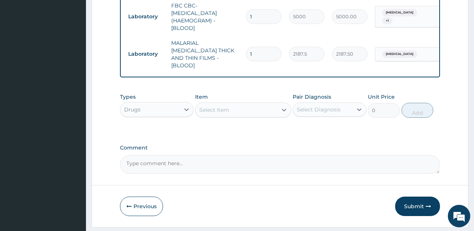
click at [236, 105] on div "Select Item" at bounding box center [236, 110] width 82 height 12
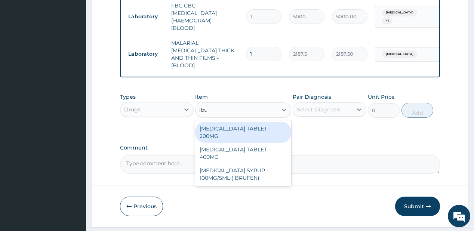
type input "ibup"
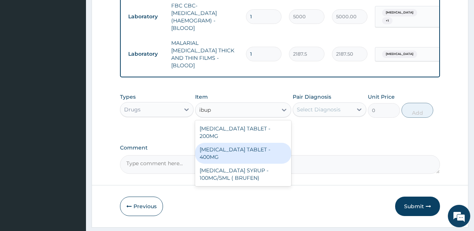
drag, startPoint x: 245, startPoint y: 140, endPoint x: 266, endPoint y: 130, distance: 22.6
click at [248, 143] on div "IBUPROFEN TABLET - 400MG" at bounding box center [243, 153] width 96 height 21
type input "560"
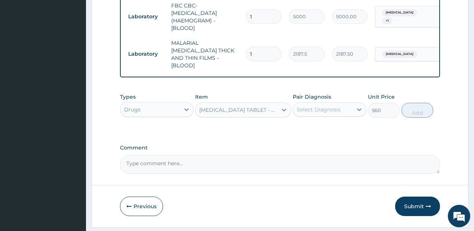
click at [332, 106] on div "Select Diagnosis" at bounding box center [319, 109] width 44 height 7
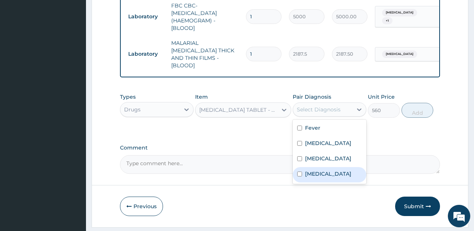
drag, startPoint x: 318, startPoint y: 176, endPoint x: 319, endPoint y: 170, distance: 5.4
click at [318, 173] on div "Viral disease" at bounding box center [330, 174] width 74 height 15
checkbox input "true"
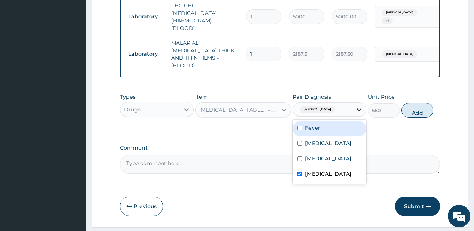
drag, startPoint x: 328, startPoint y: 124, endPoint x: 362, endPoint y: 110, distance: 36.5
click at [329, 124] on div "Fever" at bounding box center [330, 128] width 74 height 15
checkbox input "true"
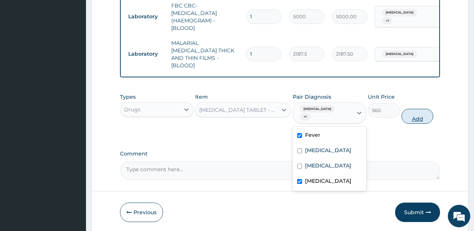
click at [409, 109] on button "Add" at bounding box center [417, 116] width 32 height 15
type input "0"
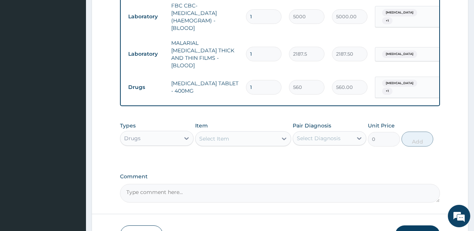
type input "0.00"
type input "6"
type input "3360.00"
type input "6"
drag, startPoint x: 272, startPoint y: 137, endPoint x: 272, endPoint y: 126, distance: 11.2
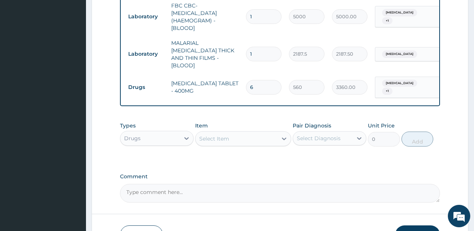
click at [272, 133] on div "Select Item" at bounding box center [236, 139] width 82 height 12
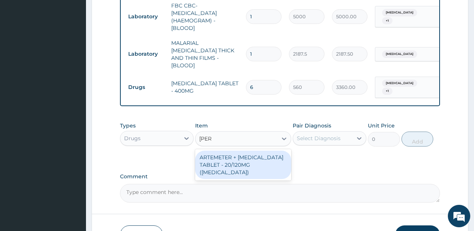
type input "coart"
click at [276, 159] on div "ARTEMETER + LUMEFANTRINE TABLET - 20/120MG (COARTEM)" at bounding box center [243, 165] width 96 height 28
type input "210"
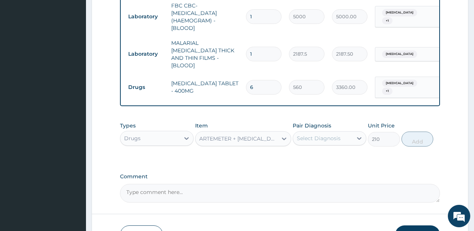
click at [322, 134] on div "Select Diagnosis" at bounding box center [319, 137] width 44 height 7
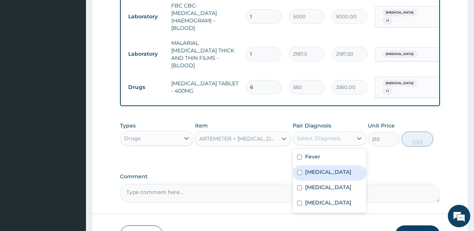
drag, startPoint x: 315, startPoint y: 162, endPoint x: 408, endPoint y: 133, distance: 97.0
click at [317, 168] on label "Malaria" at bounding box center [328, 171] width 46 height 7
checkbox input "true"
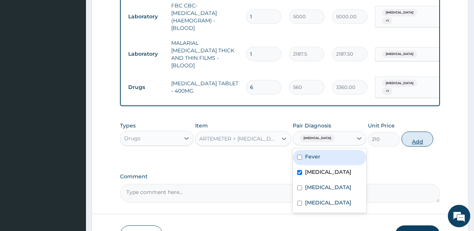
click at [418, 136] on button "Add" at bounding box center [417, 138] width 32 height 15
type input "0"
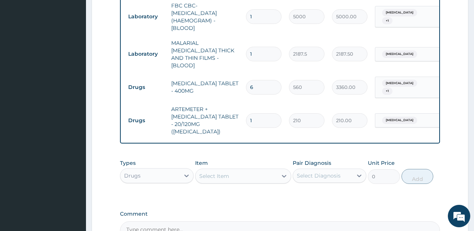
click at [257, 170] on div "Select Item" at bounding box center [236, 176] width 82 height 12
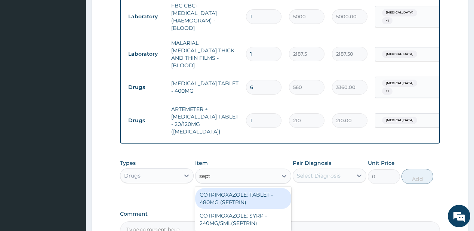
type input "septr"
click at [238, 188] on div "COTRIMOXAZOLE: TABLET - 480MG (SEPTRIN)" at bounding box center [243, 198] width 96 height 21
type input "81.19999999999999"
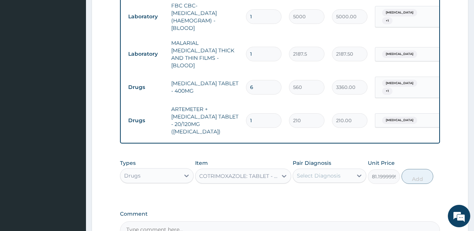
click at [325, 168] on div "Select Diagnosis" at bounding box center [330, 175] width 74 height 14
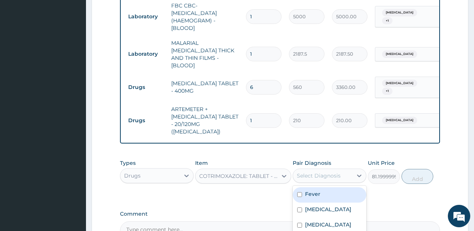
drag, startPoint x: 314, startPoint y: 178, endPoint x: 330, endPoint y: 178, distance: 16.1
click at [316, 190] on label "Fever" at bounding box center [312, 193] width 15 height 7
checkbox input "true"
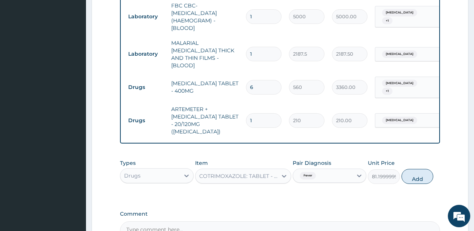
drag, startPoint x: 414, startPoint y: 162, endPoint x: 332, endPoint y: 151, distance: 82.9
click at [410, 169] on button "Add" at bounding box center [417, 176] width 32 height 15
type input "0"
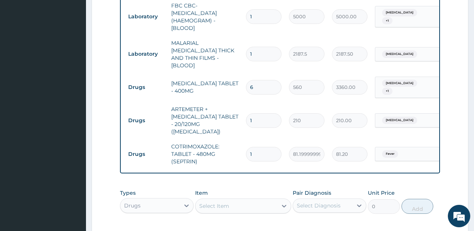
type input "0.00"
type input "2"
type input "162.40"
type input "20"
type input "1624.00"
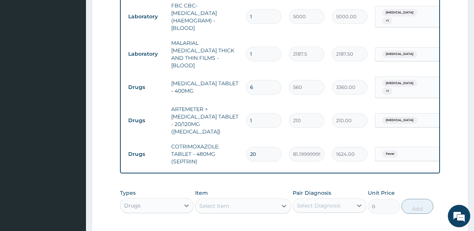
type input "20"
drag, startPoint x: 254, startPoint y: 102, endPoint x: 250, endPoint y: 94, distance: 8.7
click at [254, 113] on input "1" at bounding box center [263, 120] width 35 height 15
type input "0.00"
type input "2"
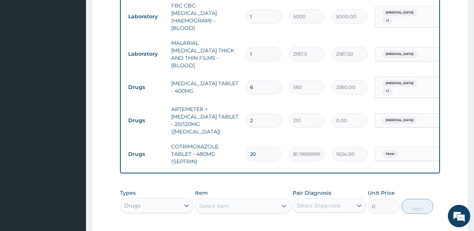
type input "420.00"
type input "24"
type input "5040.00"
type input "24"
click at [260, 200] on div "Select Item" at bounding box center [236, 206] width 82 height 12
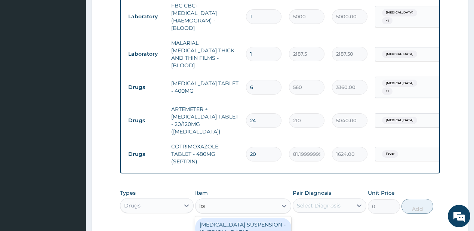
type input "lora"
click at [227, 219] on div "LORATADINE TABLET - 10MG (LORATYN)" at bounding box center [243, 228] width 96 height 21
type input "98"
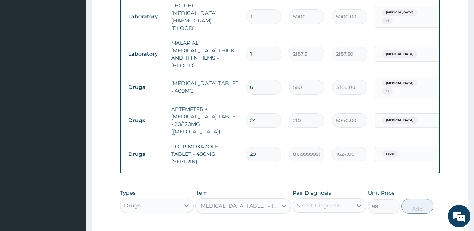
click at [328, 202] on div "Select Diagnosis" at bounding box center [319, 205] width 44 height 7
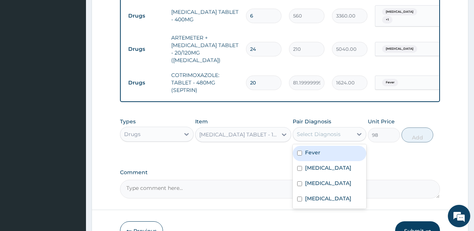
scroll to position [458, 0]
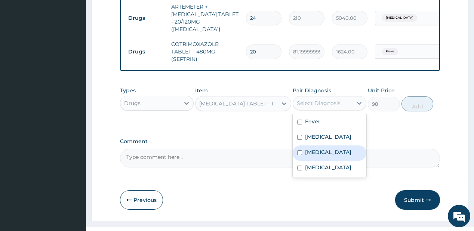
click at [319, 148] on label "Upper respiratory infection" at bounding box center [328, 151] width 46 height 7
checkbox input "true"
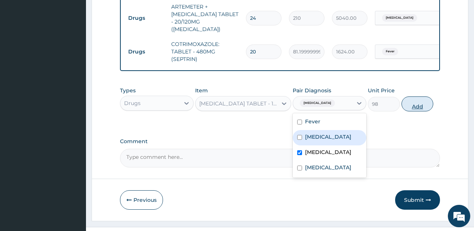
click at [422, 96] on button "Add" at bounding box center [417, 103] width 32 height 15
type input "0"
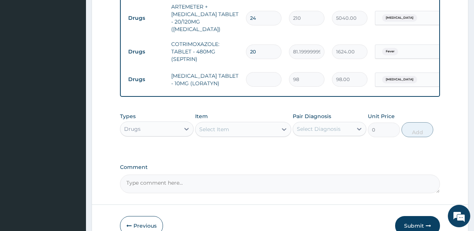
type input "0.00"
type input "7"
type input "686.00"
type input "7"
drag, startPoint x: 413, startPoint y: 209, endPoint x: 391, endPoint y: 172, distance: 42.7
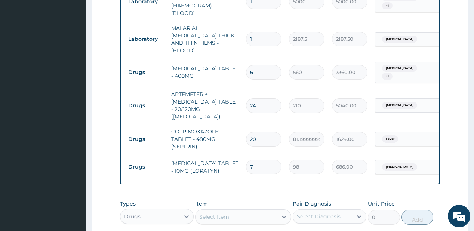
scroll to position [484, 0]
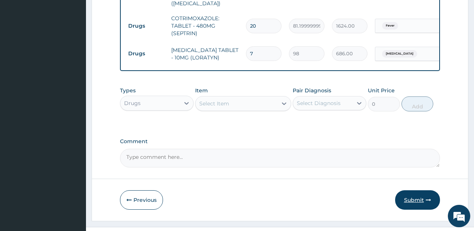
click at [421, 190] on button "Submit" at bounding box center [417, 199] width 45 height 19
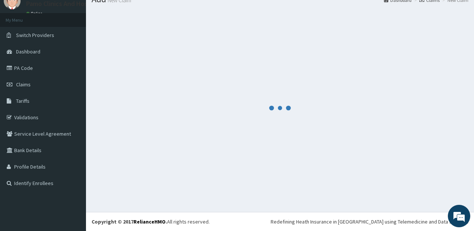
scroll to position [30, 0]
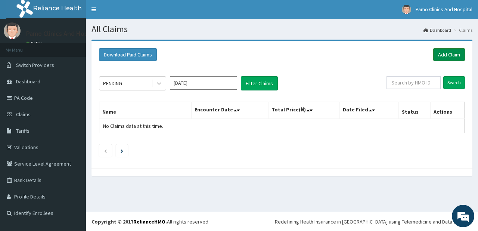
click at [451, 55] on link "Add Claim" at bounding box center [449, 54] width 32 height 13
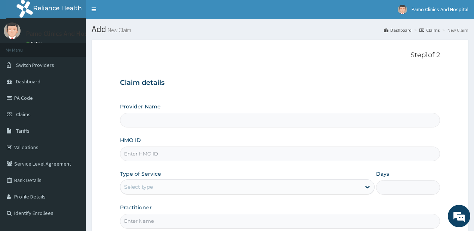
type input "Pamo Clinics And Hospital"
click at [151, 151] on input "HMO ID" at bounding box center [279, 153] width 319 height 15
paste input "RLD/10017/A"
drag, startPoint x: 133, startPoint y: 153, endPoint x: 134, endPoint y: 149, distance: 4.4
click at [133, 151] on input "RLD/10017/A" at bounding box center [279, 153] width 319 height 15
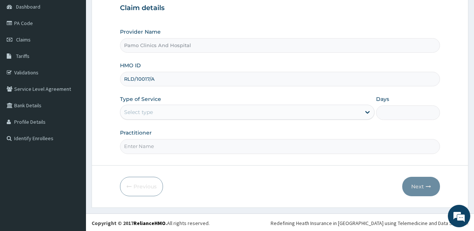
scroll to position [74, 0]
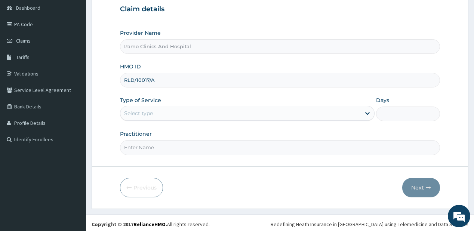
type input "RLD/10017/A"
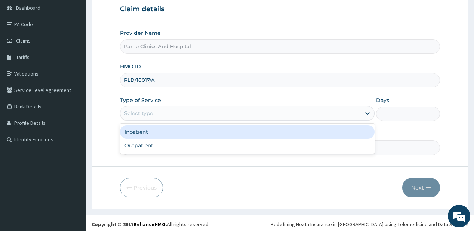
click at [140, 114] on div "Select type" at bounding box center [138, 112] width 29 height 7
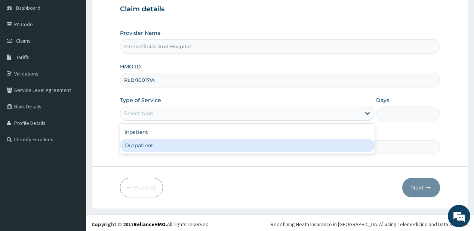
click at [132, 148] on div "Outpatient" at bounding box center [247, 145] width 254 height 13
type input "1"
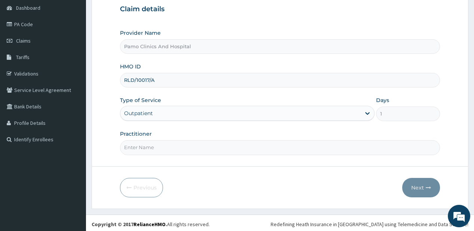
click at [133, 147] on input "Practitioner" at bounding box center [279, 147] width 319 height 15
type input "[PERSON_NAME]"
drag, startPoint x: 414, startPoint y: 183, endPoint x: 410, endPoint y: 182, distance: 3.9
click at [410, 182] on button "Next" at bounding box center [421, 187] width 38 height 19
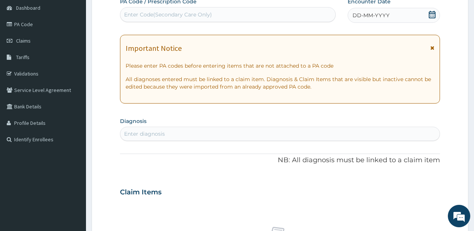
click at [188, 16] on div "Enter Code(Secondary Care Only)" at bounding box center [168, 14] width 88 height 7
paste input "PA/FB9572"
type input "PA/FB9572"
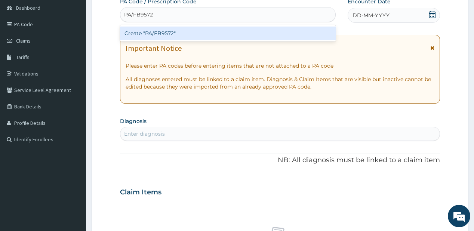
click at [167, 31] on div "Create "PA/FB9572"" at bounding box center [227, 33] width 215 height 13
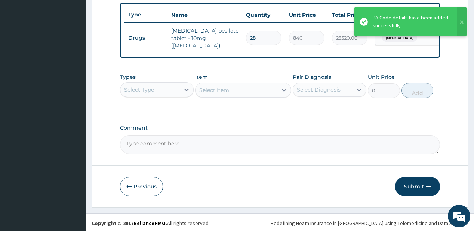
scroll to position [275, 0]
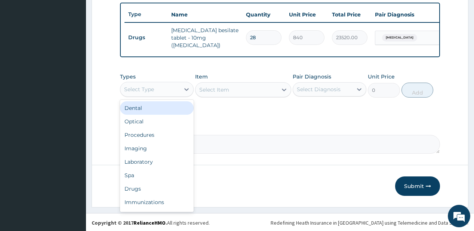
click at [164, 90] on div "Select Type" at bounding box center [149, 89] width 59 height 12
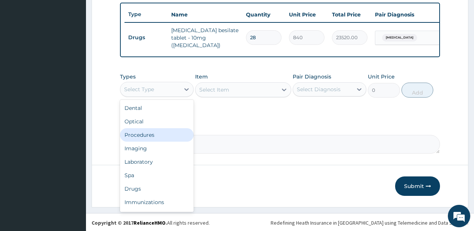
click at [154, 133] on div "Procedures" at bounding box center [157, 134] width 74 height 13
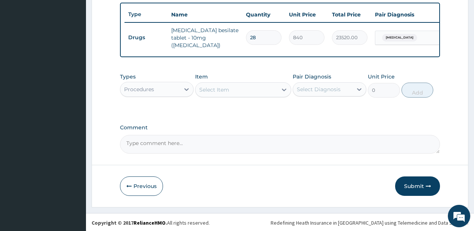
click at [222, 90] on div "Select Item" at bounding box center [214, 89] width 30 height 7
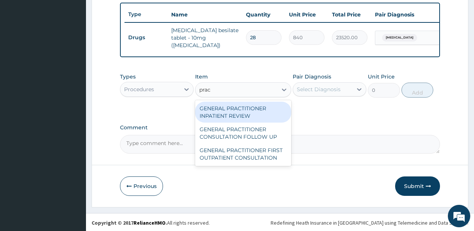
type input "pract"
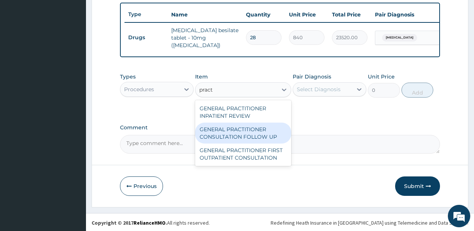
drag, startPoint x: 253, startPoint y: 136, endPoint x: 298, endPoint y: 105, distance: 54.4
click at [254, 136] on div "GENERAL PRACTITIONER CONSULTATION FOLLOW UP" at bounding box center [243, 133] width 96 height 21
type input "1875"
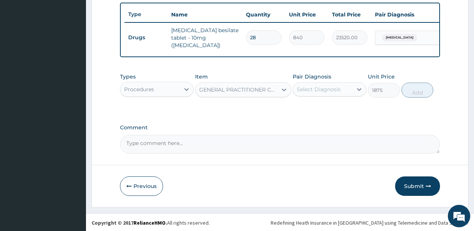
click at [332, 81] on div "Pair Diagnosis Select Diagnosis" at bounding box center [330, 85] width 74 height 25
click at [335, 90] on div "Select Diagnosis" at bounding box center [319, 89] width 44 height 7
drag, startPoint x: 326, startPoint y: 110, endPoint x: 336, endPoint y: 108, distance: 10.8
click at [326, 109] on label "Essential hypertension" at bounding box center [328, 107] width 46 height 7
checkbox input "true"
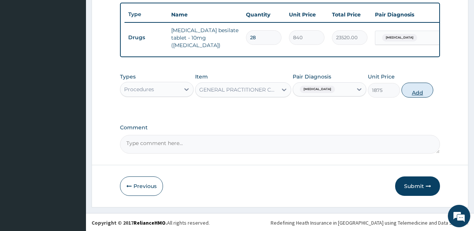
click at [416, 85] on button "Add" at bounding box center [417, 90] width 32 height 15
type input "0"
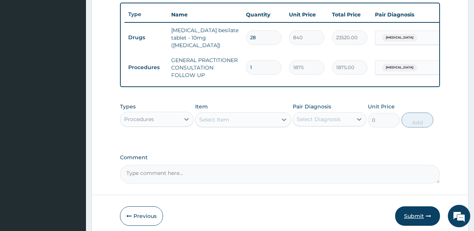
click at [409, 212] on button "Submit" at bounding box center [417, 215] width 45 height 19
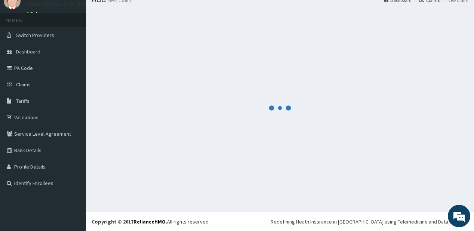
scroll to position [30, 0]
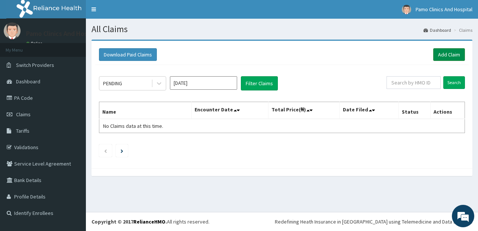
click at [446, 56] on link "Add Claim" at bounding box center [449, 54] width 32 height 13
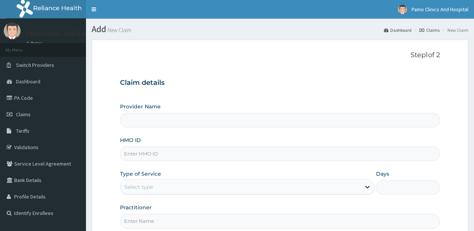
click at [182, 155] on input "HMO ID" at bounding box center [279, 153] width 319 height 15
type input "Pamo Clinics And Hospital"
paste input "BNM/10033/A"
type input "BNM/10033/A"
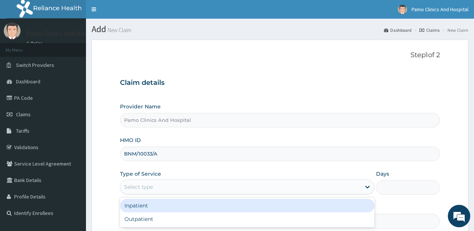
click at [164, 191] on div "Select type" at bounding box center [240, 187] width 240 height 12
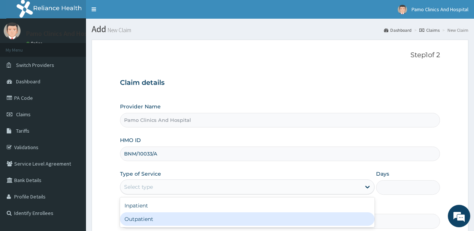
drag, startPoint x: 143, startPoint y: 220, endPoint x: 248, endPoint y: 172, distance: 114.5
click at [143, 220] on div "Outpatient" at bounding box center [247, 218] width 254 height 13
type input "1"
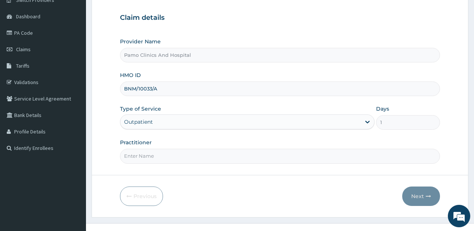
scroll to position [75, 0]
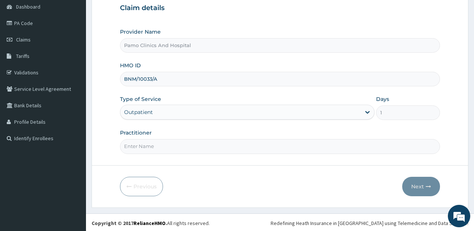
click at [145, 143] on input "Practitioner" at bounding box center [279, 146] width 319 height 15
type input "DR FESTUS DAVIES"
click at [417, 184] on button "Next" at bounding box center [421, 186] width 38 height 19
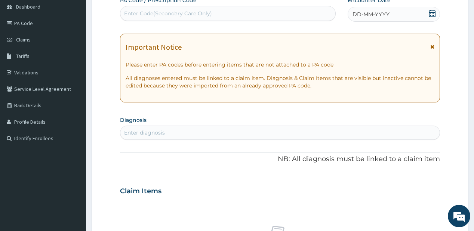
scroll to position [0, 0]
click at [364, 14] on span "DD-MM-YYYY" at bounding box center [370, 13] width 37 height 7
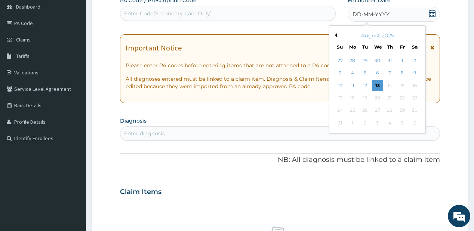
click at [334, 35] on button "Previous Month" at bounding box center [335, 35] width 4 height 4
drag, startPoint x: 380, startPoint y: 99, endPoint x: 309, endPoint y: 117, distance: 72.9
click at [379, 99] on div "23" at bounding box center [376, 97] width 11 height 11
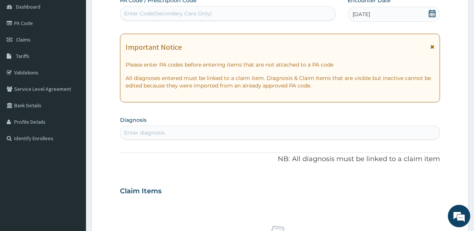
drag, startPoint x: 145, startPoint y: 133, endPoint x: 116, endPoint y: 136, distance: 28.9
click at [144, 133] on div "Enter diagnosis" at bounding box center [144, 132] width 41 height 7
type input "pharyngi"
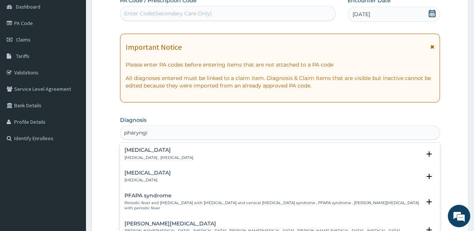
click at [140, 174] on h4 "Pharyngitis" at bounding box center [147, 173] width 46 height 6
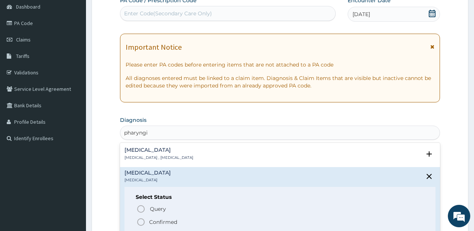
click at [145, 219] on icon "status option filled" at bounding box center [140, 221] width 9 height 9
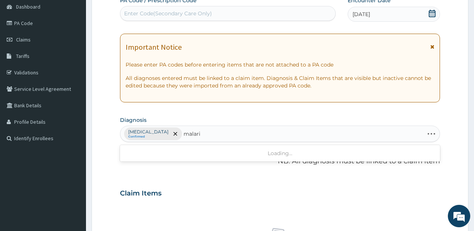
type input "malaria"
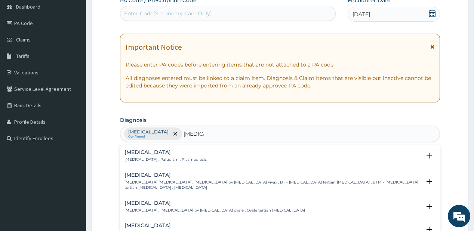
click at [151, 163] on div "Malaria Malaria , Paludism , Plasmodiosis Select Status Query Query covers susp…" at bounding box center [279, 157] width 310 height 17
click at [151, 158] on p "Malaria , Paludism , Plasmodiosis" at bounding box center [165, 159] width 82 height 5
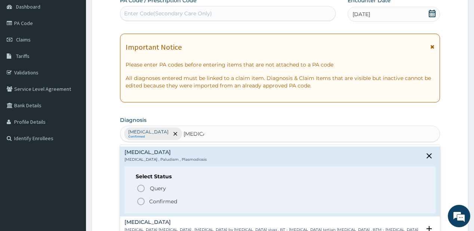
click at [139, 202] on icon "status option filled" at bounding box center [140, 201] width 9 height 9
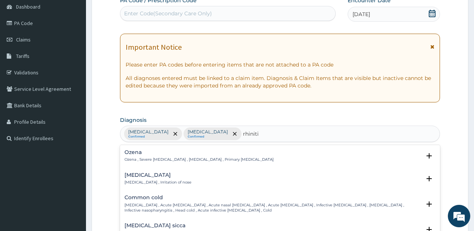
type input "rhinitis"
click at [121, 174] on div "Rhinitis Rhinitis , Irritation of nose Select Status Query Query covers suspect…" at bounding box center [279, 180] width 319 height 23
click at [133, 176] on h4 "Rhinitis" at bounding box center [157, 175] width 67 height 6
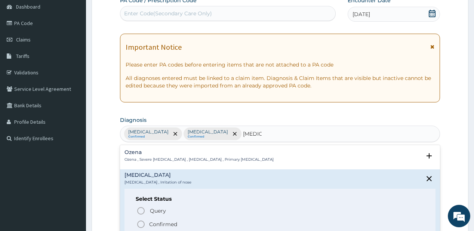
click at [142, 220] on icon "status option filled" at bounding box center [140, 224] width 9 height 9
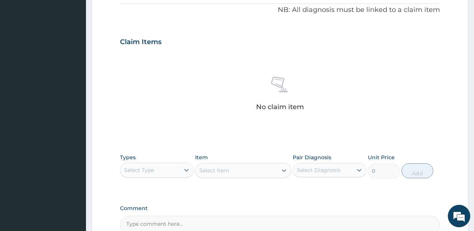
scroll to position [239, 0]
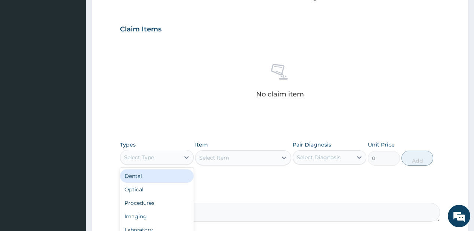
click at [166, 150] on div "Select Type" at bounding box center [157, 157] width 74 height 15
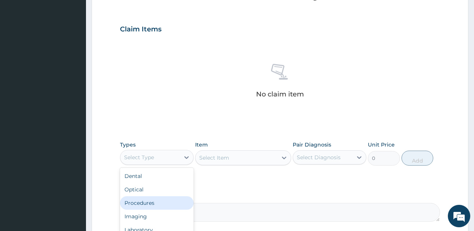
click at [133, 206] on div "Procedures" at bounding box center [157, 202] width 74 height 13
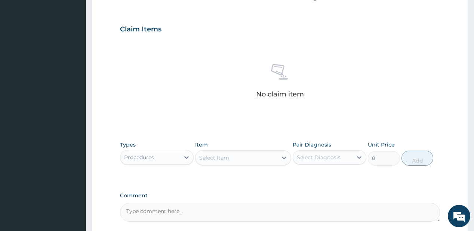
click at [229, 157] on div "Select Item" at bounding box center [236, 158] width 82 height 12
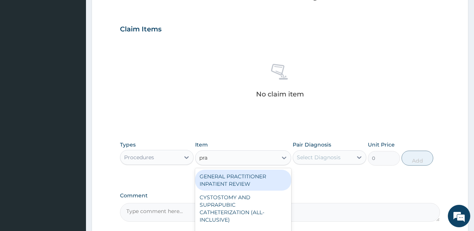
type input "prac"
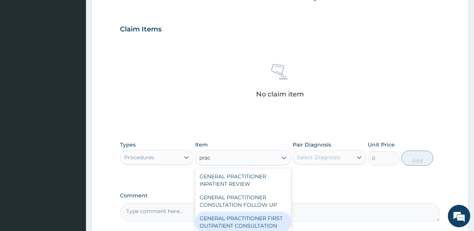
drag, startPoint x: 209, startPoint y: 224, endPoint x: 293, endPoint y: 164, distance: 103.4
click at [212, 222] on div "GENERAL PRACTITIONER FIRST OUTPATIENT CONSULTATION" at bounding box center [243, 221] width 96 height 21
type input "3750"
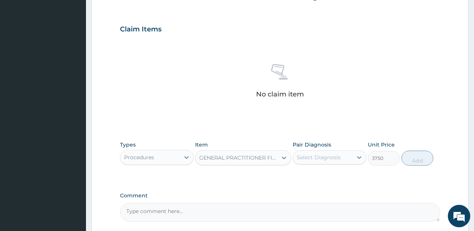
click at [311, 154] on div "Select Diagnosis" at bounding box center [319, 157] width 44 height 7
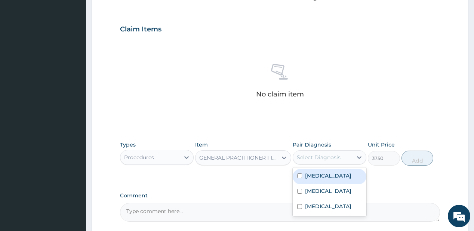
click at [309, 176] on label "Pharyngitis" at bounding box center [328, 175] width 46 height 7
checkbox input "true"
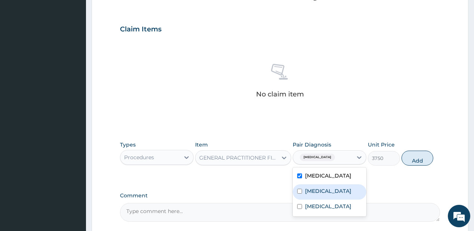
click at [306, 189] on label "Malaria" at bounding box center [328, 190] width 46 height 7
checkbox input "true"
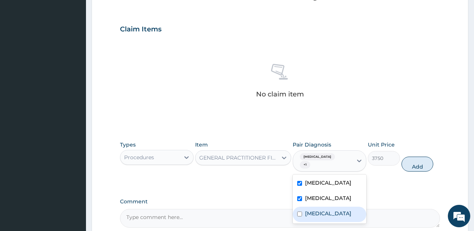
drag, startPoint x: 302, startPoint y: 209, endPoint x: 315, endPoint y: 198, distance: 17.0
click at [303, 208] on div "Rhinitis" at bounding box center [330, 214] width 74 height 15
checkbox input "true"
click at [410, 159] on button "Add" at bounding box center [417, 164] width 32 height 15
type input "0"
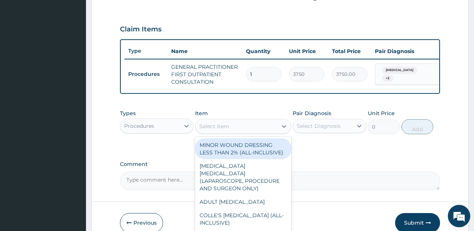
click at [224, 130] on div "Select Item" at bounding box center [214, 126] width 30 height 7
type input "reg"
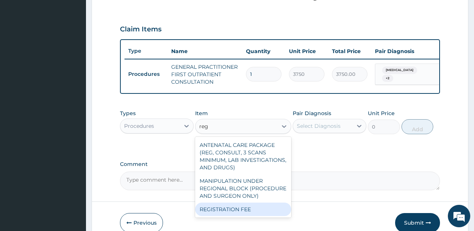
drag, startPoint x: 211, startPoint y: 214, endPoint x: 281, endPoint y: 162, distance: 87.3
click at [213, 212] on div "REGISTRATION FEE" at bounding box center [243, 208] width 96 height 13
type input "2500"
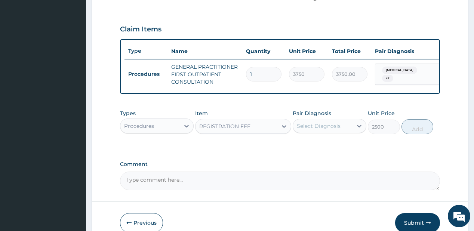
click at [335, 130] on div "Select Diagnosis" at bounding box center [319, 125] width 44 height 7
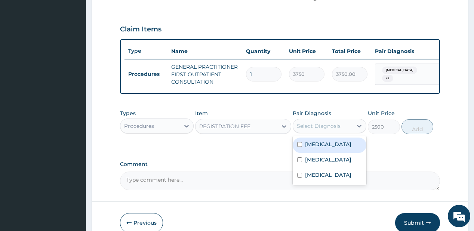
drag, startPoint x: 326, startPoint y: 153, endPoint x: 372, endPoint y: 143, distance: 47.0
click at [326, 153] on div "Pharyngitis" at bounding box center [330, 144] width 74 height 15
checkbox input "true"
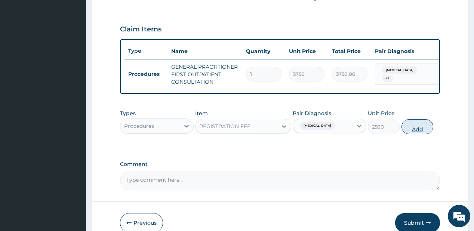
click at [421, 133] on button "Add" at bounding box center [417, 126] width 32 height 15
type input "0"
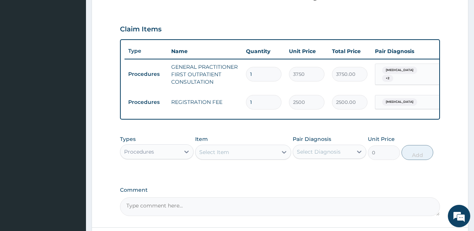
click at [168, 157] on div "Procedures" at bounding box center [149, 152] width 59 height 12
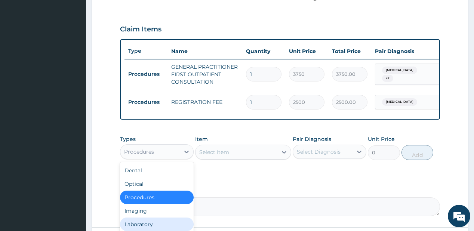
click at [148, 227] on div "Laboratory" at bounding box center [157, 223] width 74 height 13
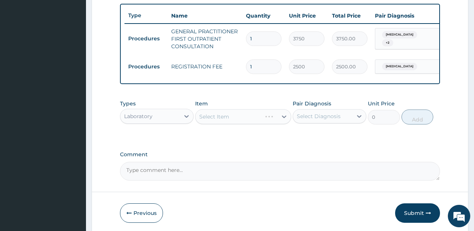
scroll to position [305, 0]
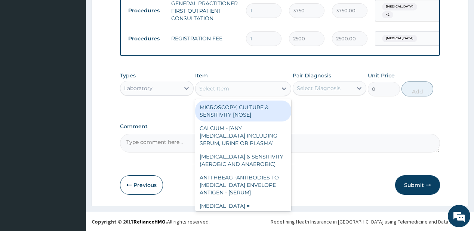
click at [245, 89] on div "Select Item" at bounding box center [236, 89] width 82 height 12
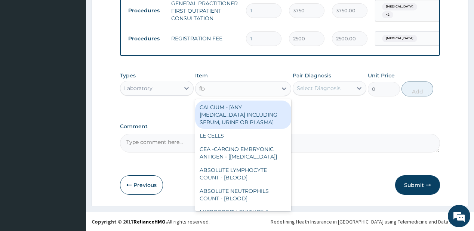
type input "fbc"
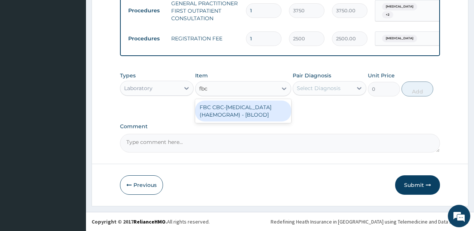
click at [250, 121] on div "FBC CBC-COMPLETE BLOOD COUNT (HAEMOGRAM) - [BLOOD]" at bounding box center [243, 110] width 96 height 21
type input "5000"
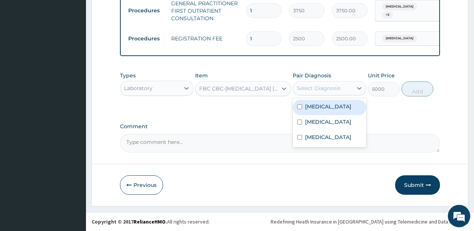
click at [344, 85] on div "Select Diagnosis" at bounding box center [322, 88] width 59 height 12
click at [324, 106] on label "Pharyngitis" at bounding box center [328, 106] width 46 height 7
checkbox input "true"
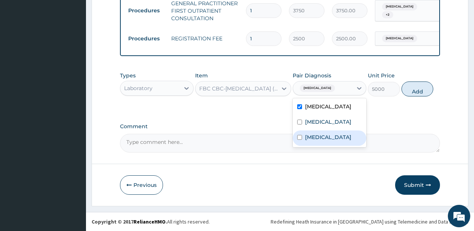
drag, startPoint x: 318, startPoint y: 135, endPoint x: 352, endPoint y: 107, distance: 44.6
click at [321, 130] on div "Pharyngitis Malaria Rhinitis" at bounding box center [330, 122] width 74 height 49
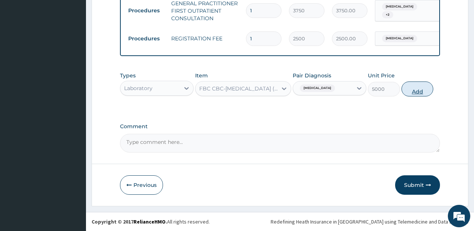
click at [410, 90] on button "Add" at bounding box center [417, 88] width 32 height 15
type input "0"
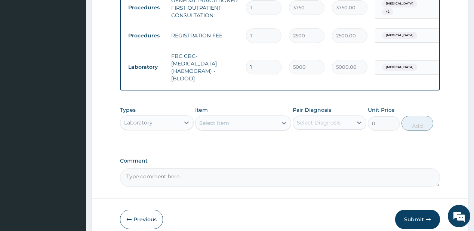
click at [249, 126] on div "Select Item" at bounding box center [236, 123] width 82 height 12
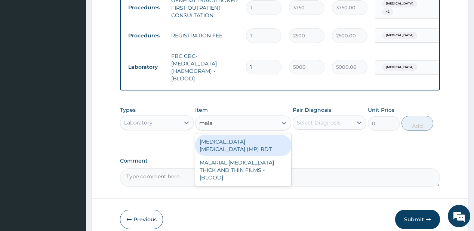
type input "malar"
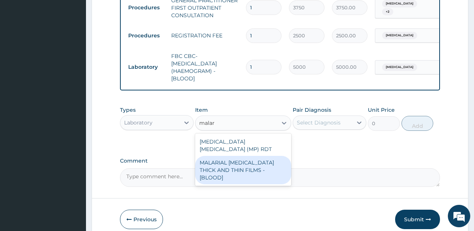
drag, startPoint x: 217, startPoint y: 167, endPoint x: 228, endPoint y: 155, distance: 16.7
click at [217, 164] on div "MALARIAL PARASITE THICK AND THIN FILMS - [BLOOD]" at bounding box center [243, 170] width 96 height 28
type input "2187.5"
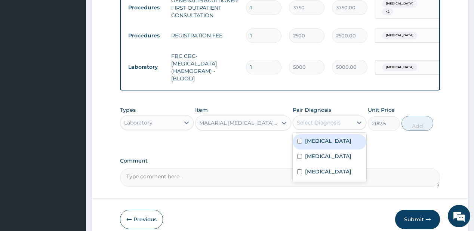
click at [320, 121] on div "Select Diagnosis" at bounding box center [322, 123] width 59 height 12
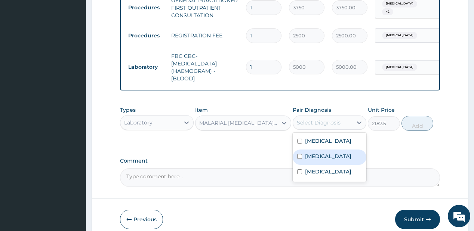
drag, startPoint x: 309, startPoint y: 160, endPoint x: 343, endPoint y: 137, distance: 40.1
click at [311, 158] on label "Malaria" at bounding box center [328, 155] width 46 height 7
checkbox input "true"
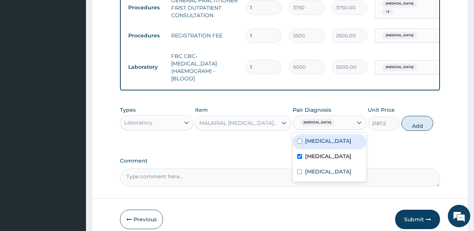
click at [405, 126] on button "Add" at bounding box center [417, 123] width 32 height 15
type input "0"
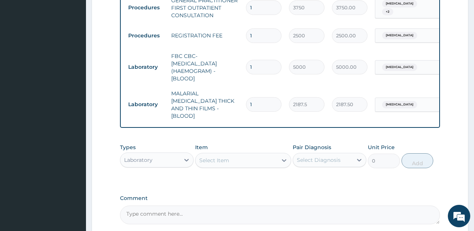
click at [174, 157] on div "Laboratory" at bounding box center [149, 160] width 59 height 12
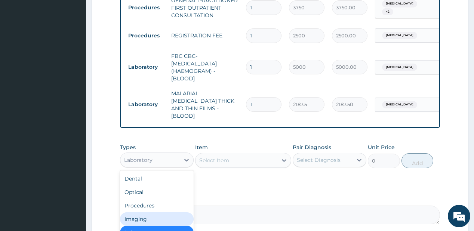
scroll to position [372, 0]
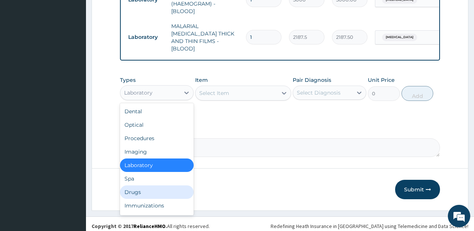
click at [136, 187] on div "Drugs" at bounding box center [157, 191] width 74 height 13
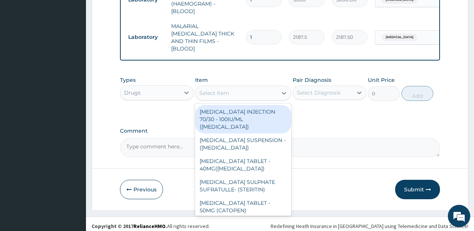
click at [247, 91] on div "Select Item" at bounding box center [236, 93] width 82 height 12
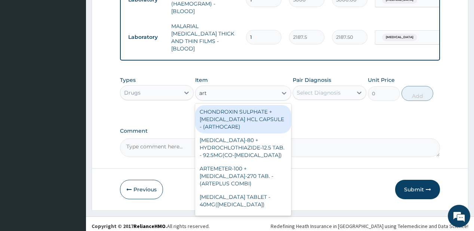
type input "arte"
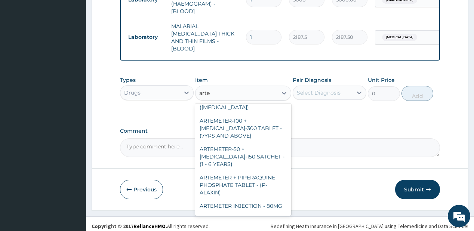
scroll to position [365, 0]
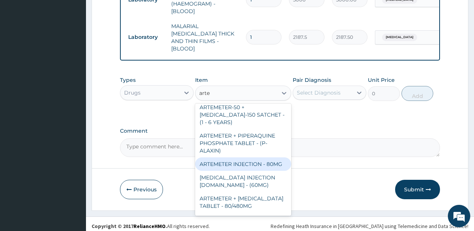
drag, startPoint x: 233, startPoint y: 152, endPoint x: 276, endPoint y: 120, distance: 53.1
click at [234, 157] on div "ARTEMETER INJECTION - 80MG" at bounding box center [243, 163] width 96 height 13
type input "475.99999999999994"
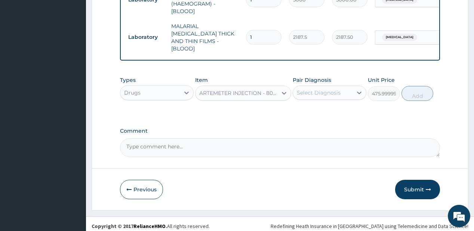
click at [317, 90] on div "Select Diagnosis" at bounding box center [319, 92] width 44 height 7
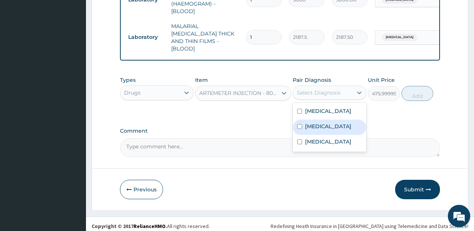
drag, startPoint x: 321, startPoint y: 125, endPoint x: 365, endPoint y: 108, distance: 47.9
click at [321, 124] on label "Malaria" at bounding box center [328, 126] width 46 height 7
checkbox input "true"
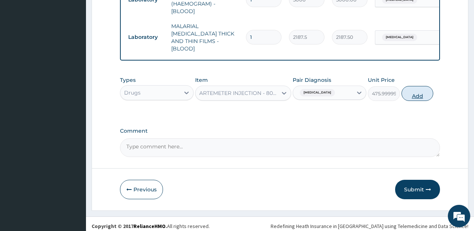
click at [419, 91] on button "Add" at bounding box center [417, 93] width 32 height 15
type input "0"
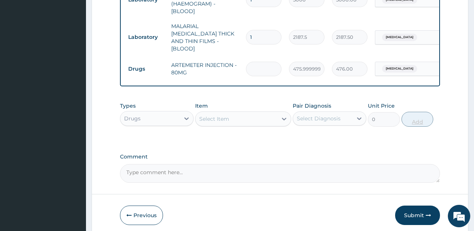
type input "0.00"
type input "6"
type input "2856.00"
type input "6"
click at [276, 113] on div "Select Item" at bounding box center [236, 119] width 82 height 12
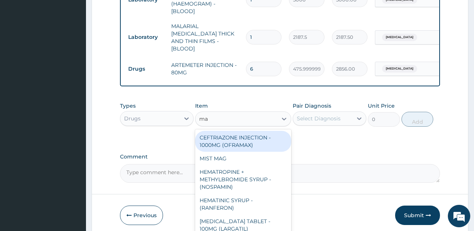
type input "m"
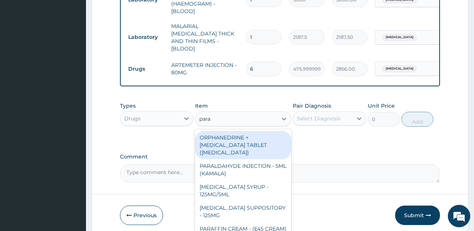
type input "parac"
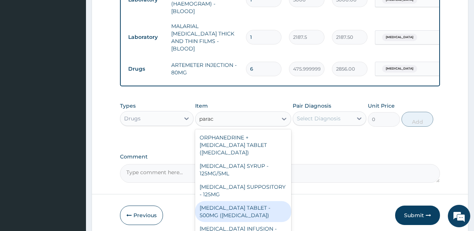
drag, startPoint x: 232, startPoint y: 207, endPoint x: 237, endPoint y: 198, distance: 10.9
click at [232, 207] on div "PARACETAMOL TABLET - 500MG (PANADOL)" at bounding box center [243, 211] width 96 height 21
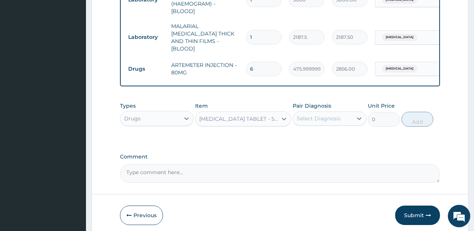
type input "42"
click at [317, 106] on div "Pair Diagnosis Select Diagnosis" at bounding box center [330, 114] width 74 height 25
click at [316, 115] on div "Select Diagnosis" at bounding box center [319, 118] width 44 height 7
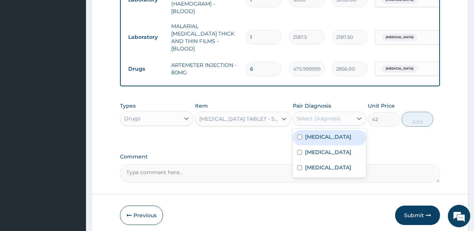
drag, startPoint x: 323, startPoint y: 133, endPoint x: 321, endPoint y: 152, distance: 19.9
click at [323, 139] on div "Pharyngitis" at bounding box center [330, 137] width 74 height 15
checkbox input "true"
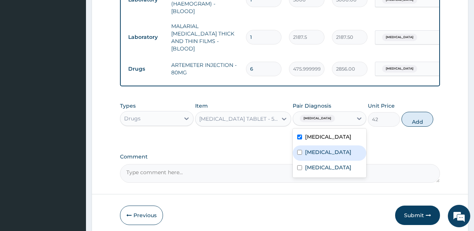
drag, startPoint x: 321, startPoint y: 153, endPoint x: 388, endPoint y: 125, distance: 72.5
click at [322, 152] on div "Malaria" at bounding box center [330, 152] width 74 height 15
checkbox input "true"
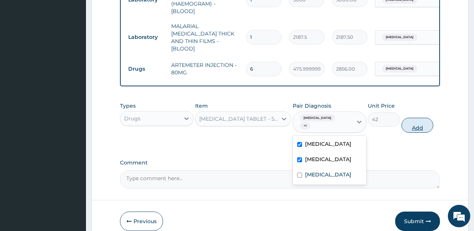
click at [417, 118] on button "Add" at bounding box center [417, 125] width 32 height 15
type input "0"
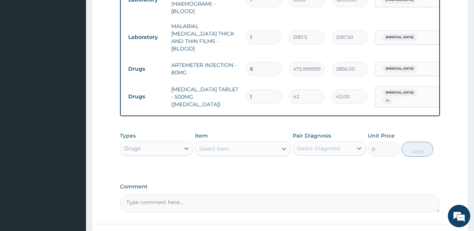
type input "18"
type input "756.00"
type input "18"
drag, startPoint x: 231, startPoint y: 143, endPoint x: 242, endPoint y: 114, distance: 31.8
click at [232, 143] on div "Select Item" at bounding box center [236, 149] width 82 height 12
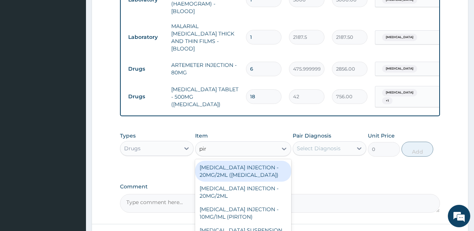
type input "piri"
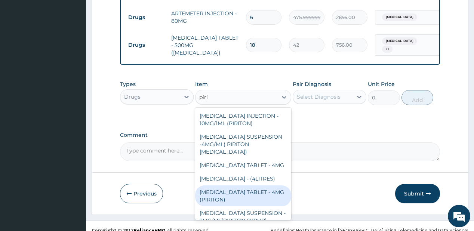
click at [225, 206] on div "CHLORPHENIRAMINE TABLET - 4MG (PIRITON)" at bounding box center [243, 195] width 96 height 21
type input "22.4"
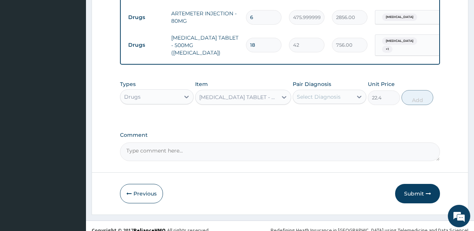
click at [321, 93] on div "Select Diagnosis" at bounding box center [319, 96] width 44 height 7
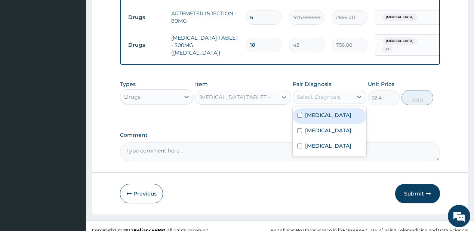
click at [317, 111] on label "Pharyngitis" at bounding box center [328, 114] width 46 height 7
checkbox input "true"
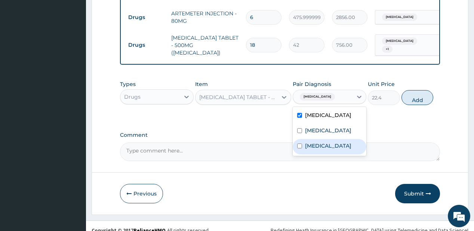
click at [340, 144] on div "Rhinitis" at bounding box center [330, 146] width 74 height 15
checkbox input "true"
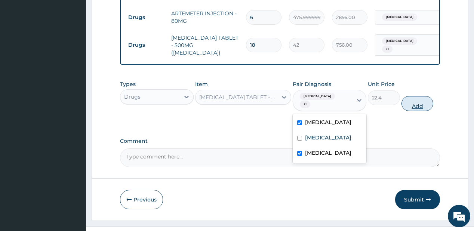
click at [416, 96] on button "Add" at bounding box center [417, 103] width 32 height 15
type input "0"
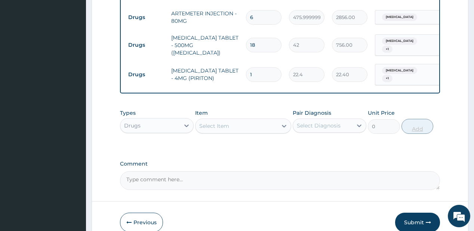
type input "0.00"
type input "5"
type input "112.00"
type input "5"
click at [240, 120] on div "Select Item" at bounding box center [236, 126] width 82 height 12
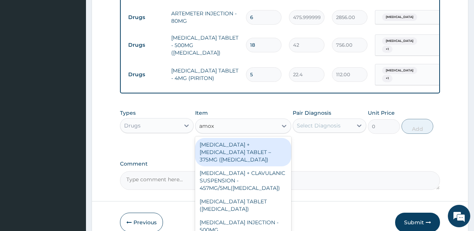
type input "amoxi"
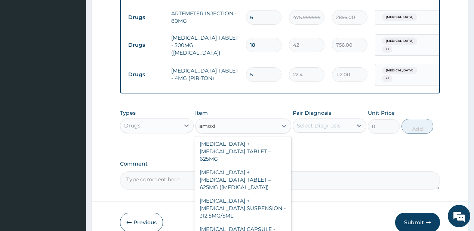
scroll to position [222, 0]
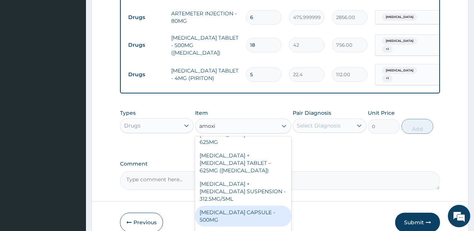
click at [243, 205] on div "AMOXICILLIN CAPSULE - 500MG" at bounding box center [243, 215] width 96 height 21
type input "112"
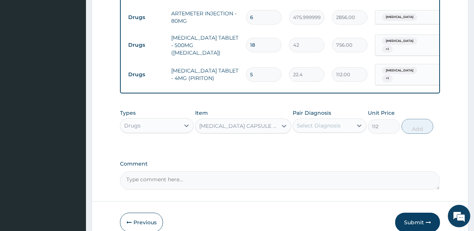
click at [312, 109] on div "Pair Diagnosis Select Diagnosis" at bounding box center [330, 121] width 74 height 25
click at [307, 122] on div "Select Diagnosis" at bounding box center [319, 125] width 44 height 7
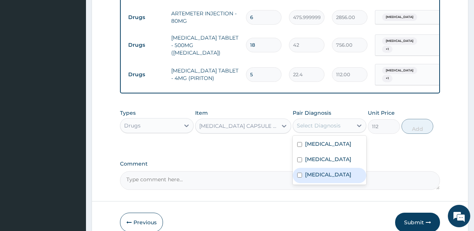
click at [317, 171] on label "Rhinitis" at bounding box center [328, 174] width 46 height 7
checkbox input "true"
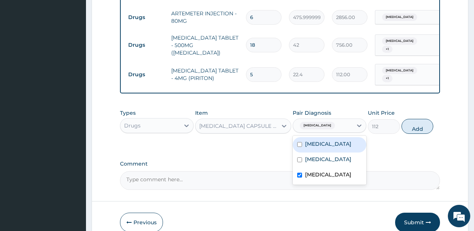
click at [338, 137] on div "Pharyngitis" at bounding box center [330, 144] width 74 height 15
checkbox input "true"
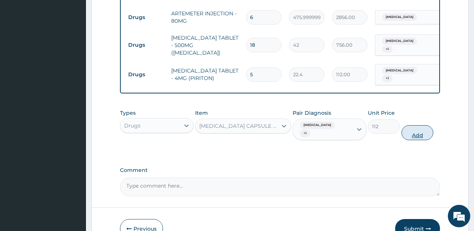
click at [414, 125] on button "Add" at bounding box center [417, 132] width 32 height 15
type input "0"
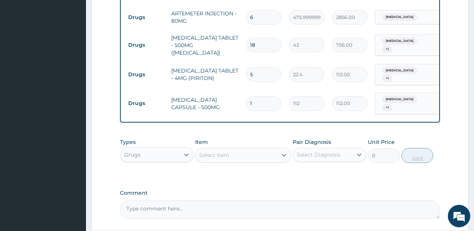
type input "15"
type input "1680.00"
type input "15"
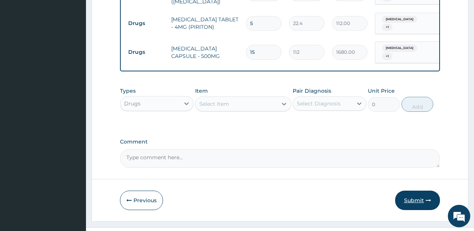
click at [417, 191] on button "Submit" at bounding box center [417, 200] width 45 height 19
